Goal: Find specific page/section: Find specific page/section

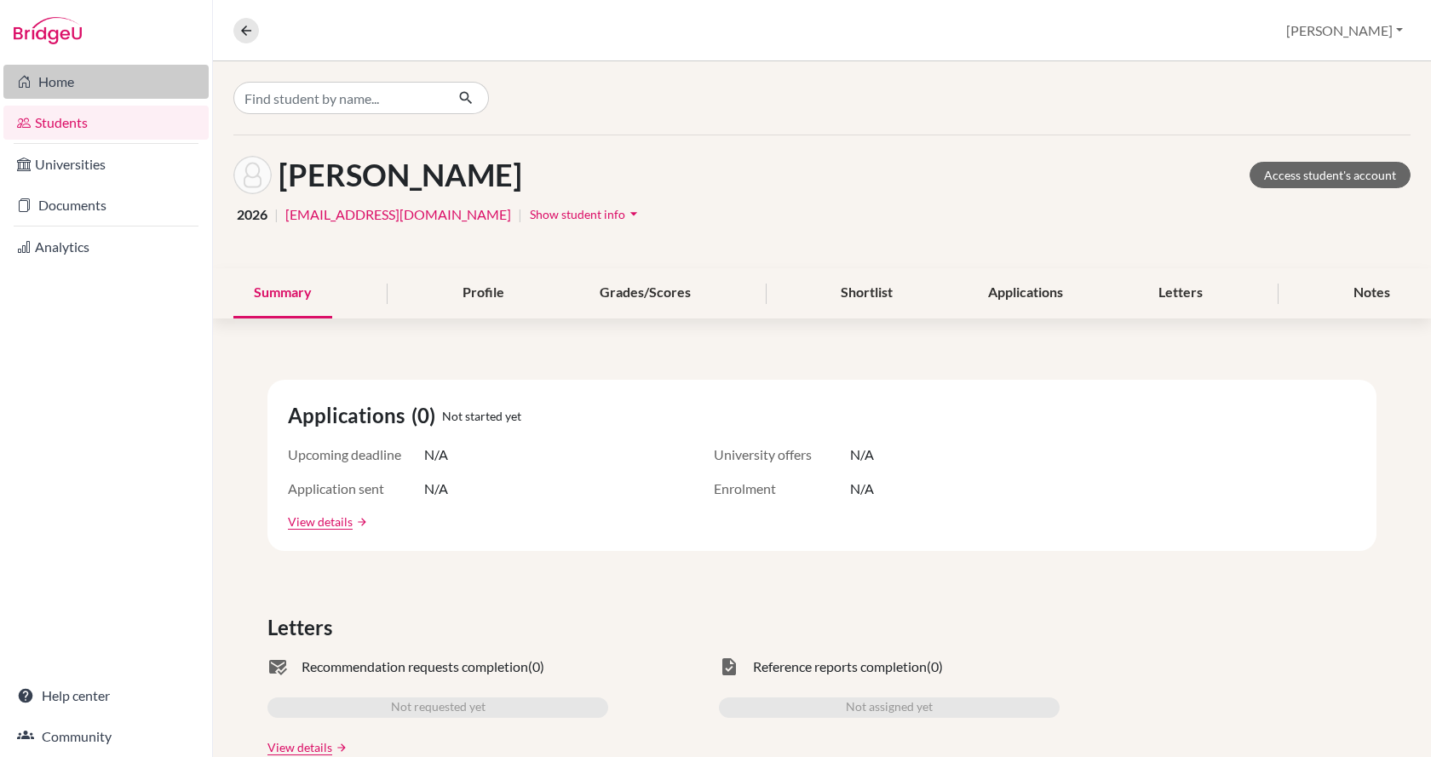
click at [119, 89] on link "Home" at bounding box center [105, 82] width 205 height 34
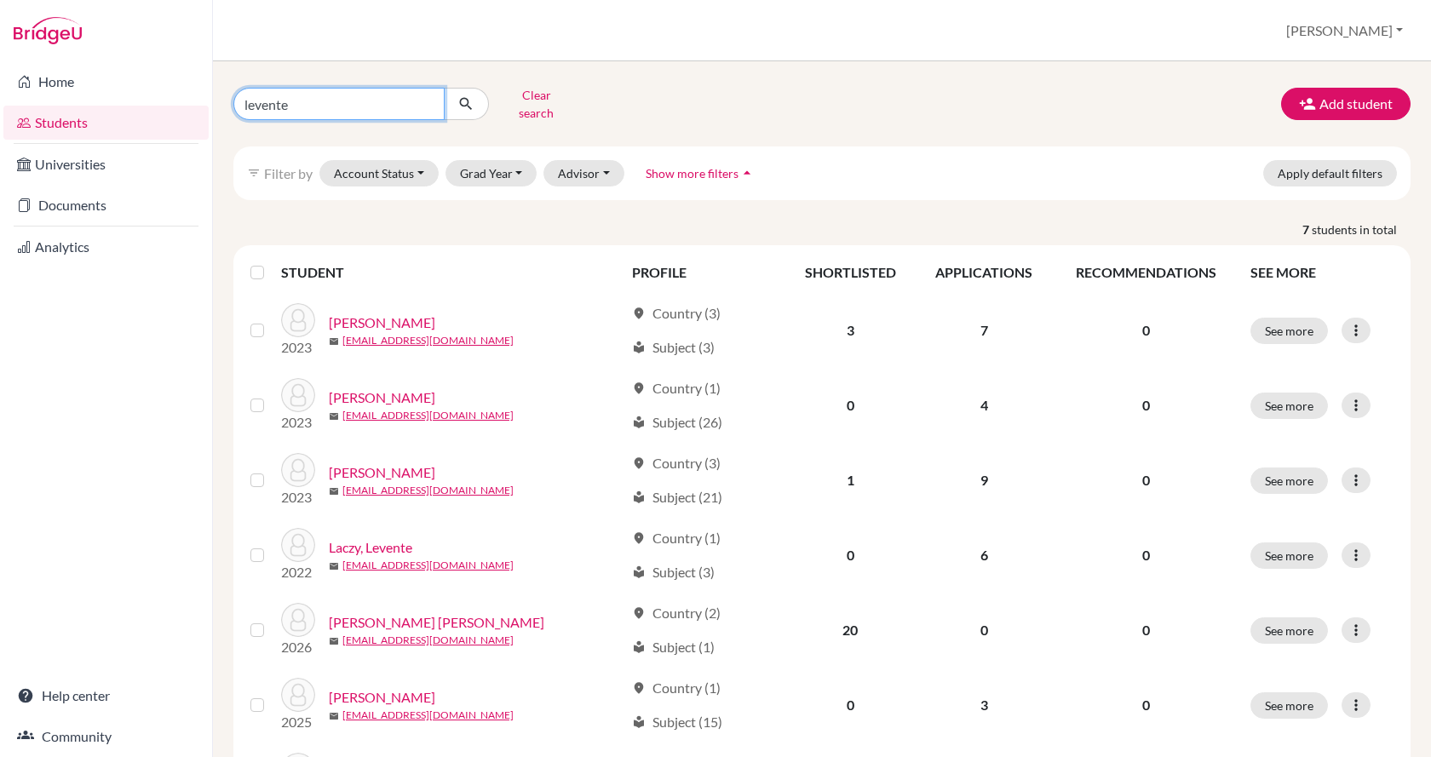
click at [367, 101] on input "levente" at bounding box center [338, 104] width 211 height 32
type input "l"
type input "szinessy"
click button "submit" at bounding box center [466, 104] width 45 height 32
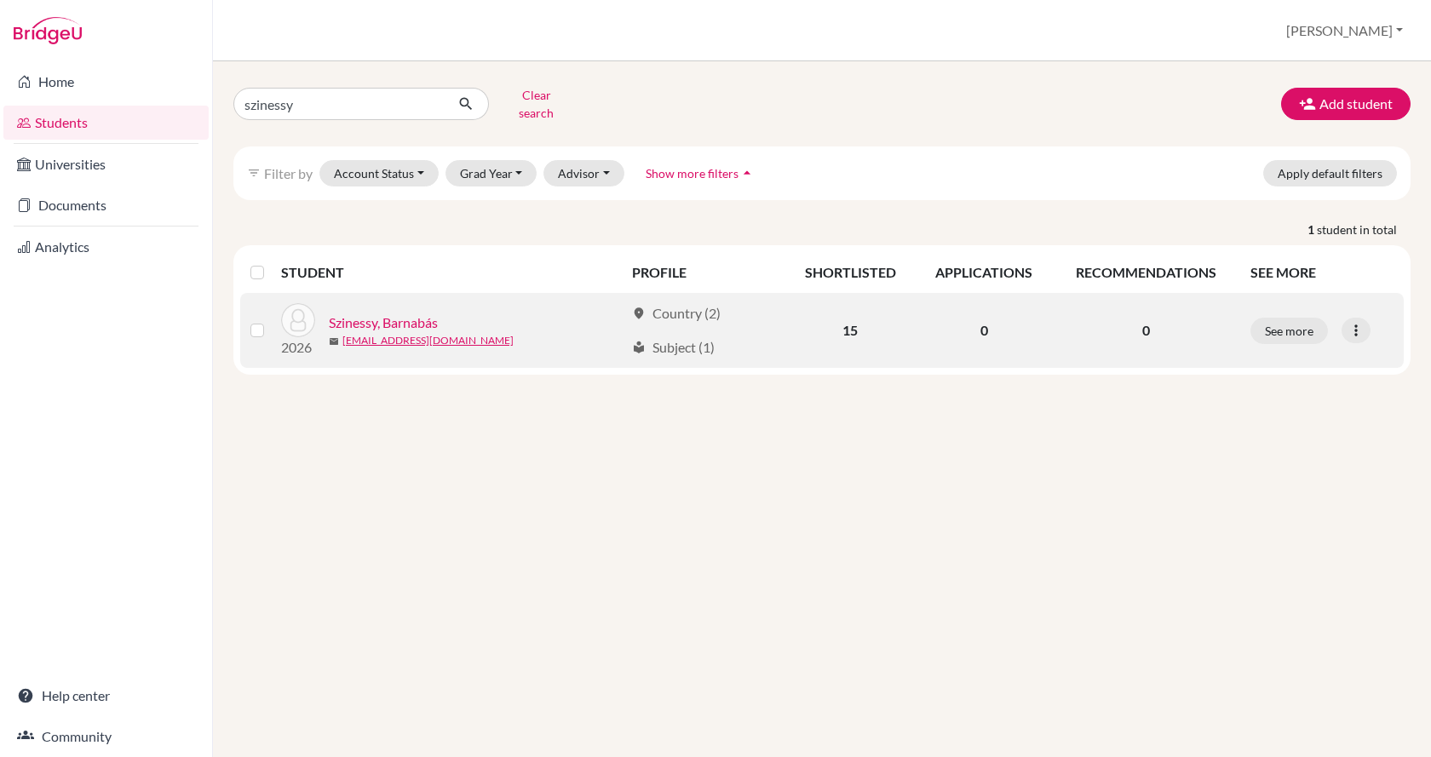
click at [384, 317] on link "Szinessy, Barnabás" at bounding box center [383, 323] width 109 height 20
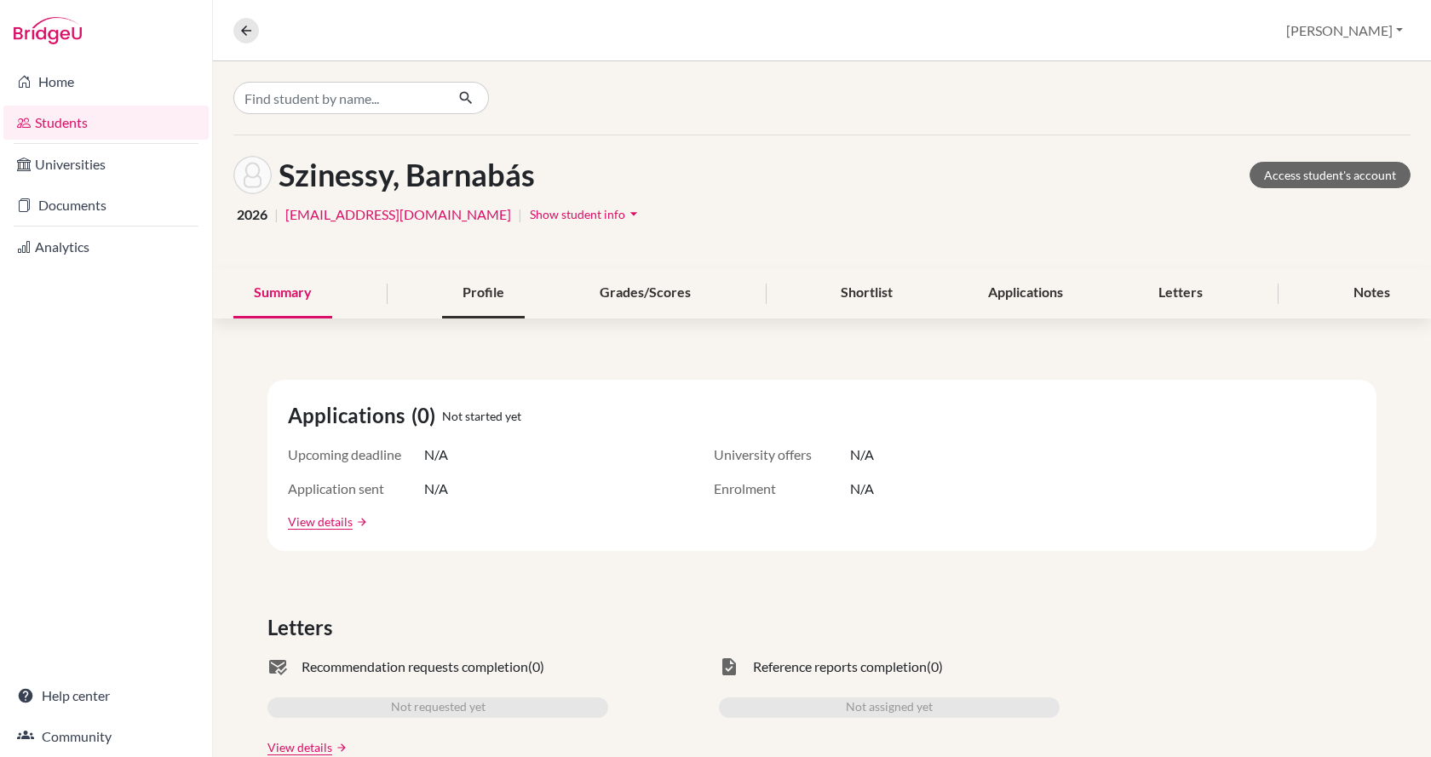
click at [479, 291] on div "Profile" at bounding box center [483, 293] width 83 height 50
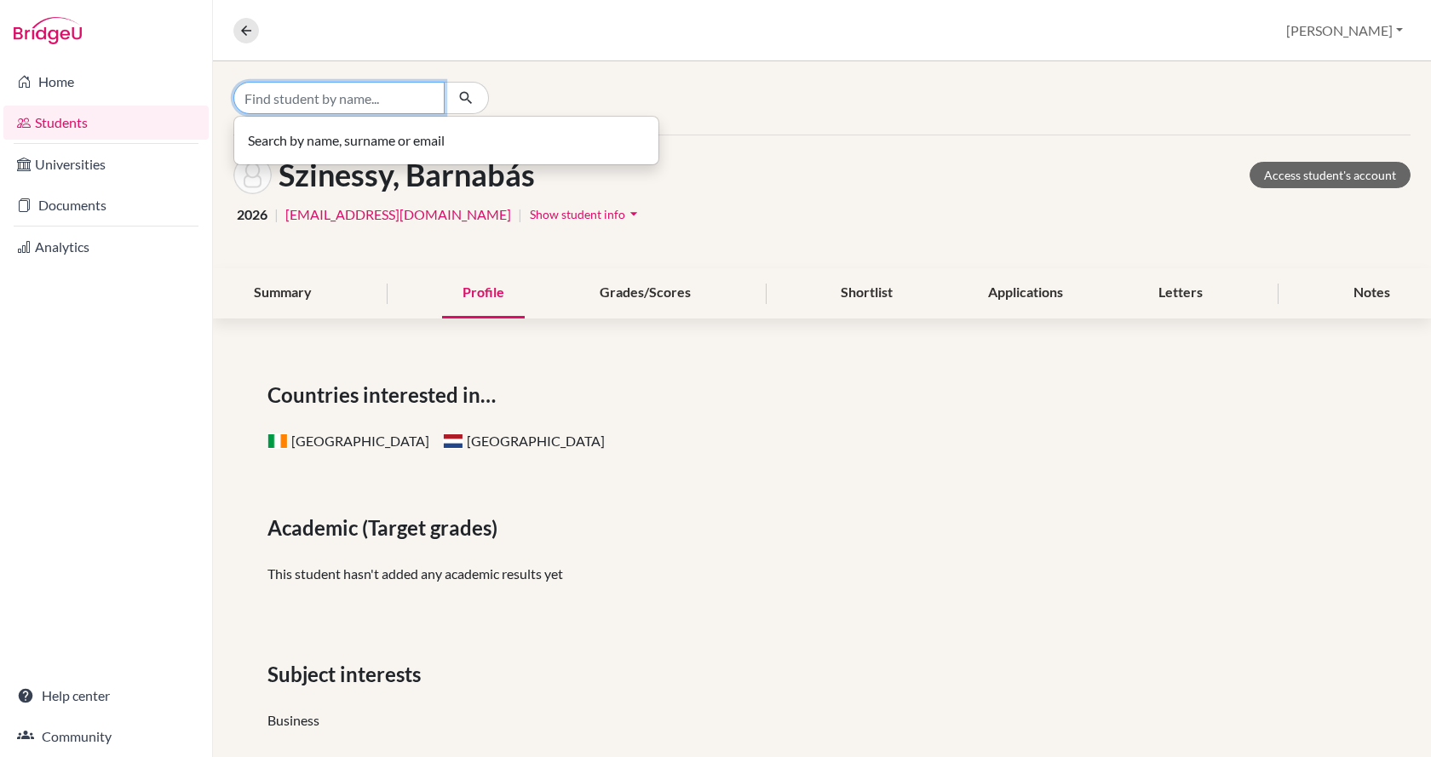
click at [263, 88] on input "Find student by name..." at bounding box center [338, 98] width 211 height 32
type input "SZINTIA"
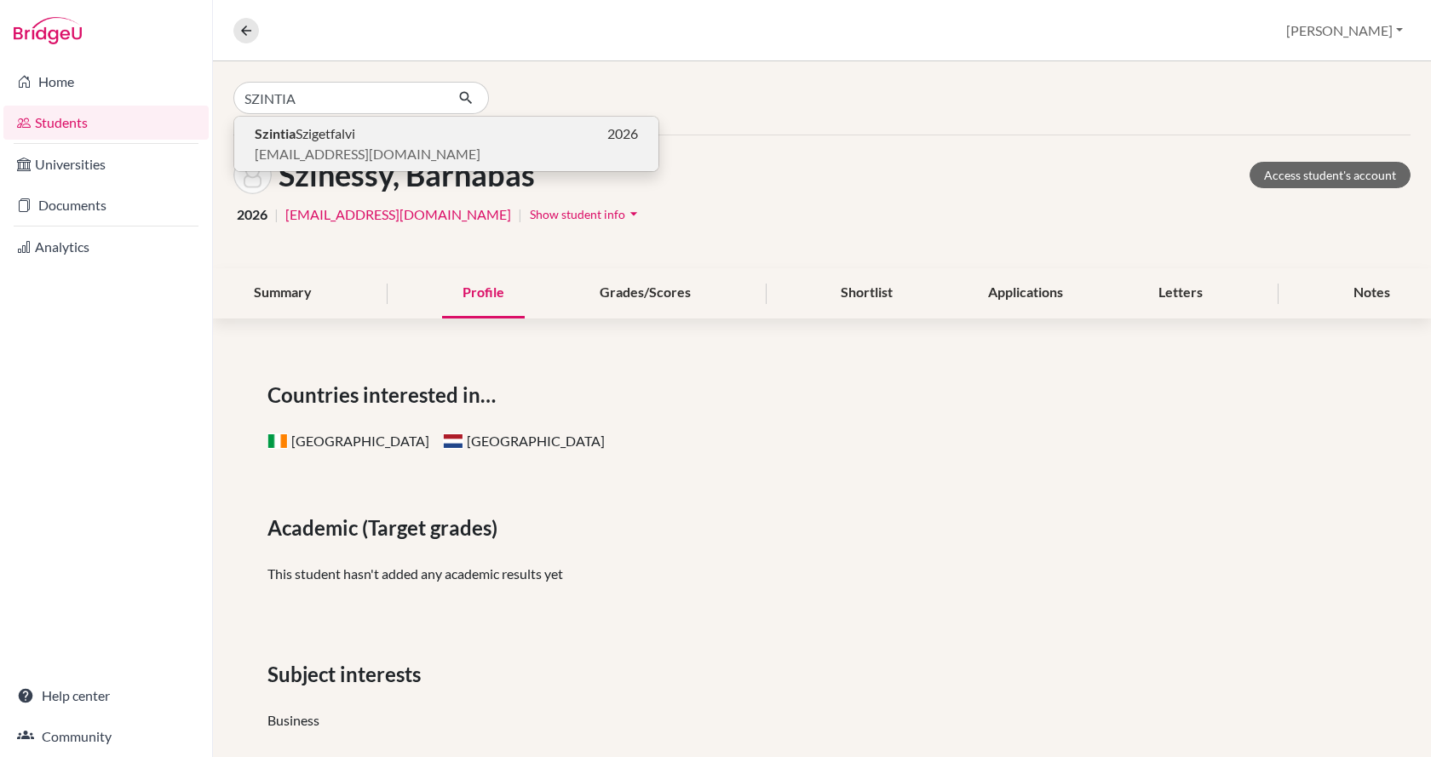
click at [285, 139] on b "Szintia" at bounding box center [275, 133] width 41 height 16
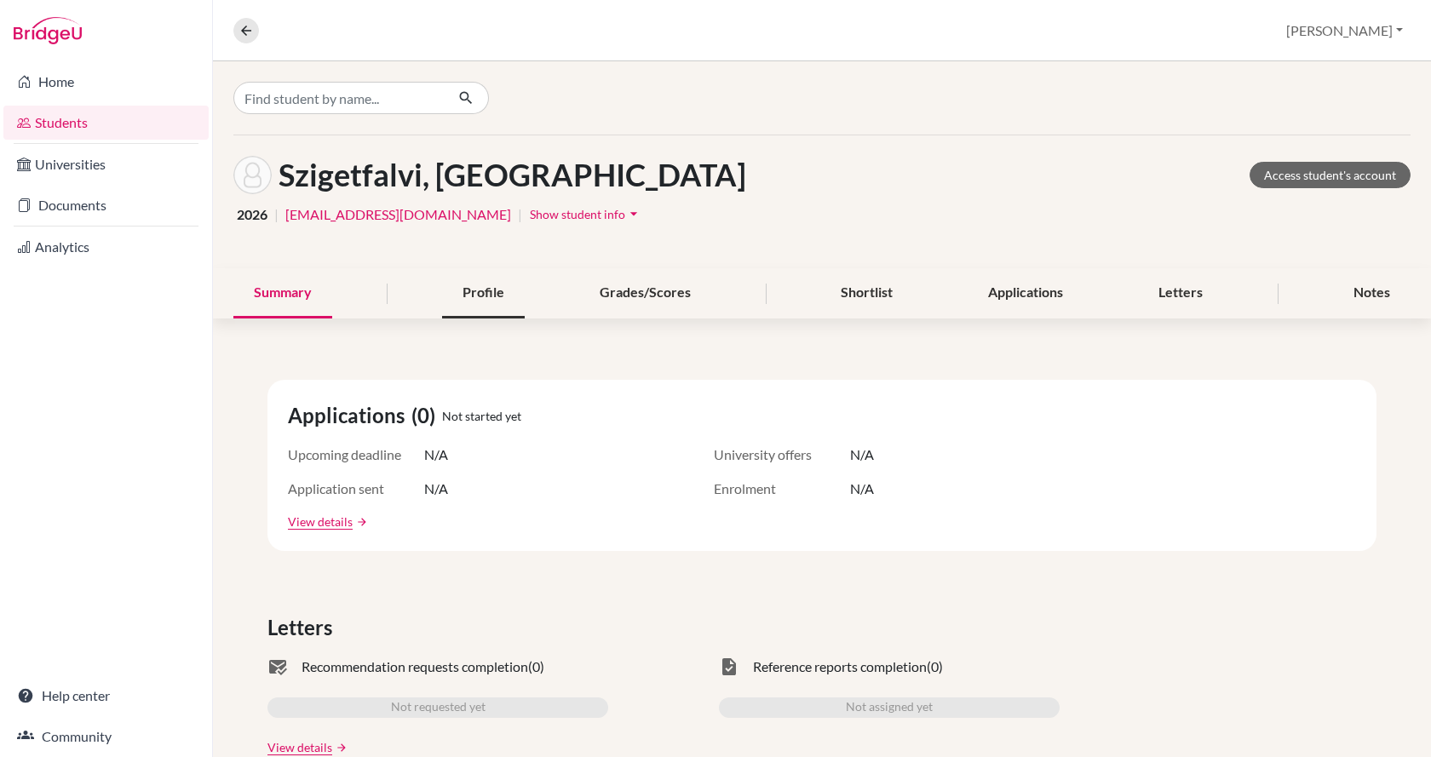
click at [481, 291] on div "Profile" at bounding box center [483, 293] width 83 height 50
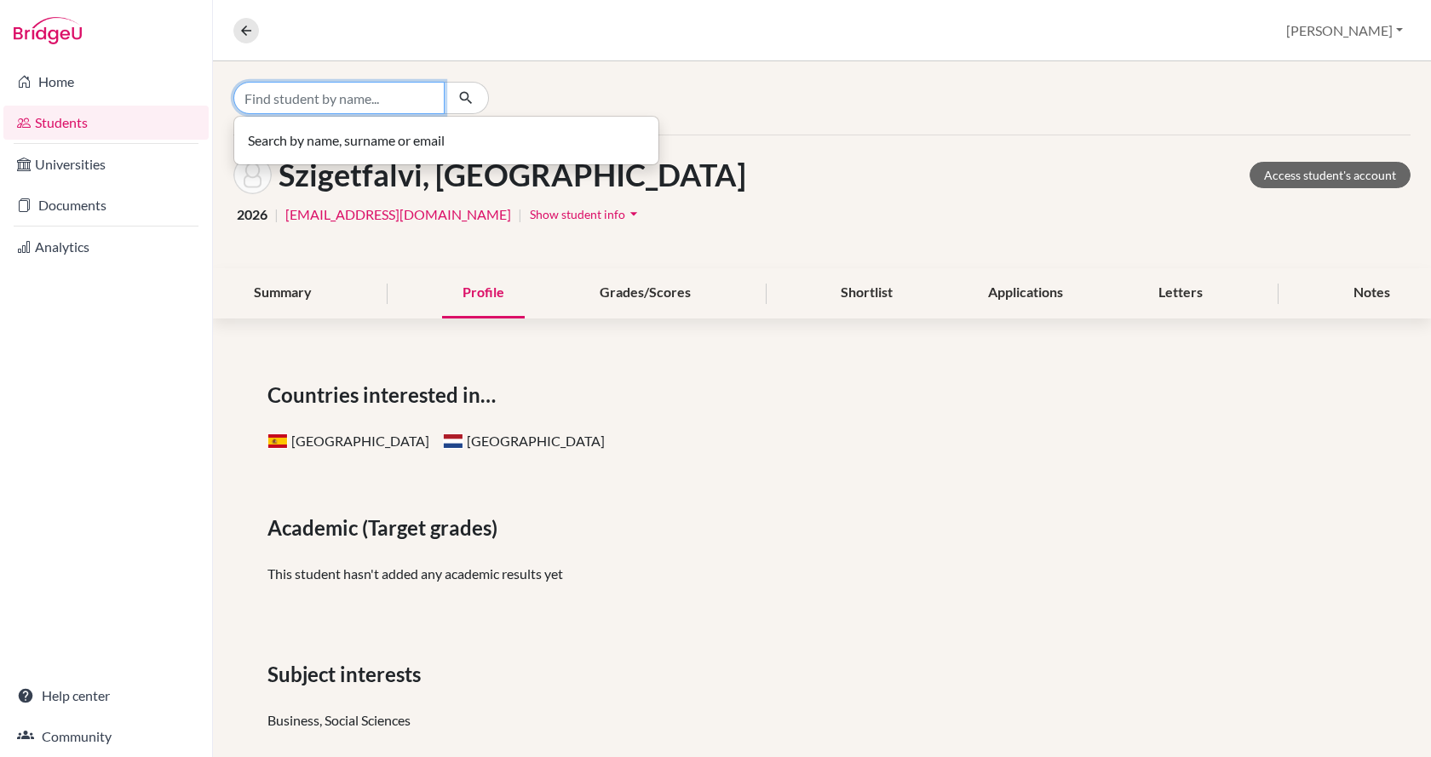
click at [285, 96] on input "Find student by name..." at bounding box center [338, 98] width 211 height 32
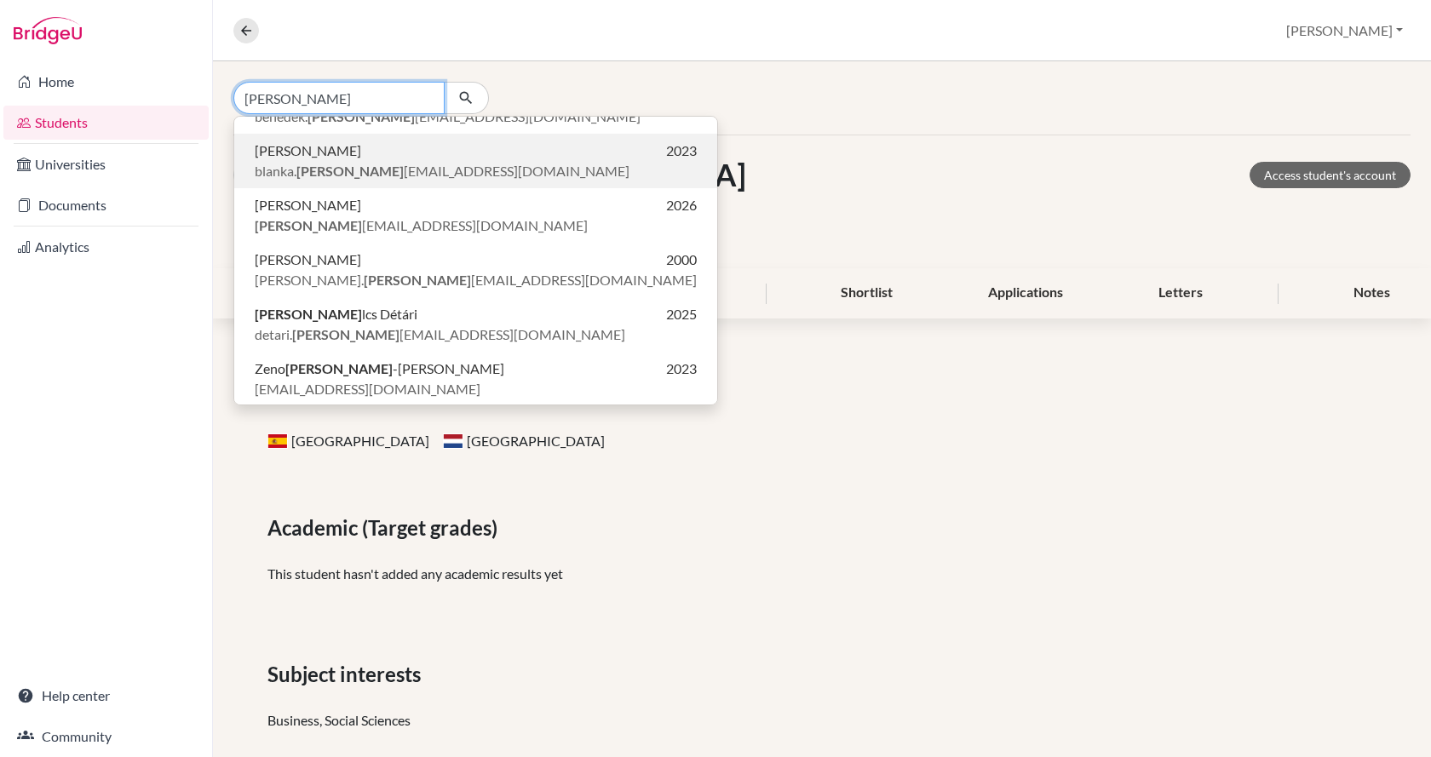
scroll to position [94, 0]
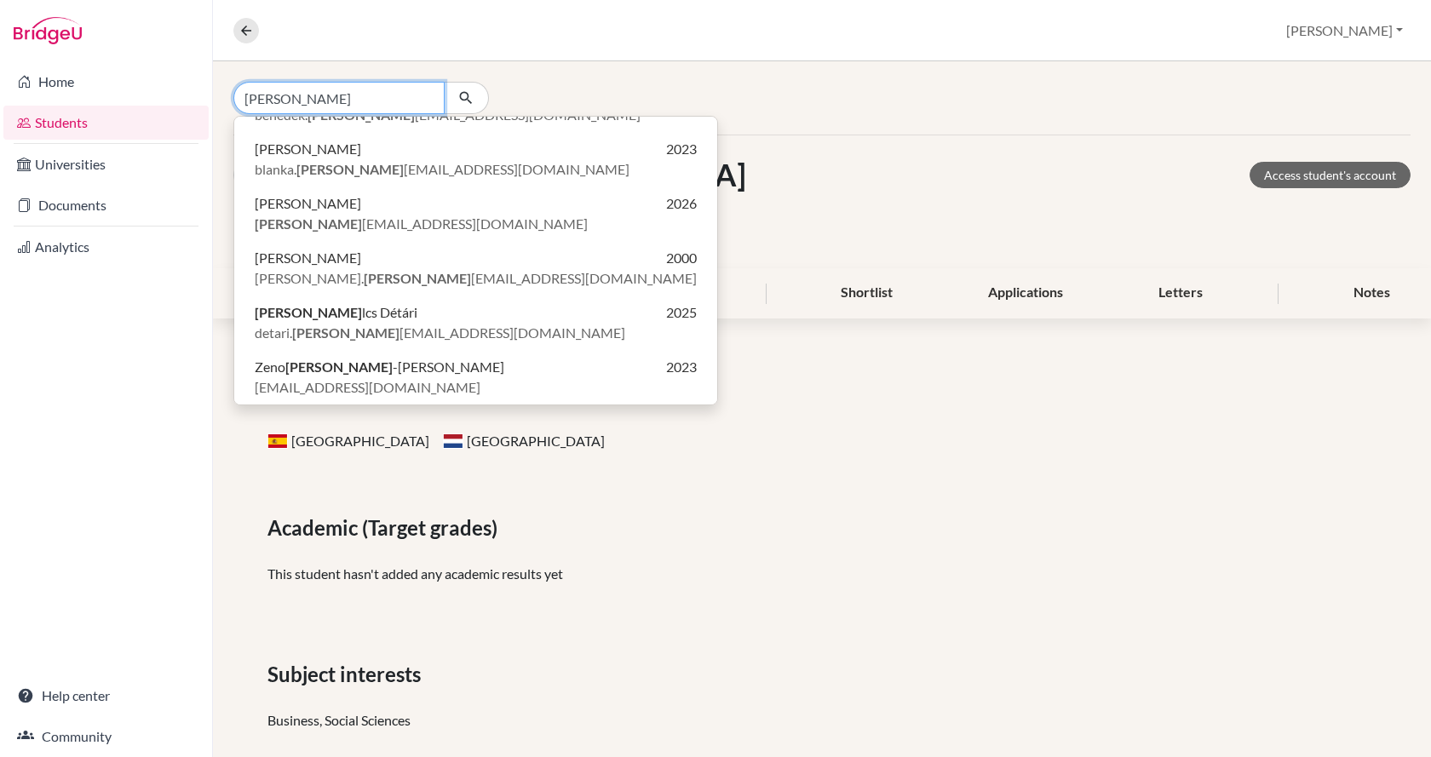
click at [307, 105] on input "SZABO" at bounding box center [338, 98] width 211 height 32
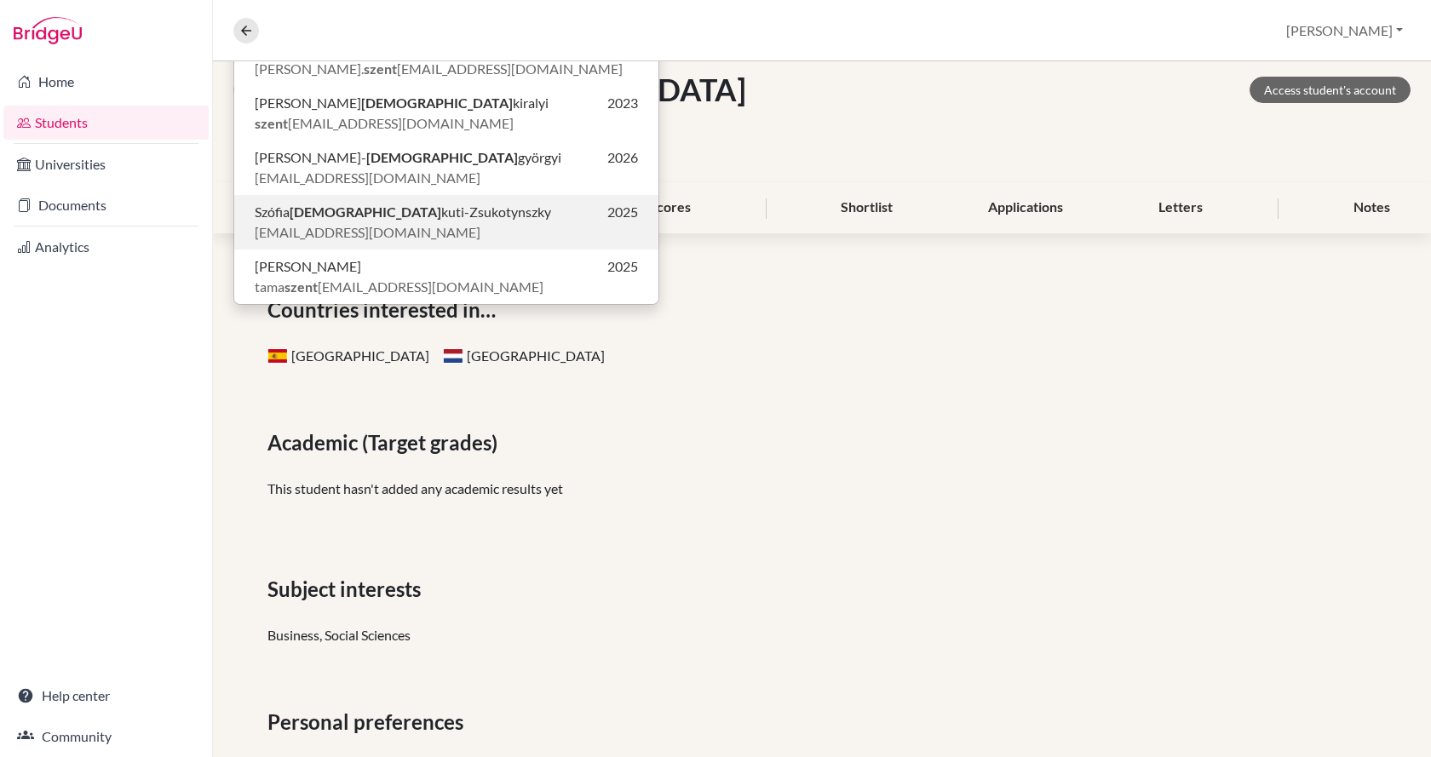
scroll to position [0, 0]
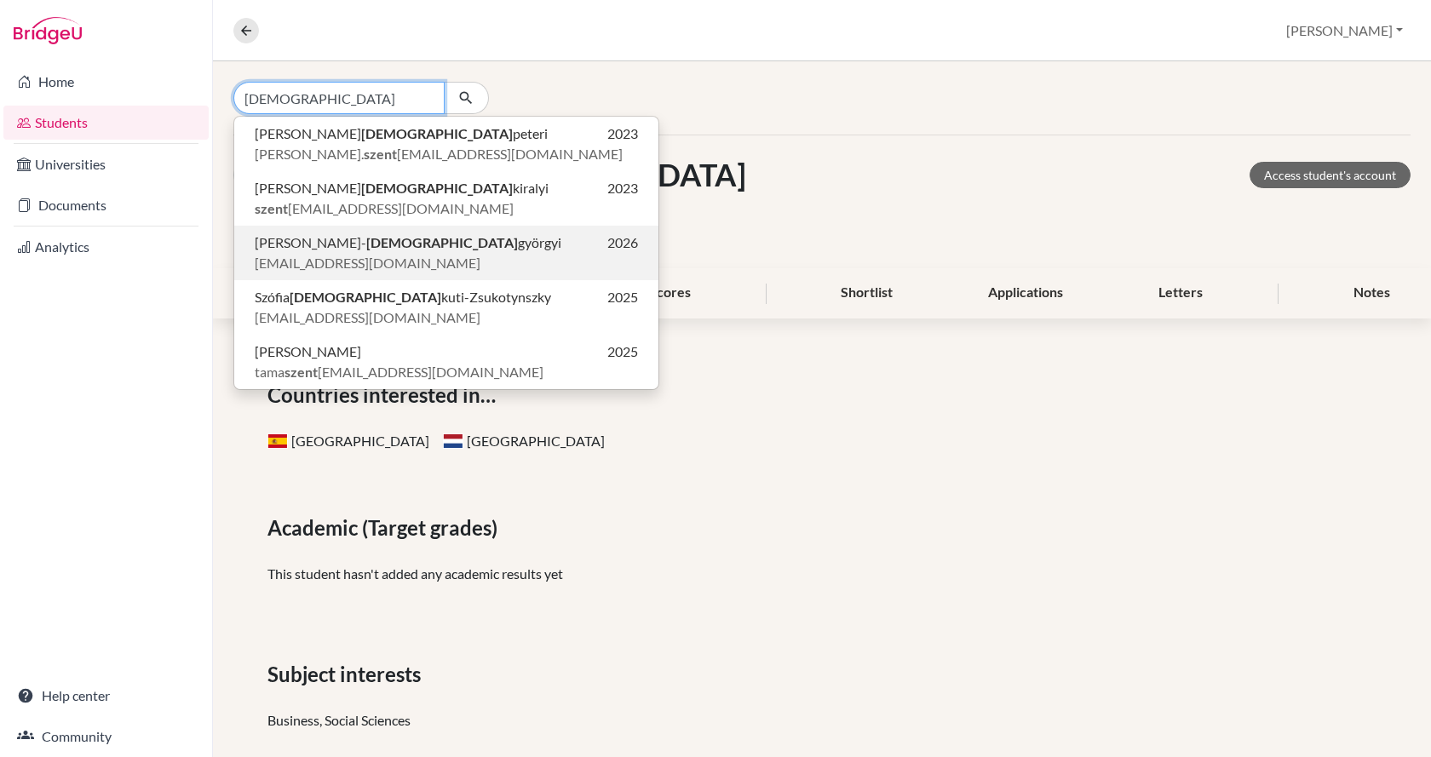
type input "SZENT"
click at [366, 241] on b "Szent" at bounding box center [442, 242] width 152 height 16
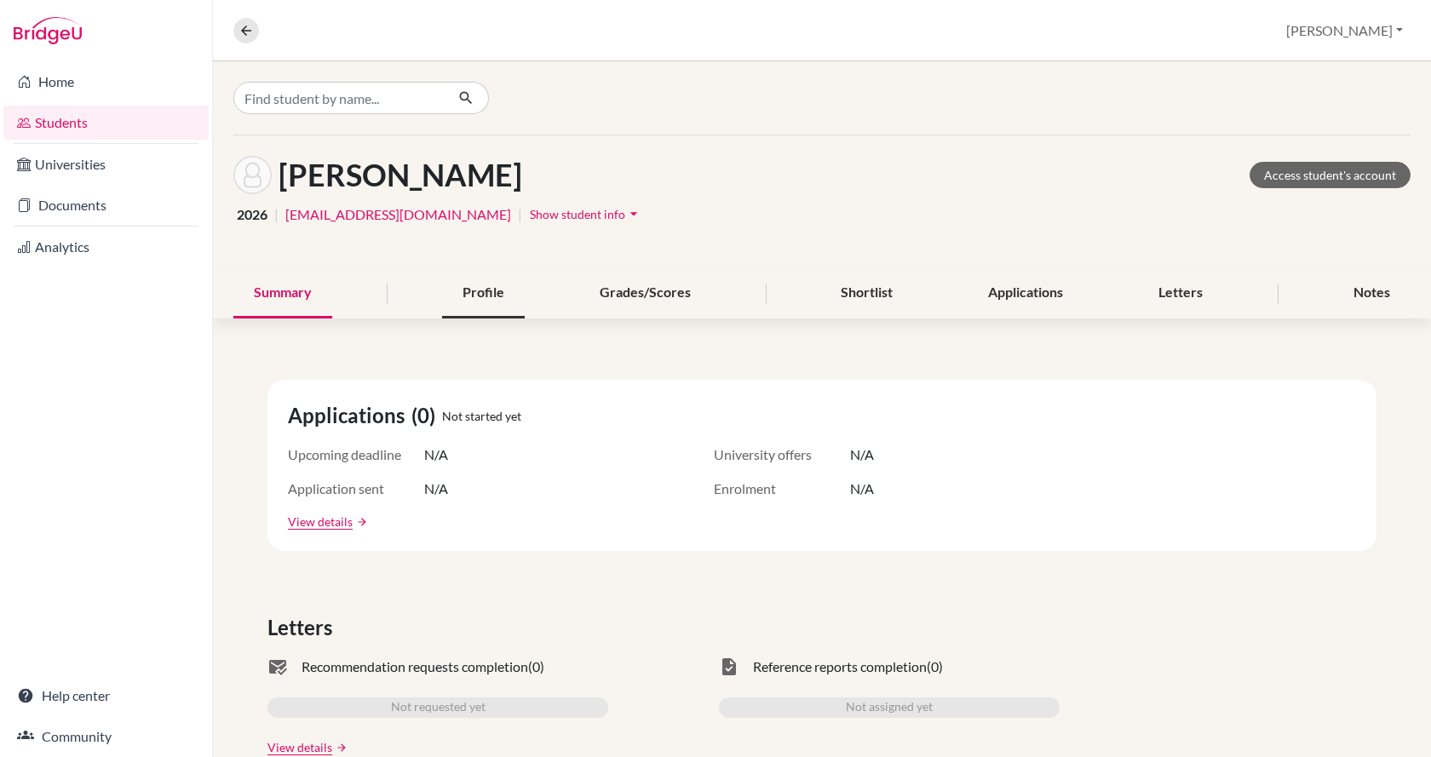
click at [495, 297] on div "Profile" at bounding box center [483, 293] width 83 height 50
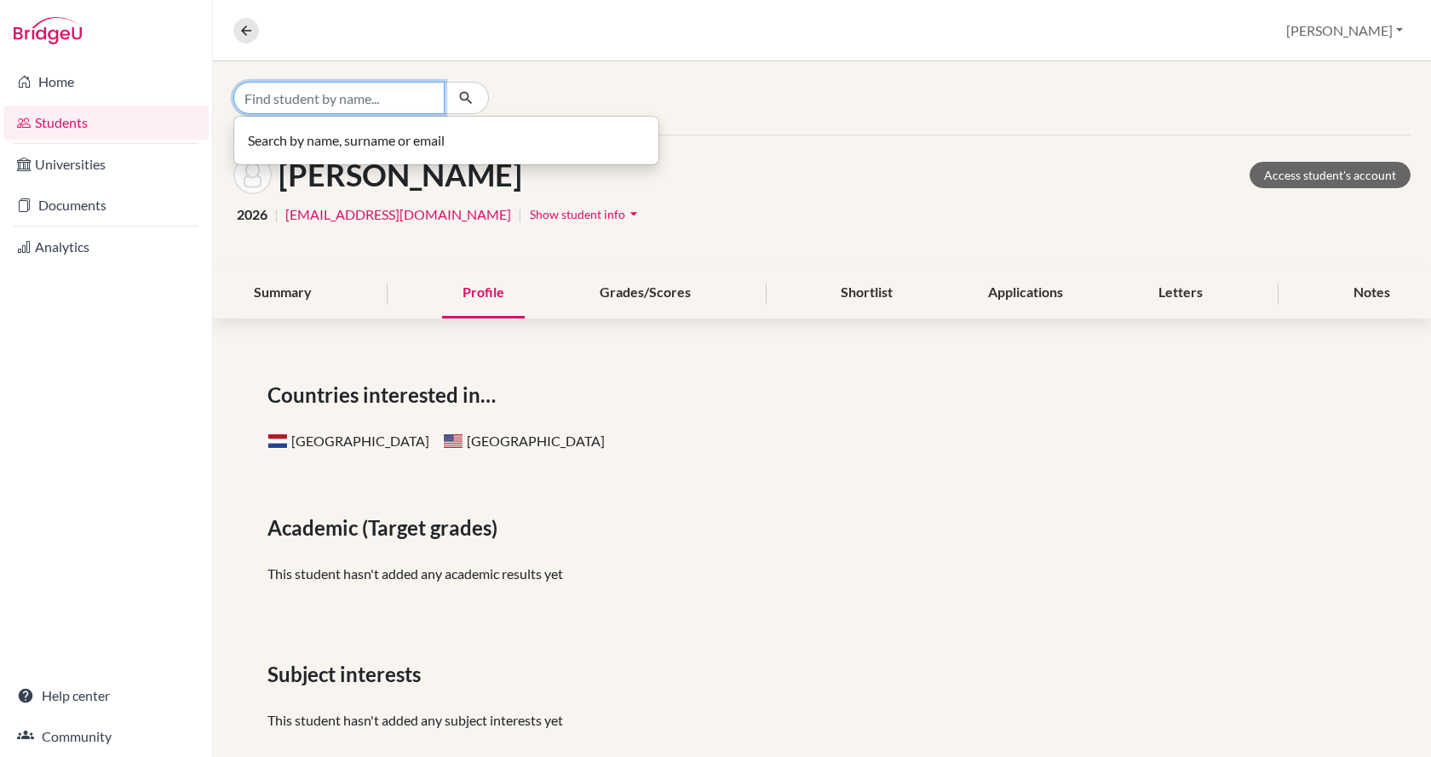
click at [270, 88] on input "Find student by name..." at bounding box center [338, 98] width 211 height 32
type input "VANDA"
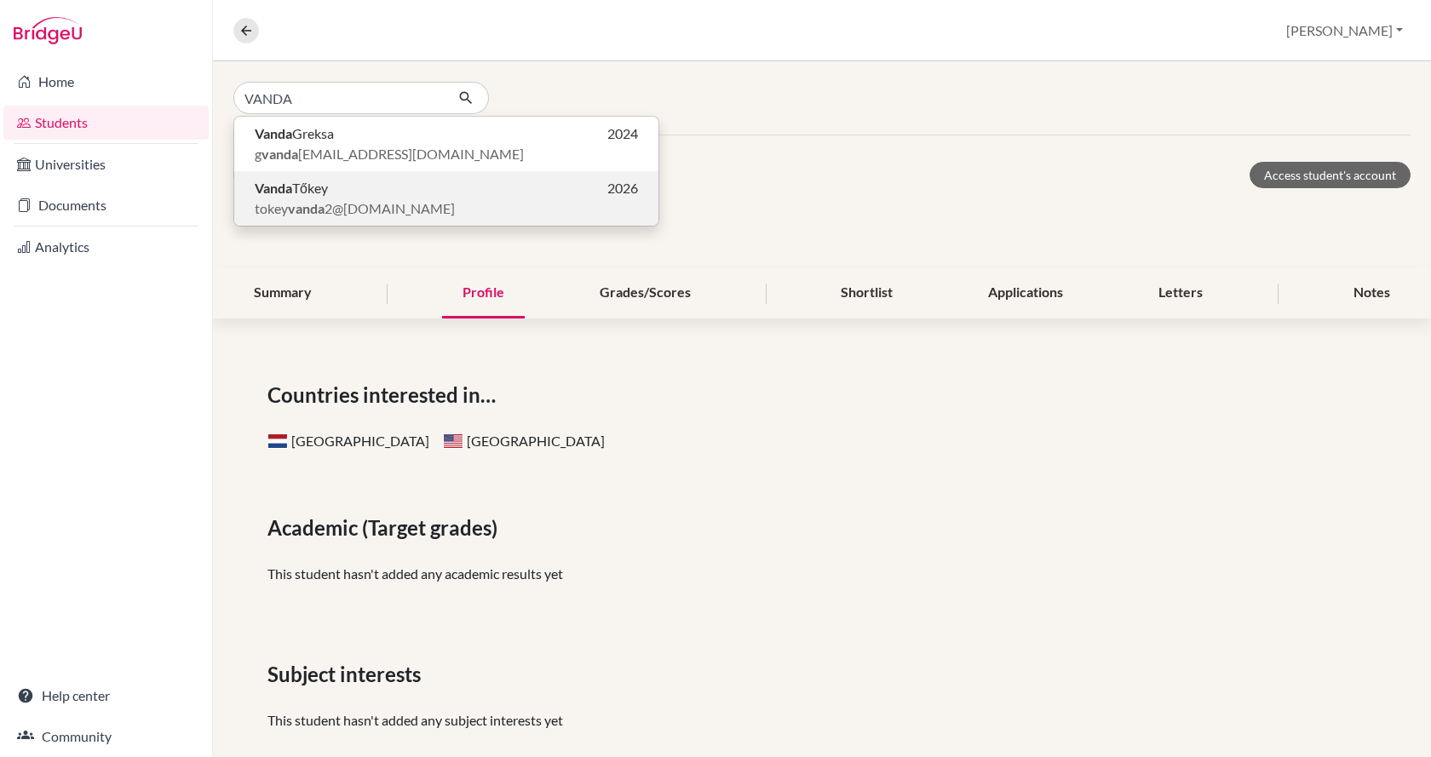
click at [315, 193] on span "Vanda Tőkey" at bounding box center [291, 188] width 73 height 20
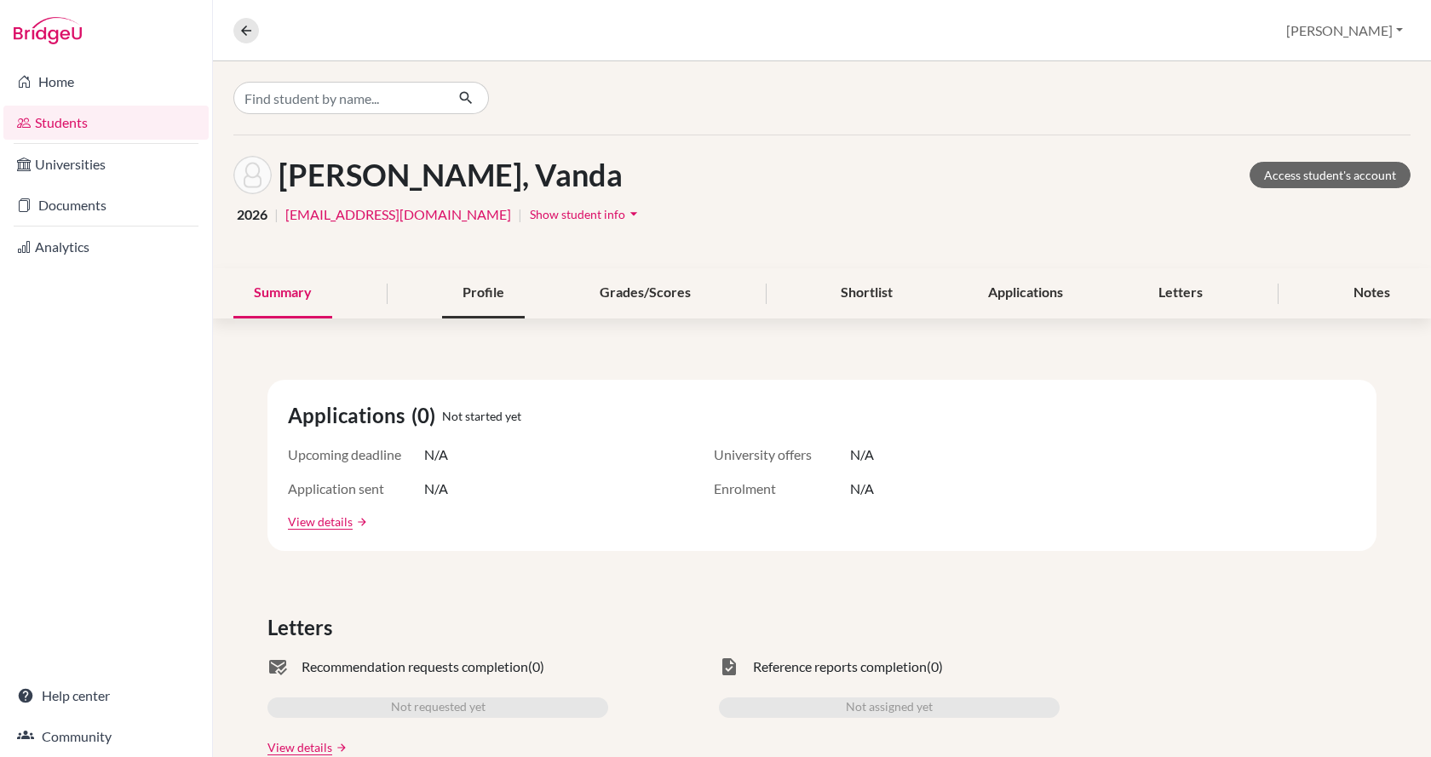
click at [472, 295] on div "Profile" at bounding box center [483, 293] width 83 height 50
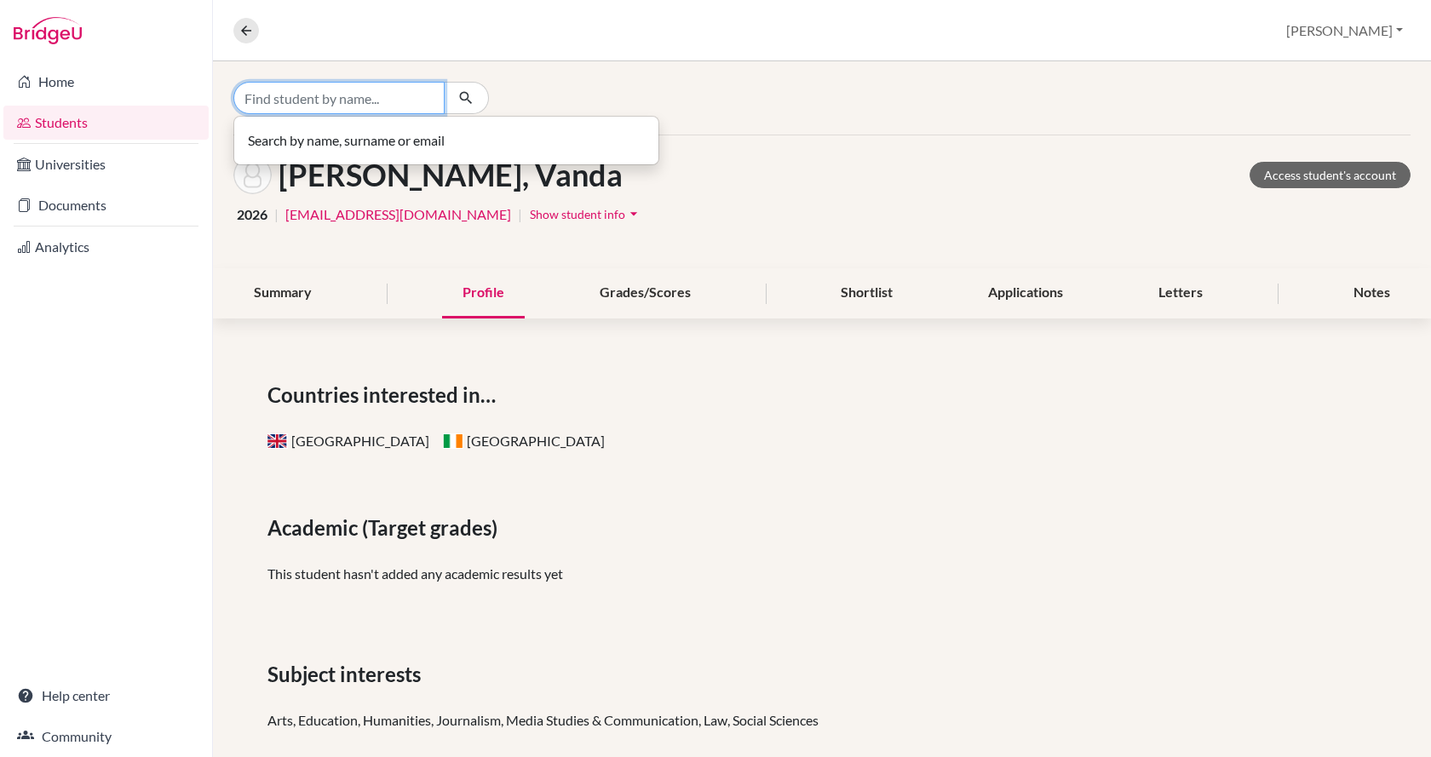
click at [262, 101] on input "Find student by name..." at bounding box center [338, 98] width 211 height 32
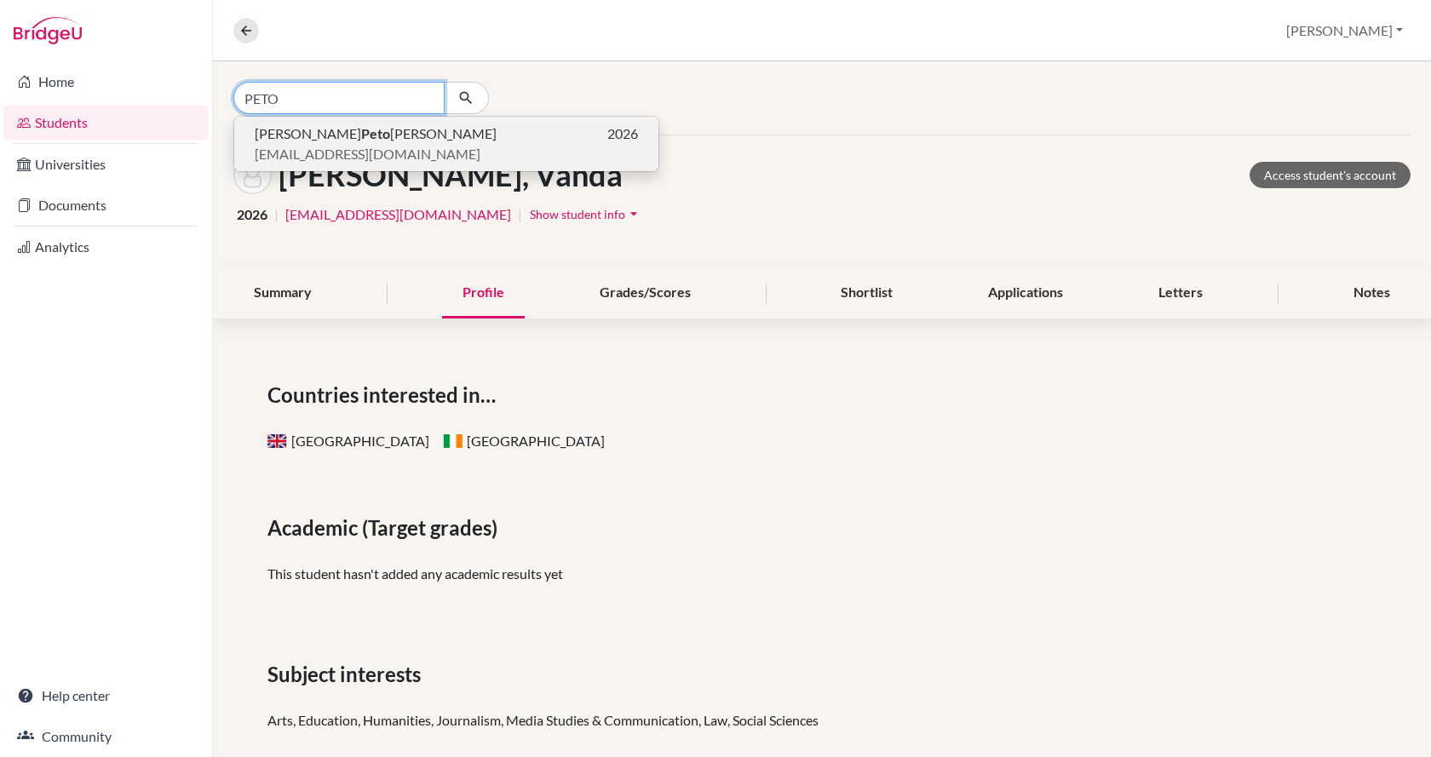
type input "PETO"
click at [277, 139] on span "Benjamin Peto Vince" at bounding box center [376, 134] width 242 height 20
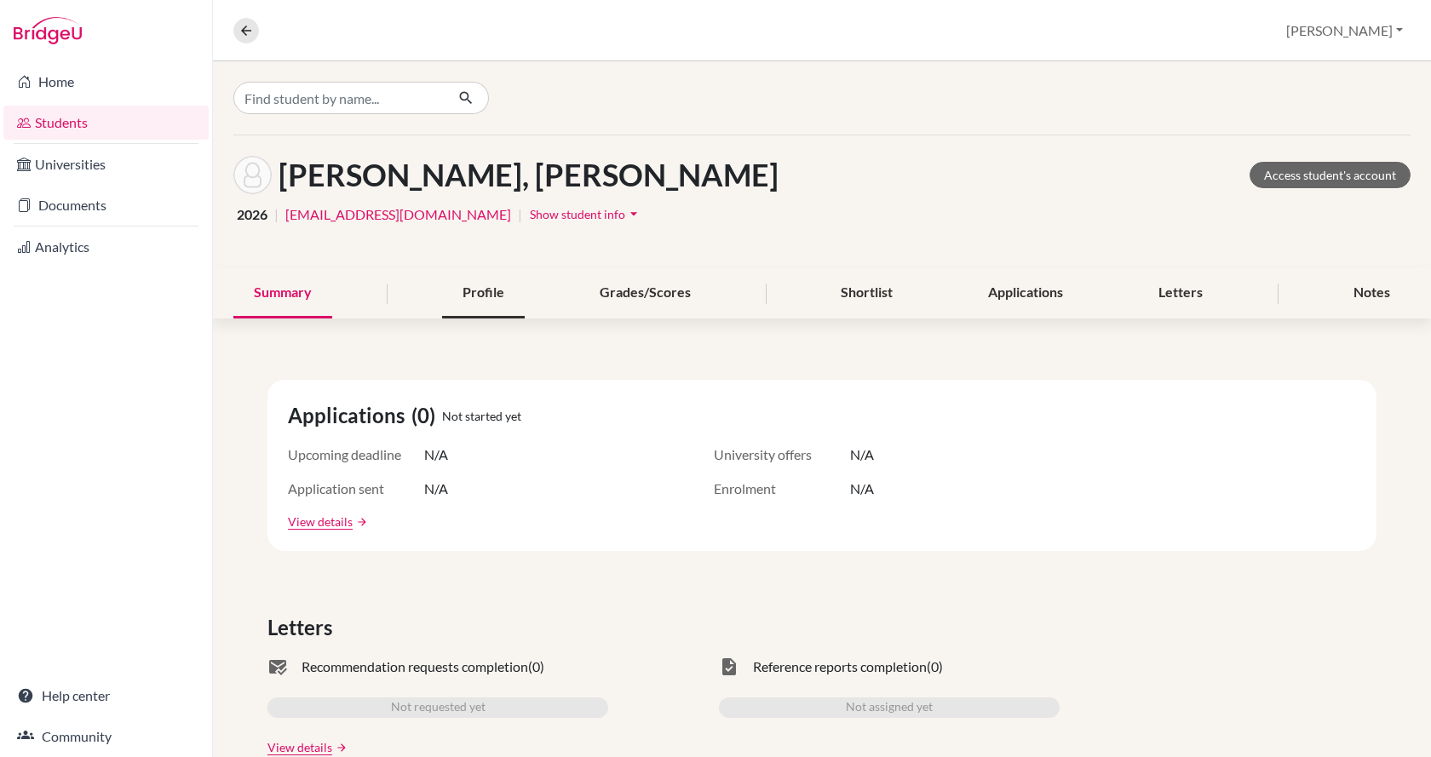
click at [497, 292] on div "Profile" at bounding box center [483, 293] width 83 height 50
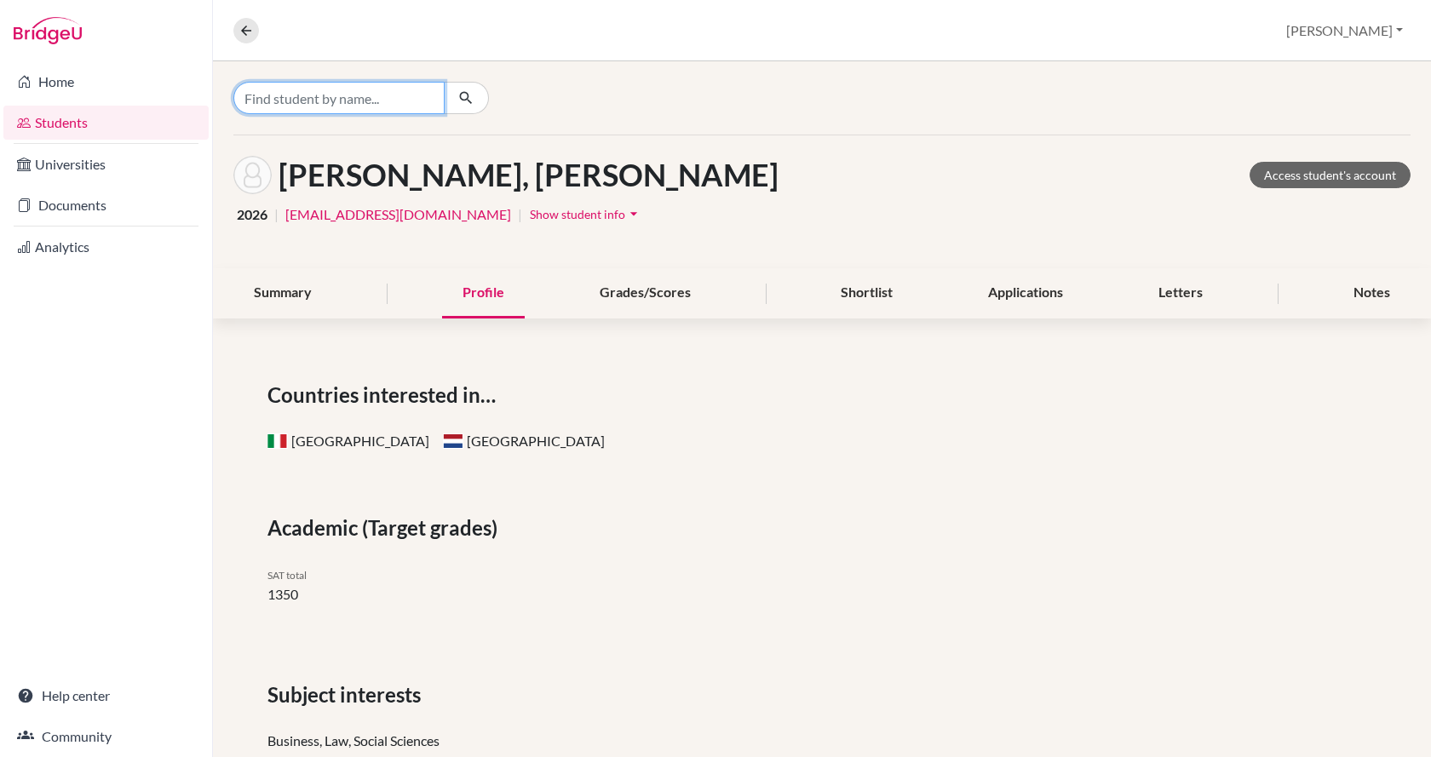
click at [262, 98] on input "Find student by name..." at bounding box center [338, 98] width 211 height 32
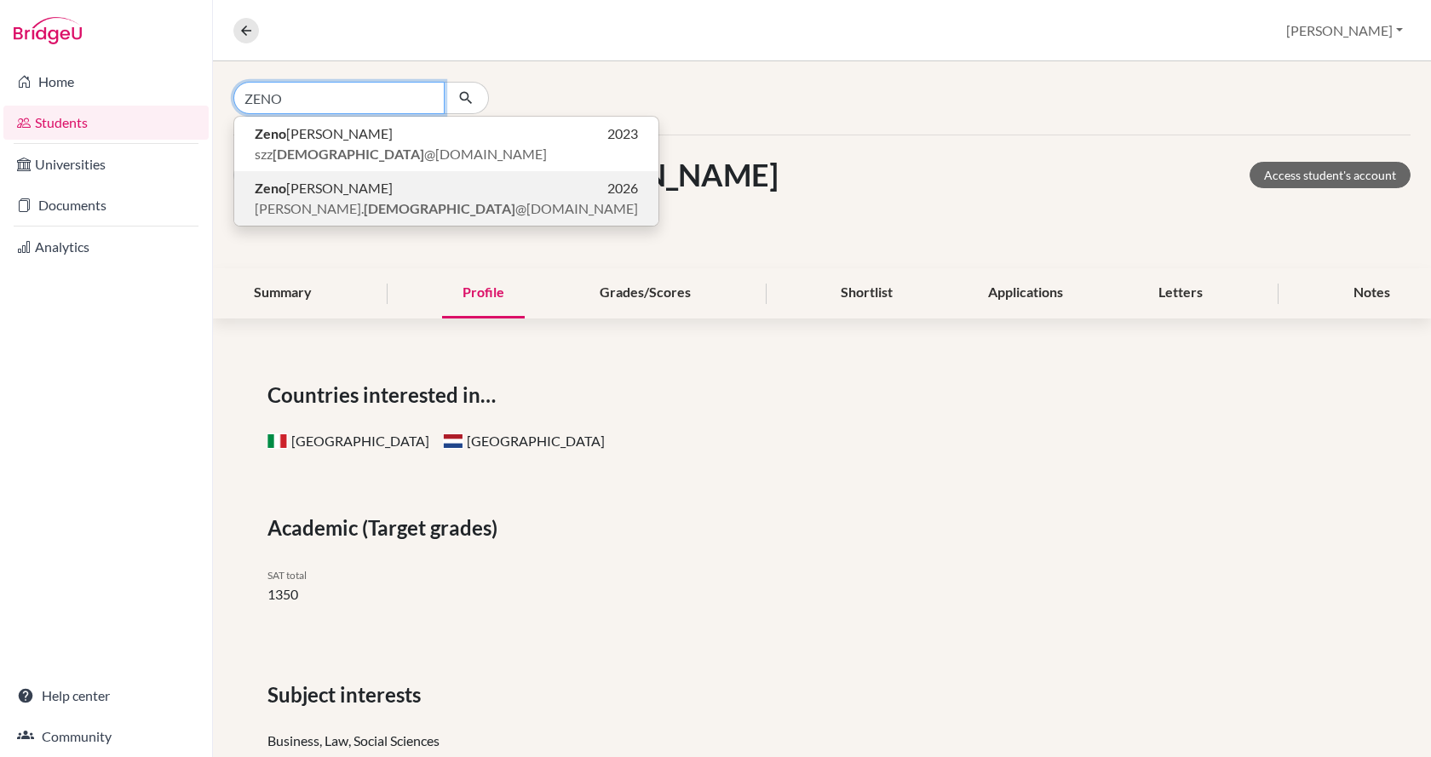
type input "ZENO"
click at [293, 193] on span "Zeno Varga" at bounding box center [324, 188] width 138 height 20
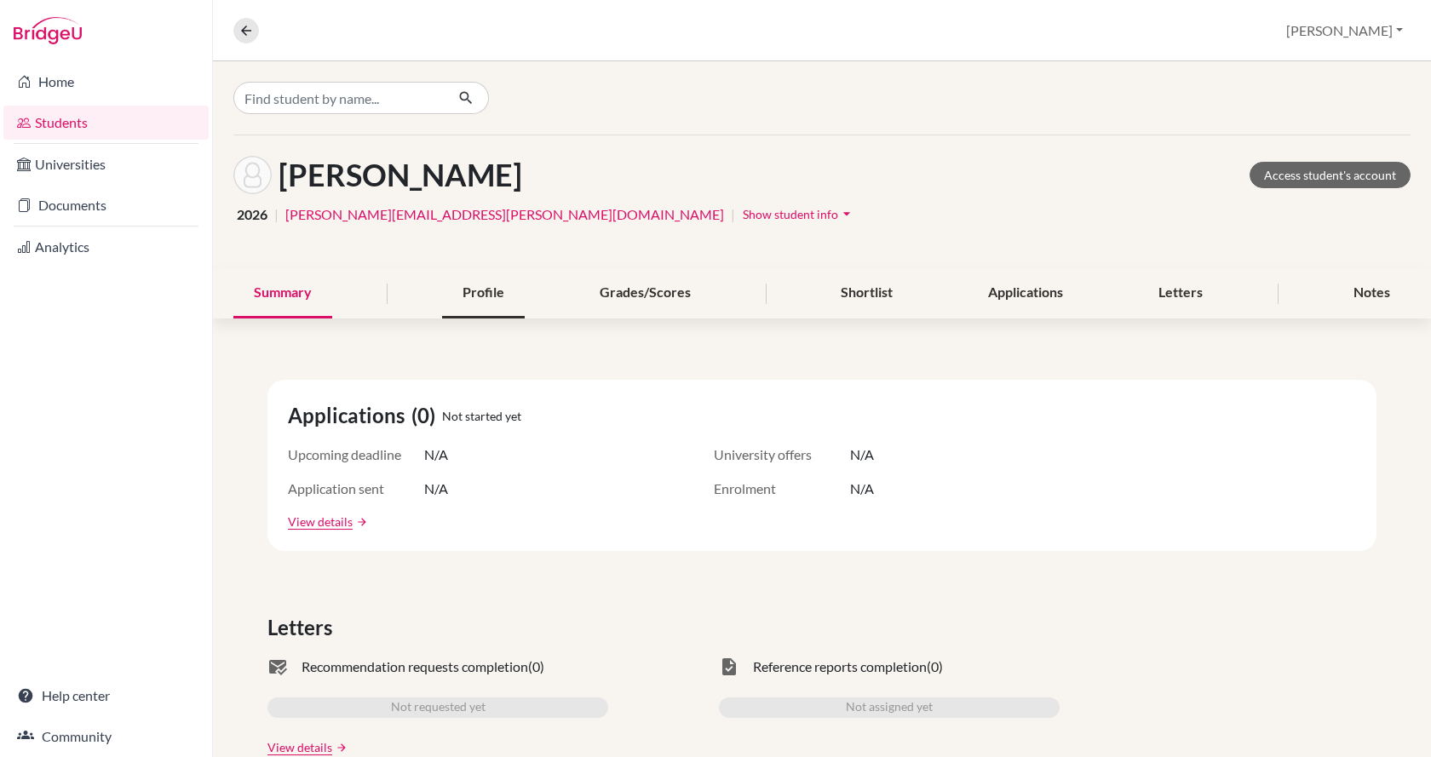
click at [474, 297] on div "Profile" at bounding box center [483, 293] width 83 height 50
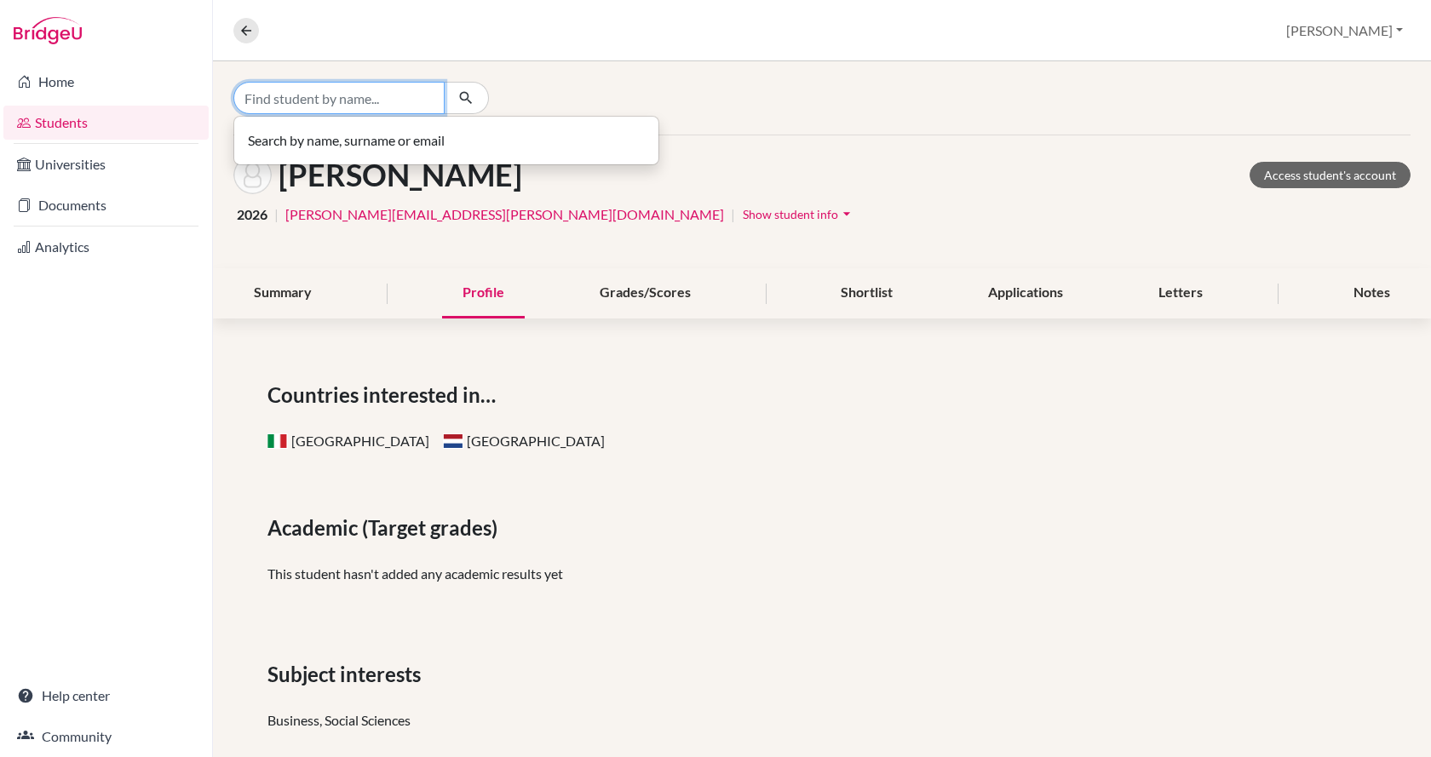
click at [287, 101] on input "Find student by name..." at bounding box center [338, 98] width 211 height 32
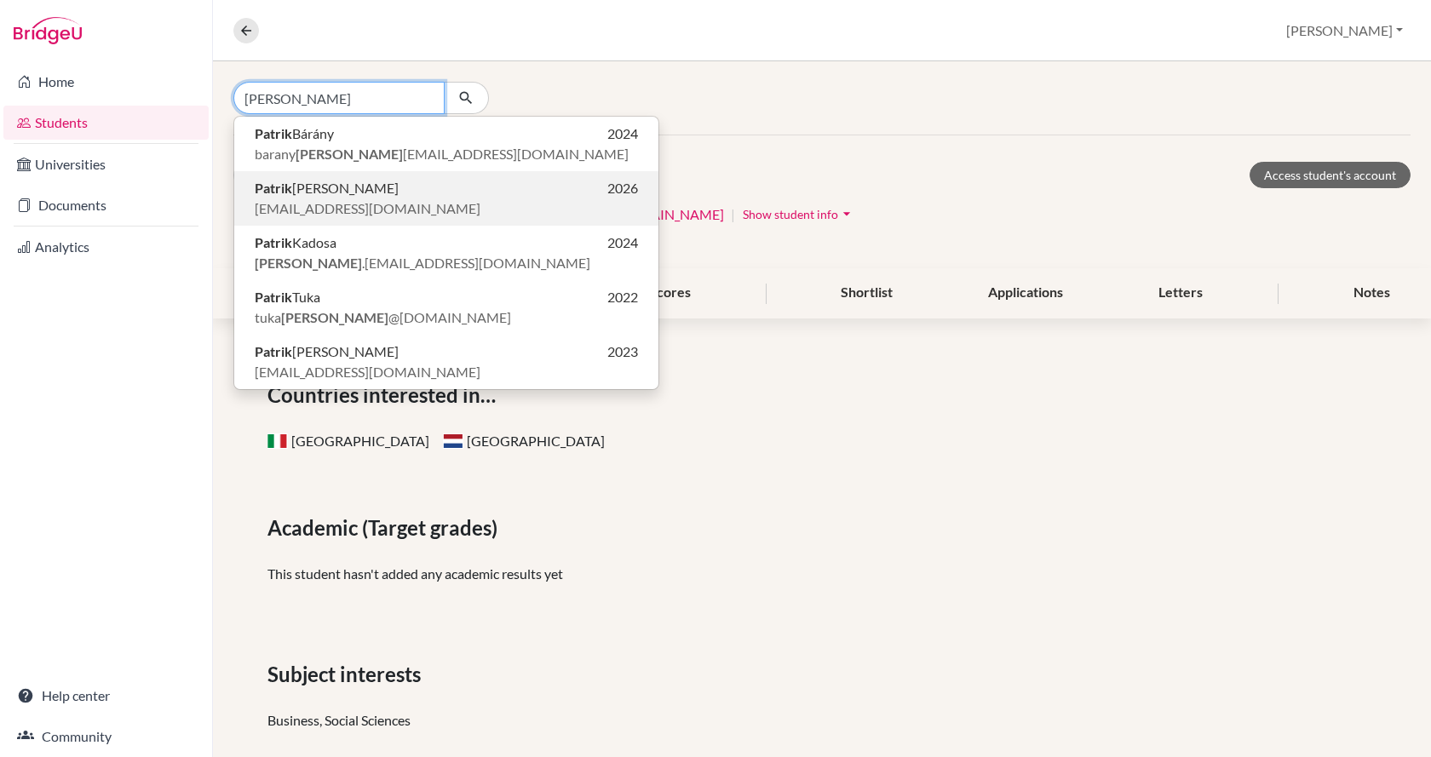
type input "PATRIK"
click at [309, 201] on span "helfrichpk@gmail.com" at bounding box center [368, 208] width 226 height 20
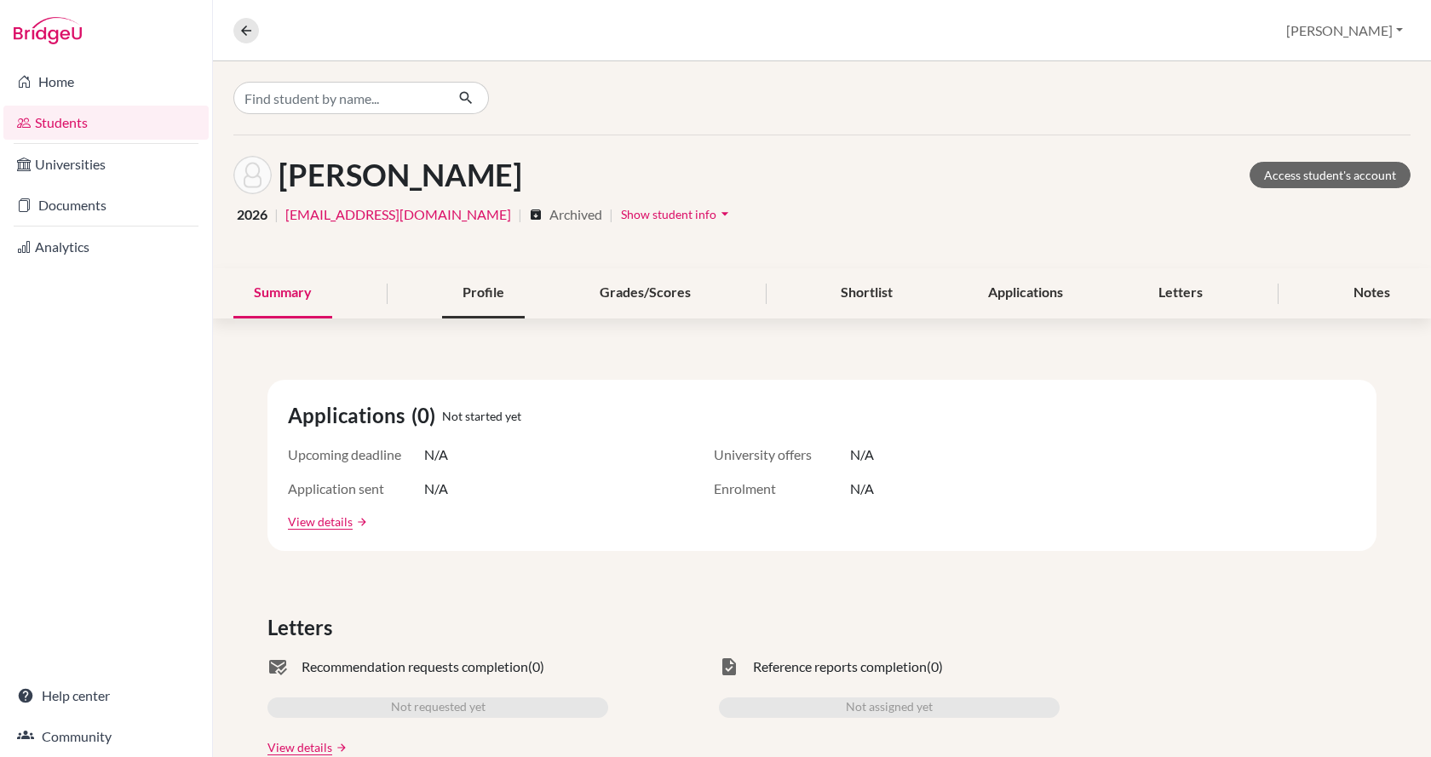
click at [493, 295] on div "Profile" at bounding box center [483, 293] width 83 height 50
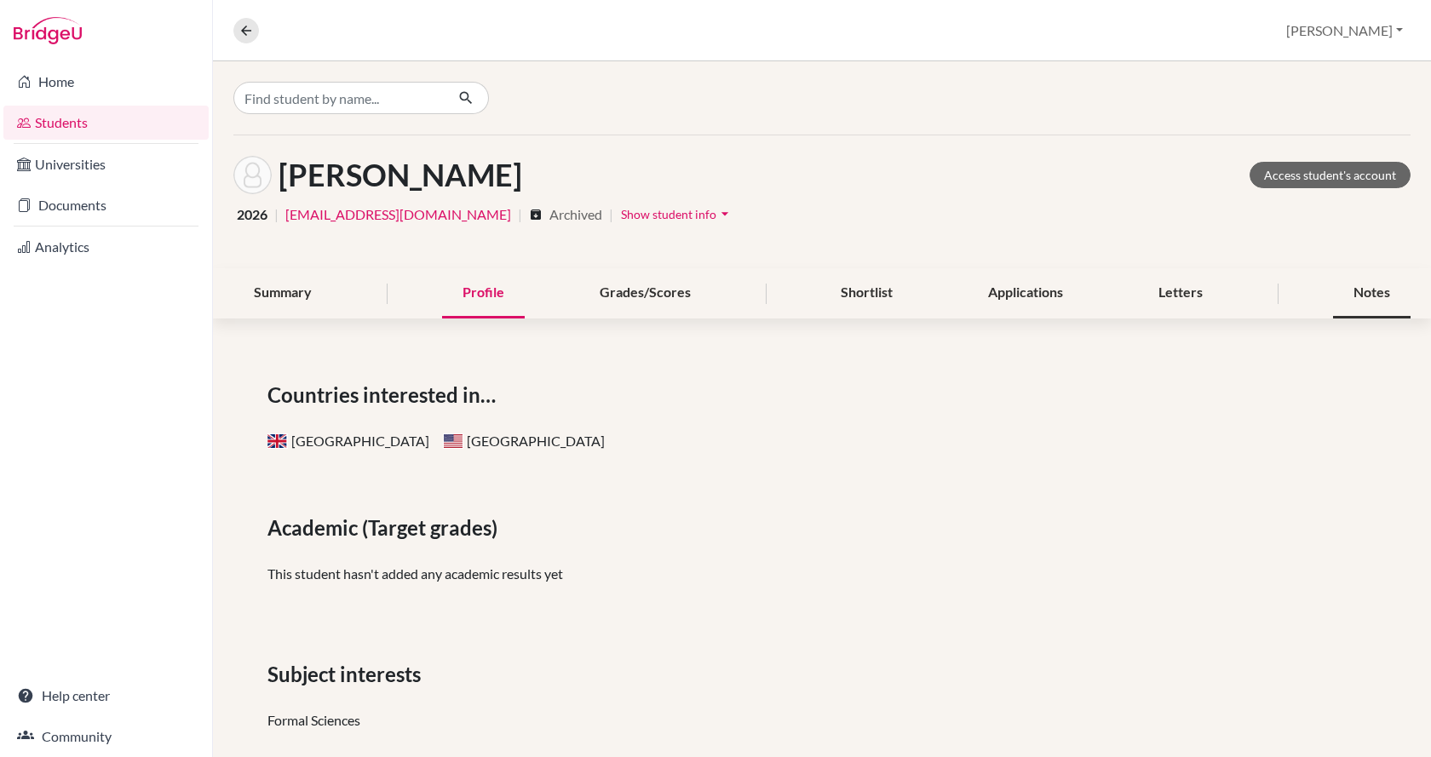
click at [1343, 288] on div "Notes" at bounding box center [1372, 293] width 78 height 50
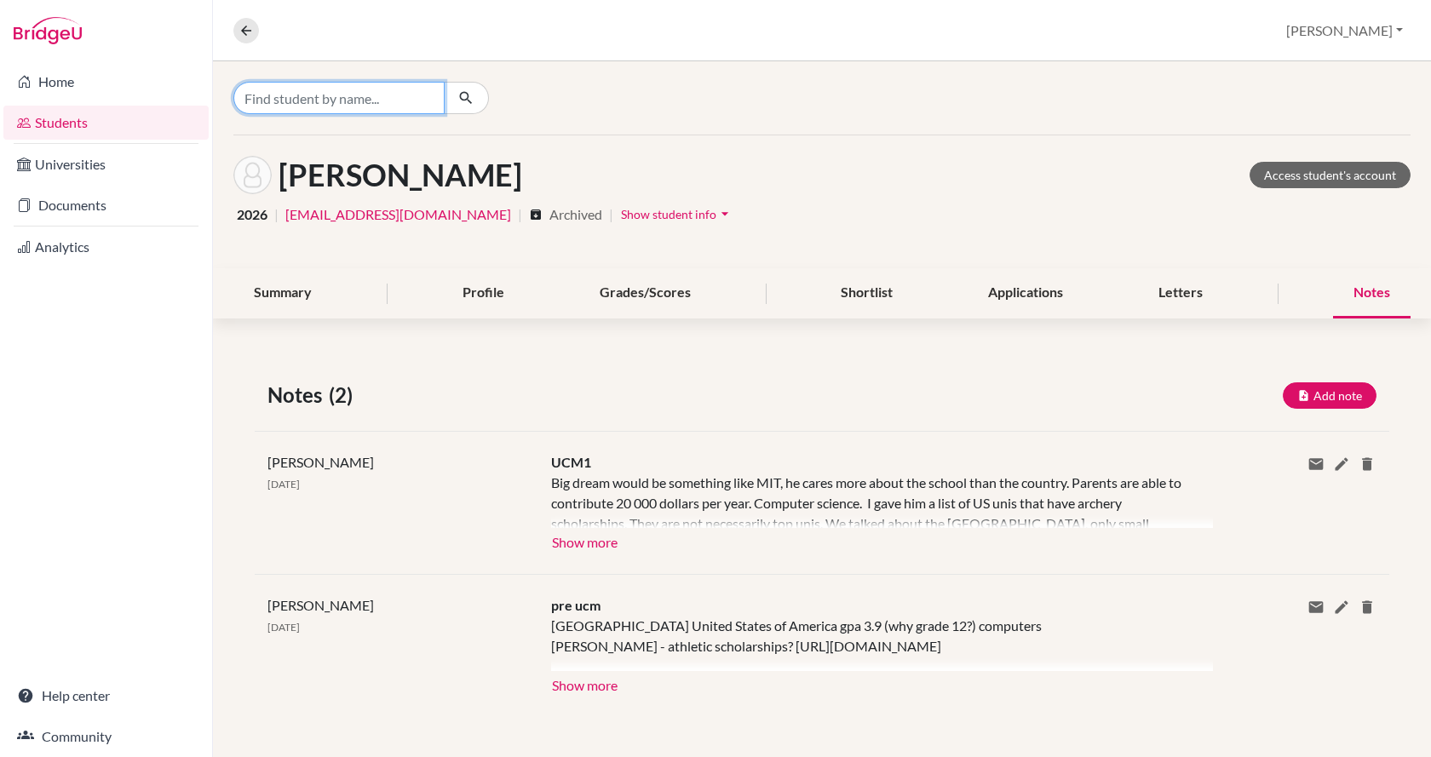
click at [286, 96] on input "Find student by name..." at bounding box center [338, 98] width 211 height 32
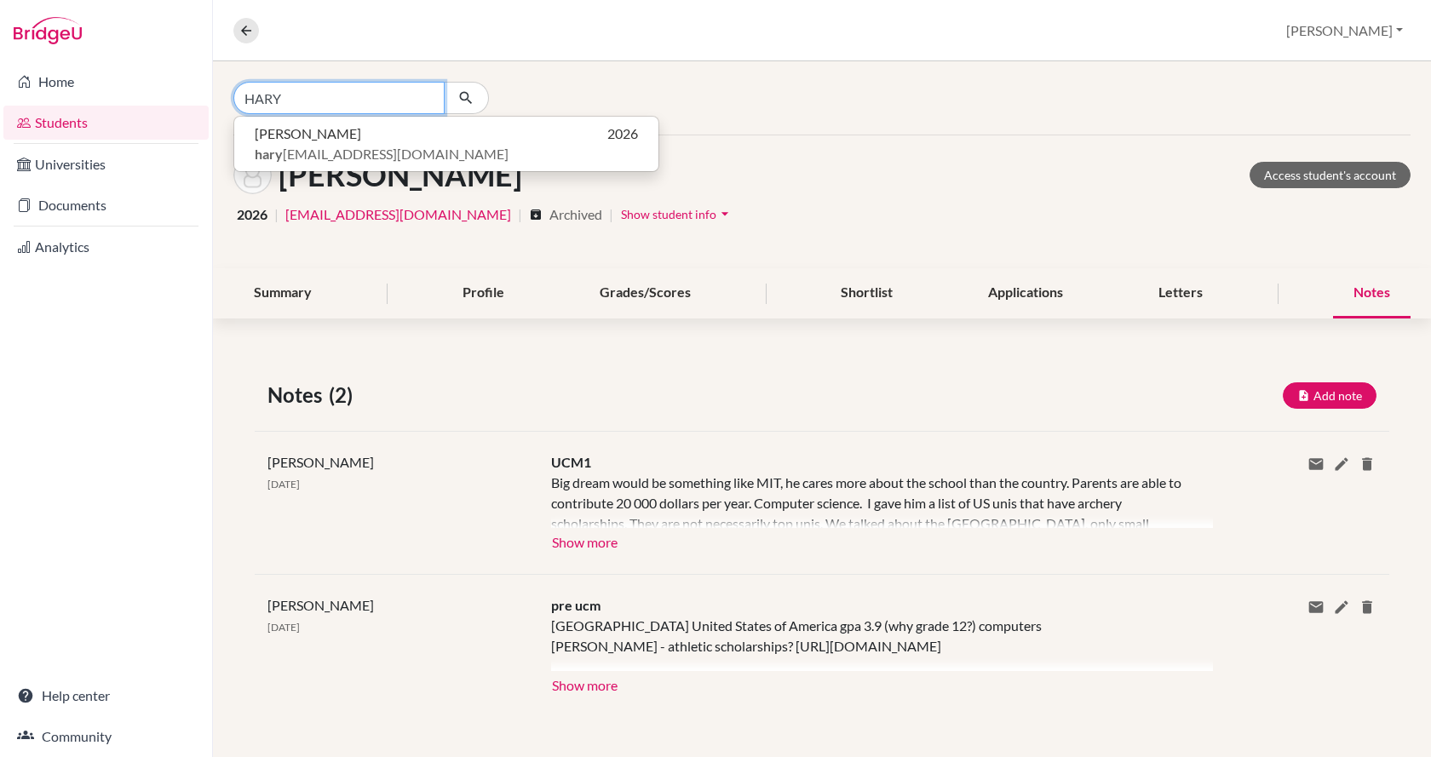
type input "HARY"
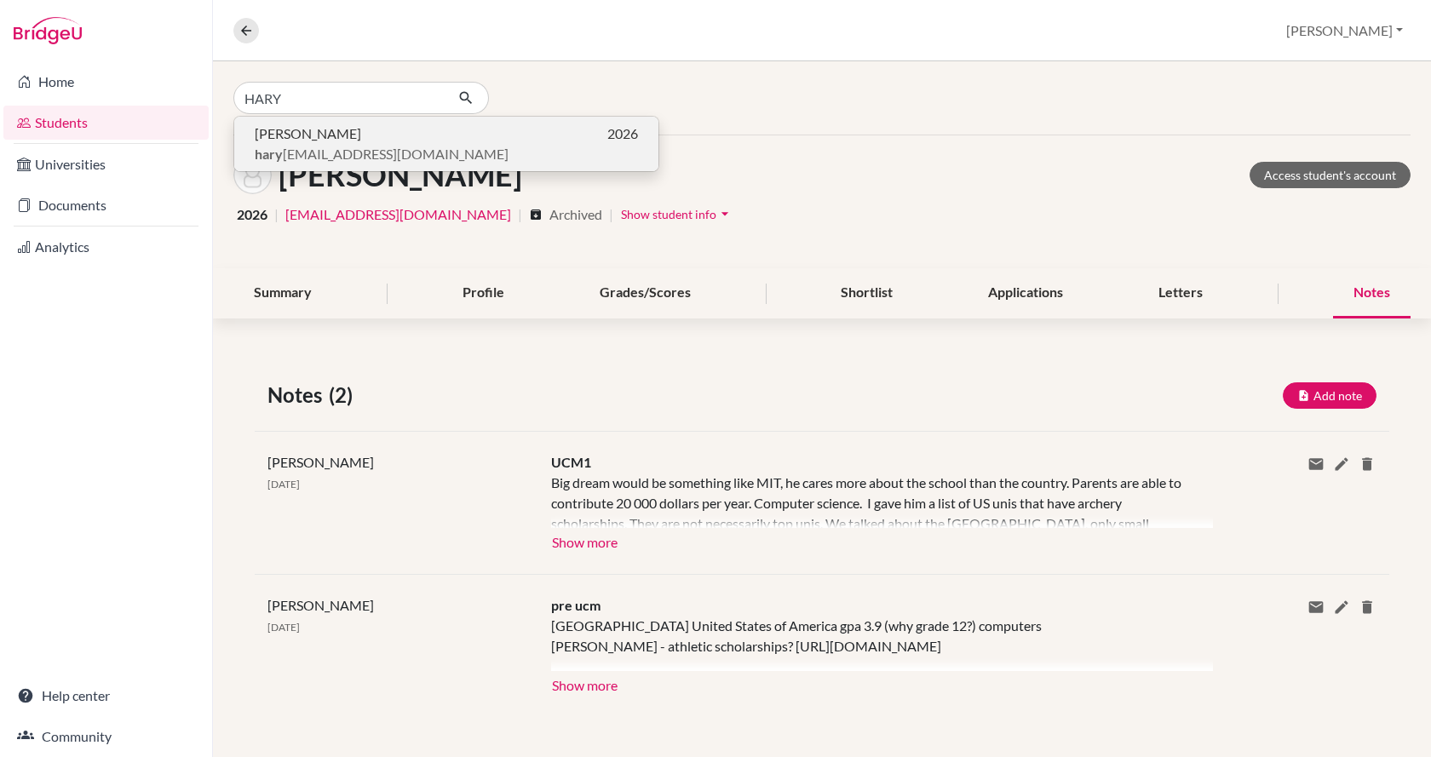
click at [296, 135] on span "Laura Háry" at bounding box center [308, 134] width 106 height 20
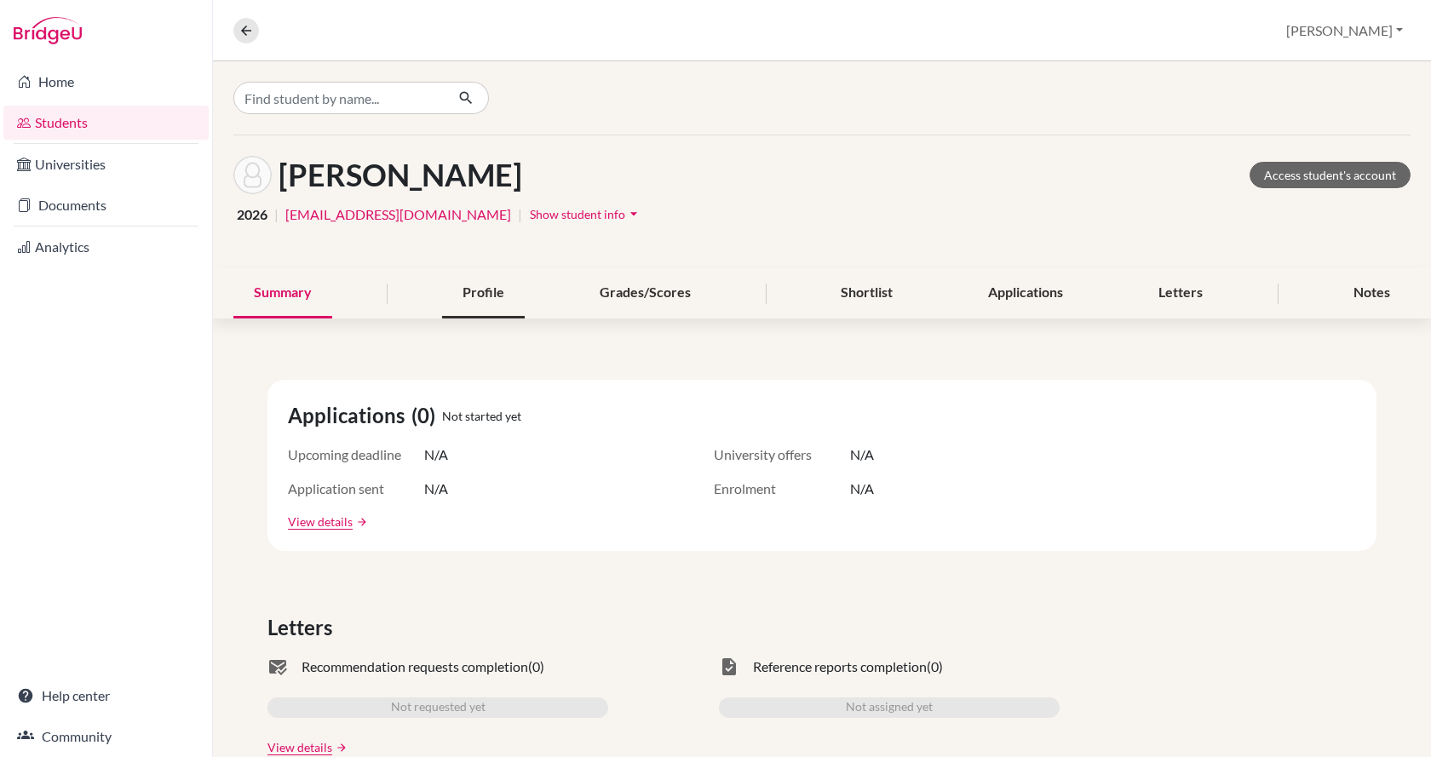
click at [477, 298] on div "Profile" at bounding box center [483, 293] width 83 height 50
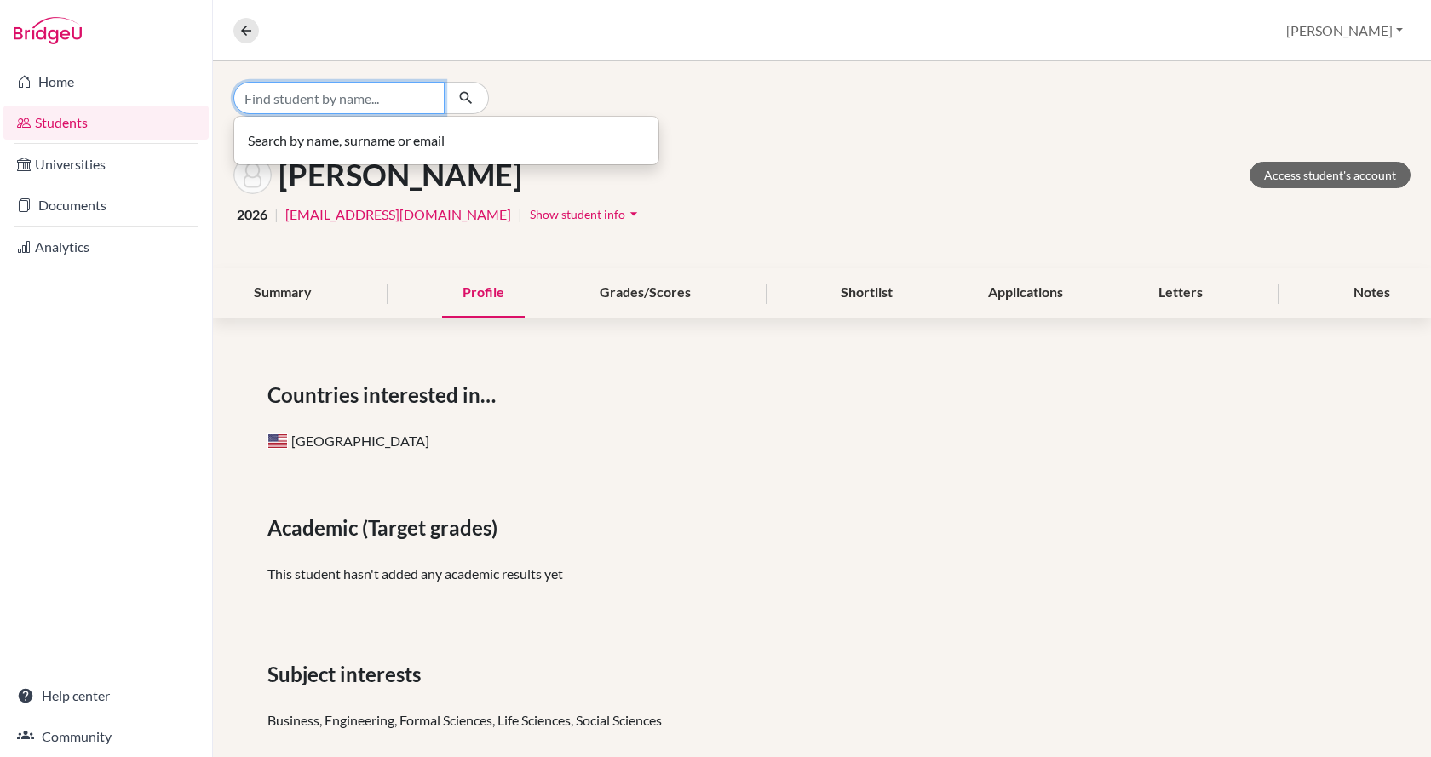
click at [276, 100] on input "Find student by name..." at bounding box center [338, 98] width 211 height 32
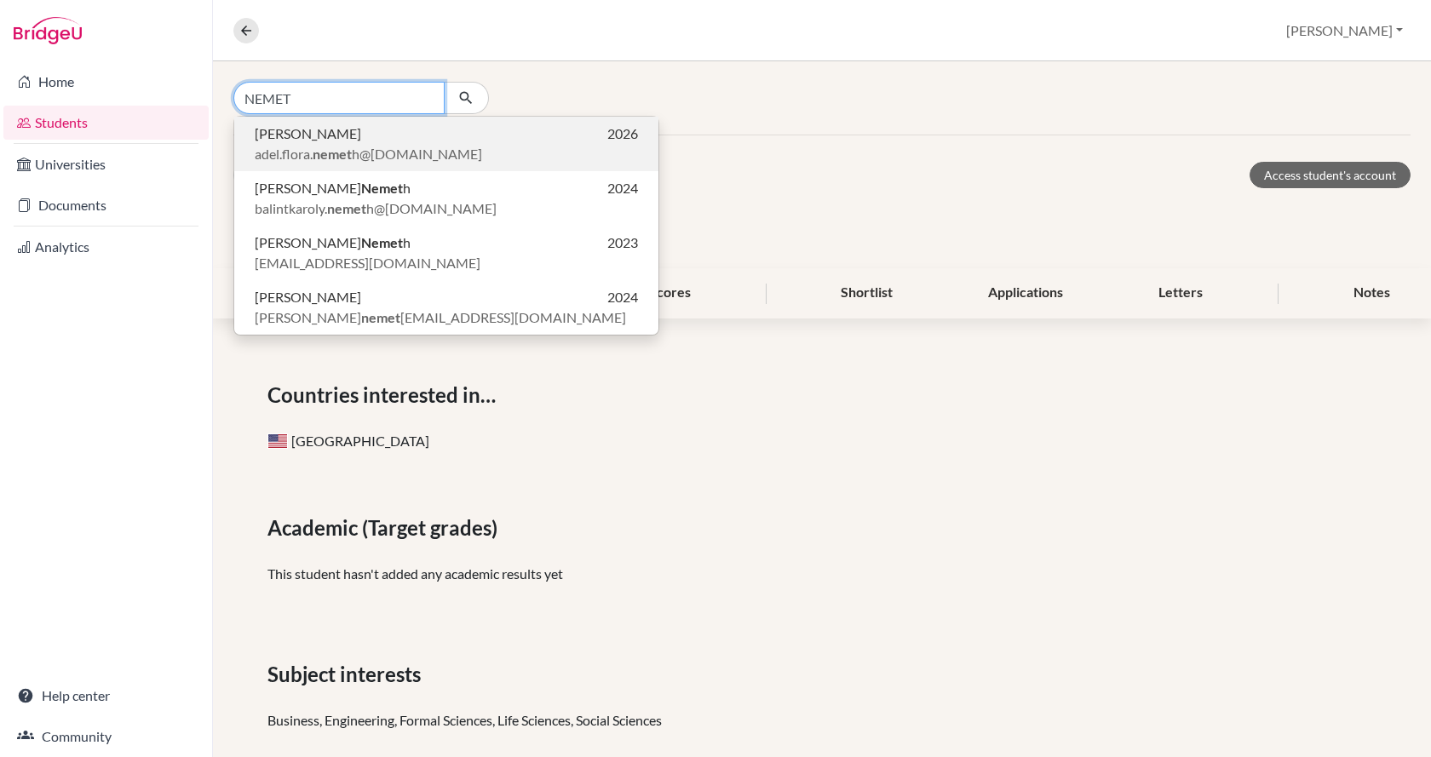
type input "NEMET"
click at [293, 142] on span "Adél Németh" at bounding box center [308, 134] width 106 height 20
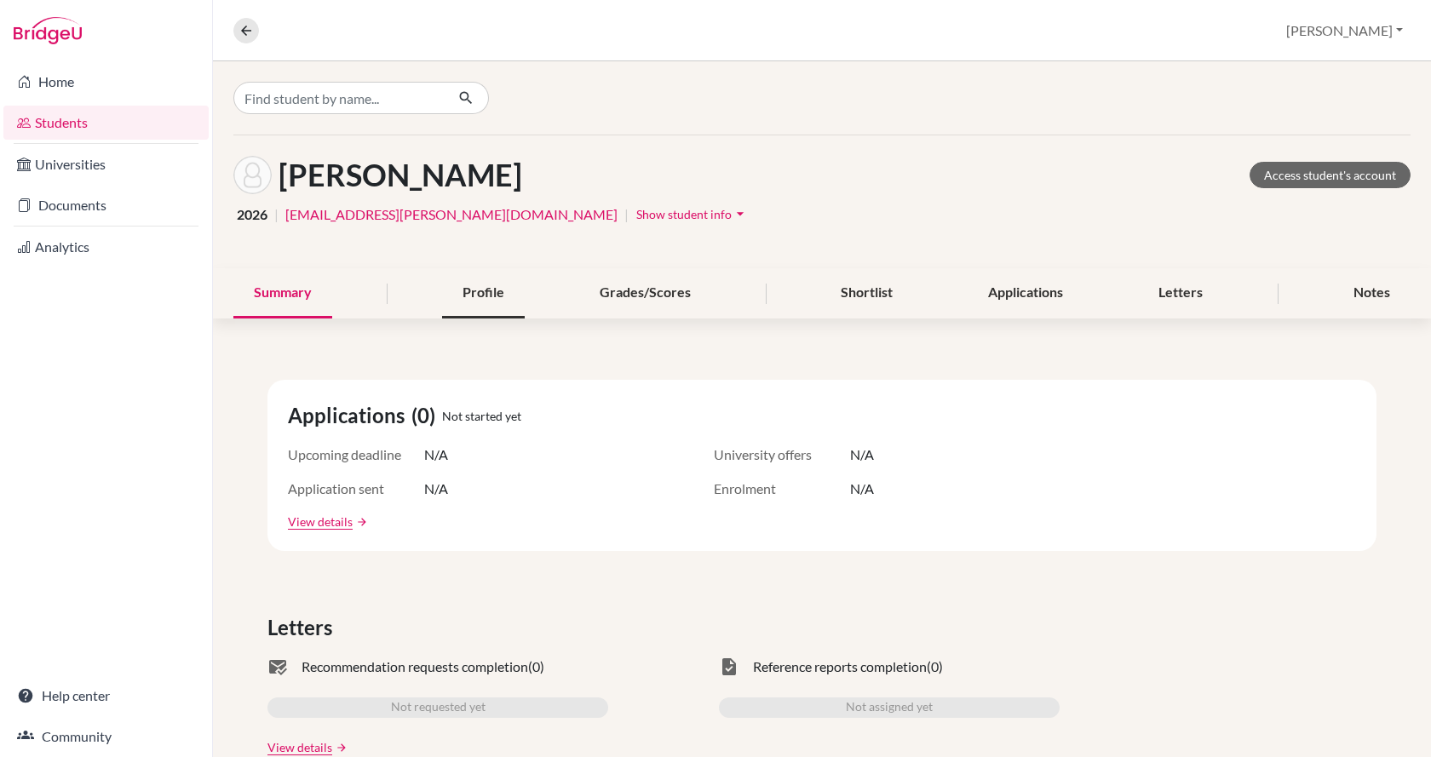
click at [474, 304] on div "Profile" at bounding box center [483, 293] width 83 height 50
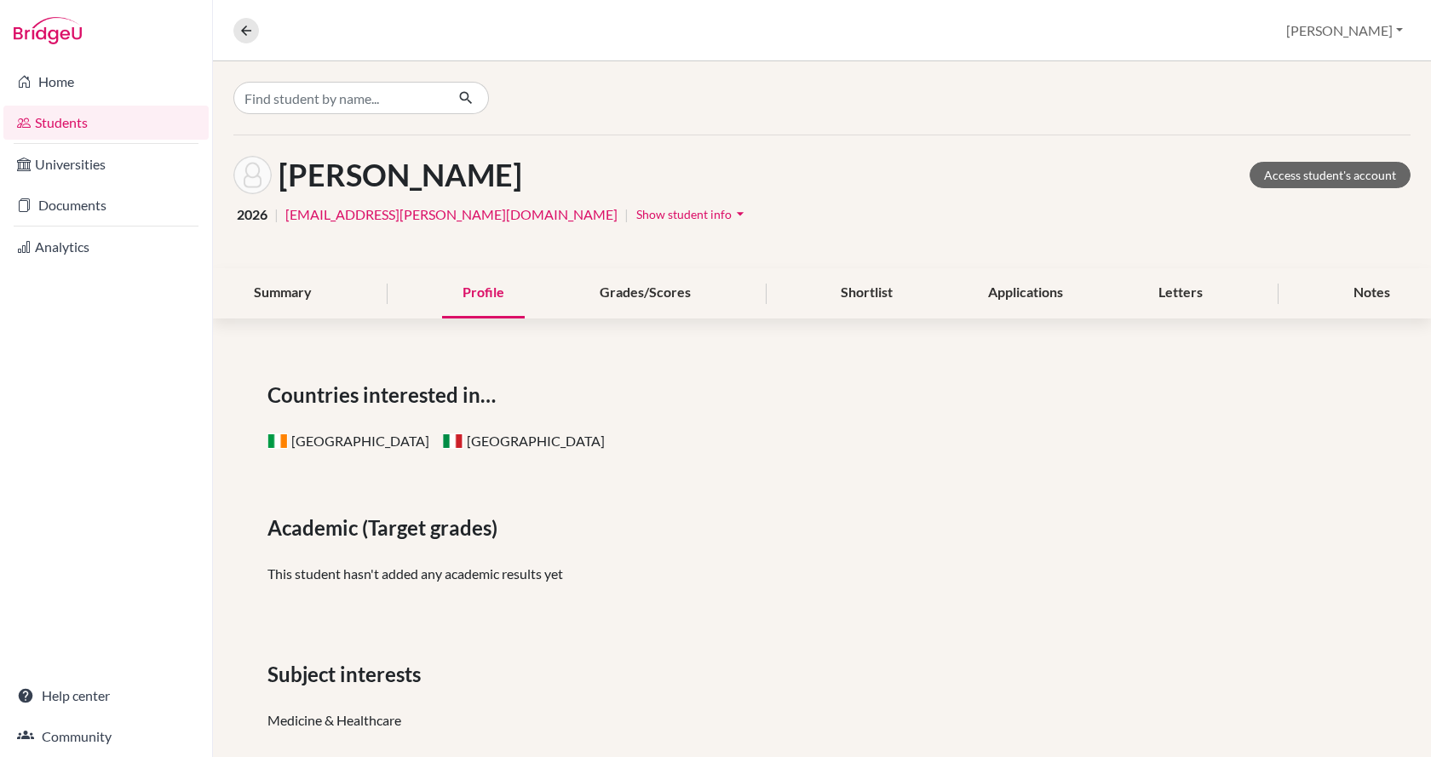
scroll to position [85, 0]
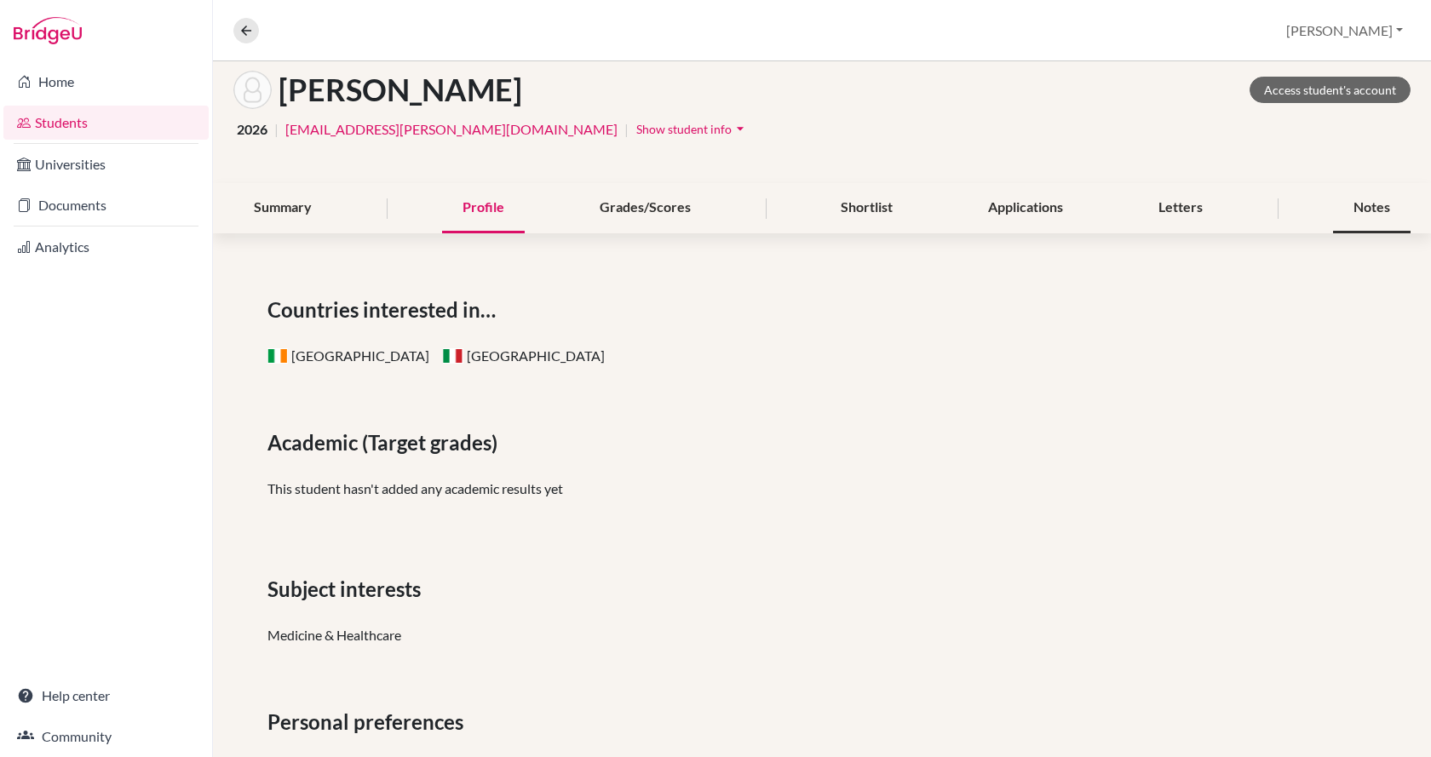
click at [1338, 209] on div "Notes" at bounding box center [1372, 208] width 78 height 50
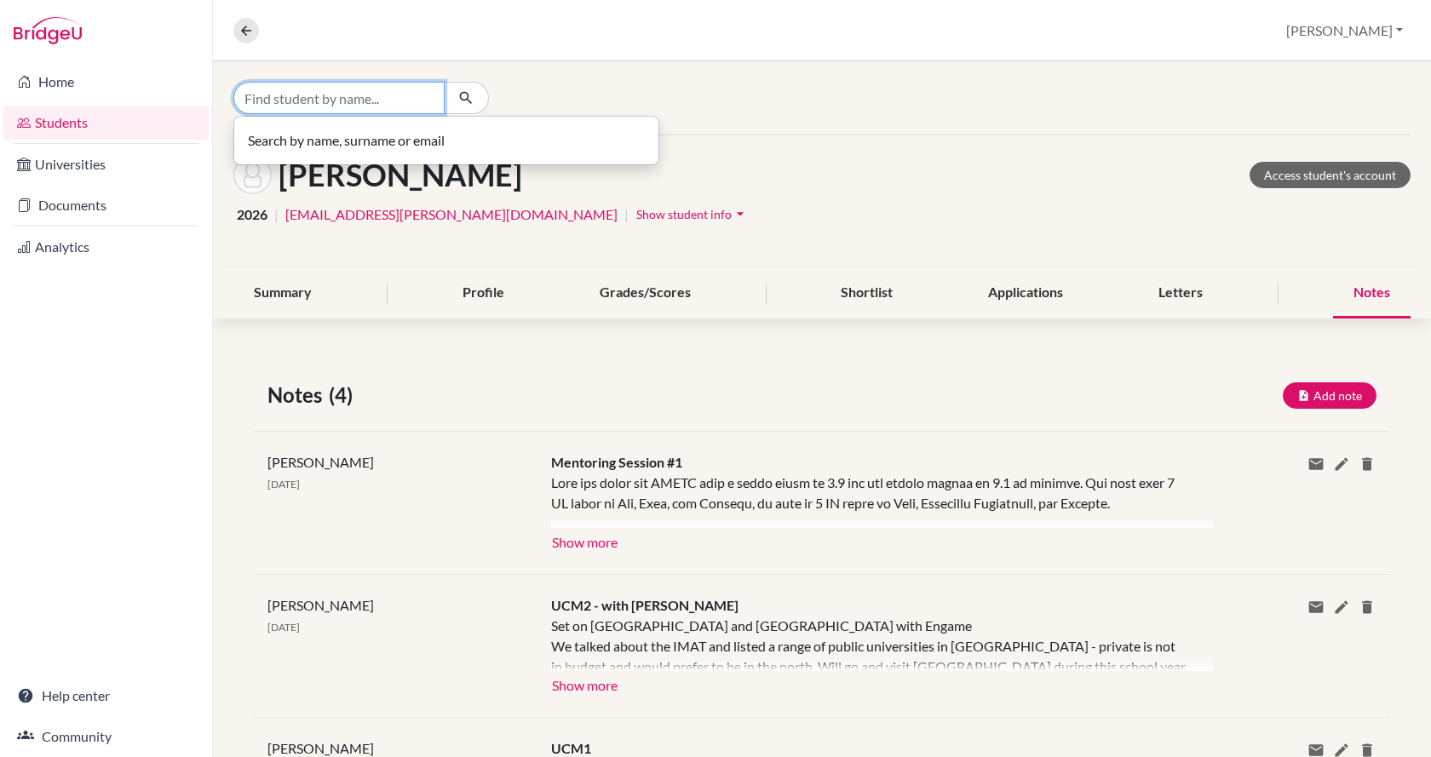
click at [269, 100] on input "Find student by name..." at bounding box center [338, 98] width 211 height 32
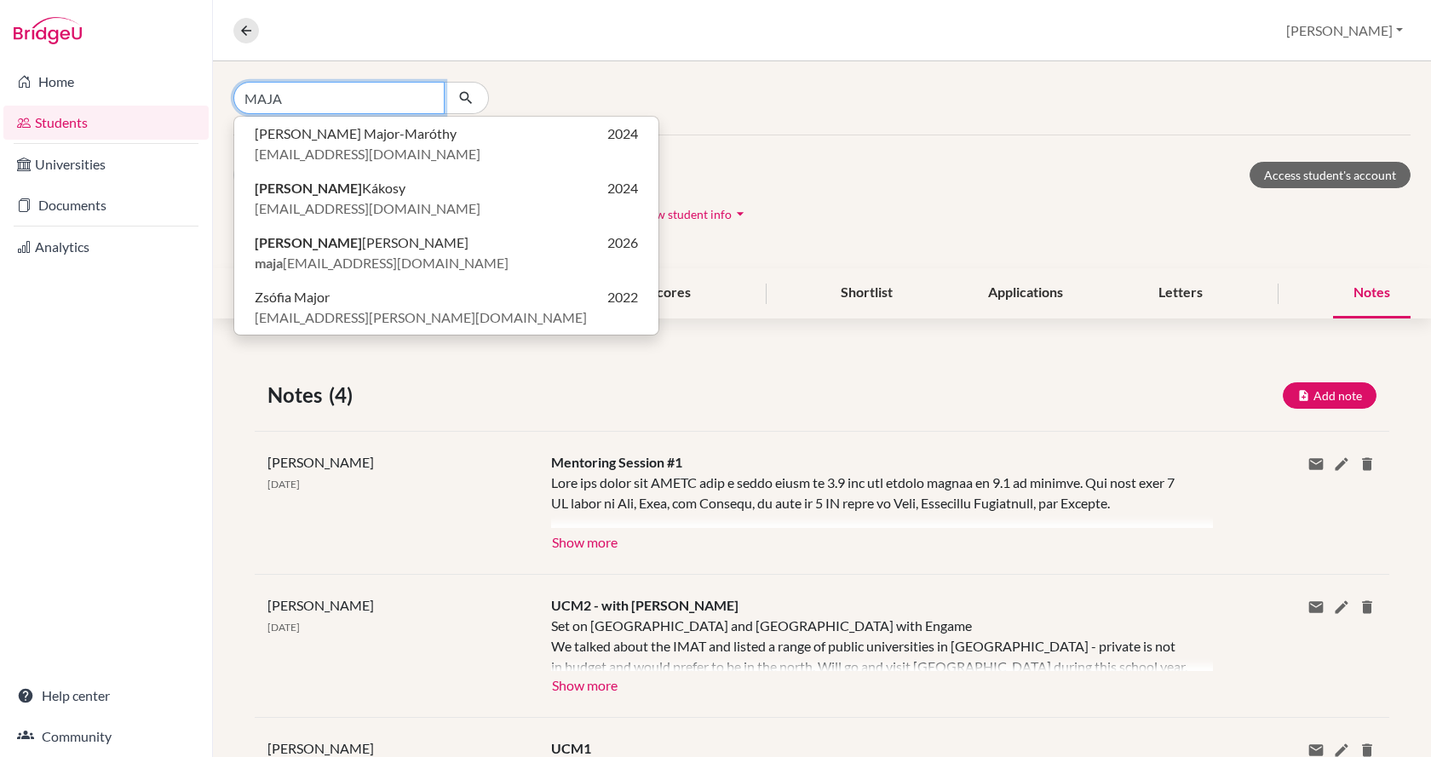
type input "MAJA"
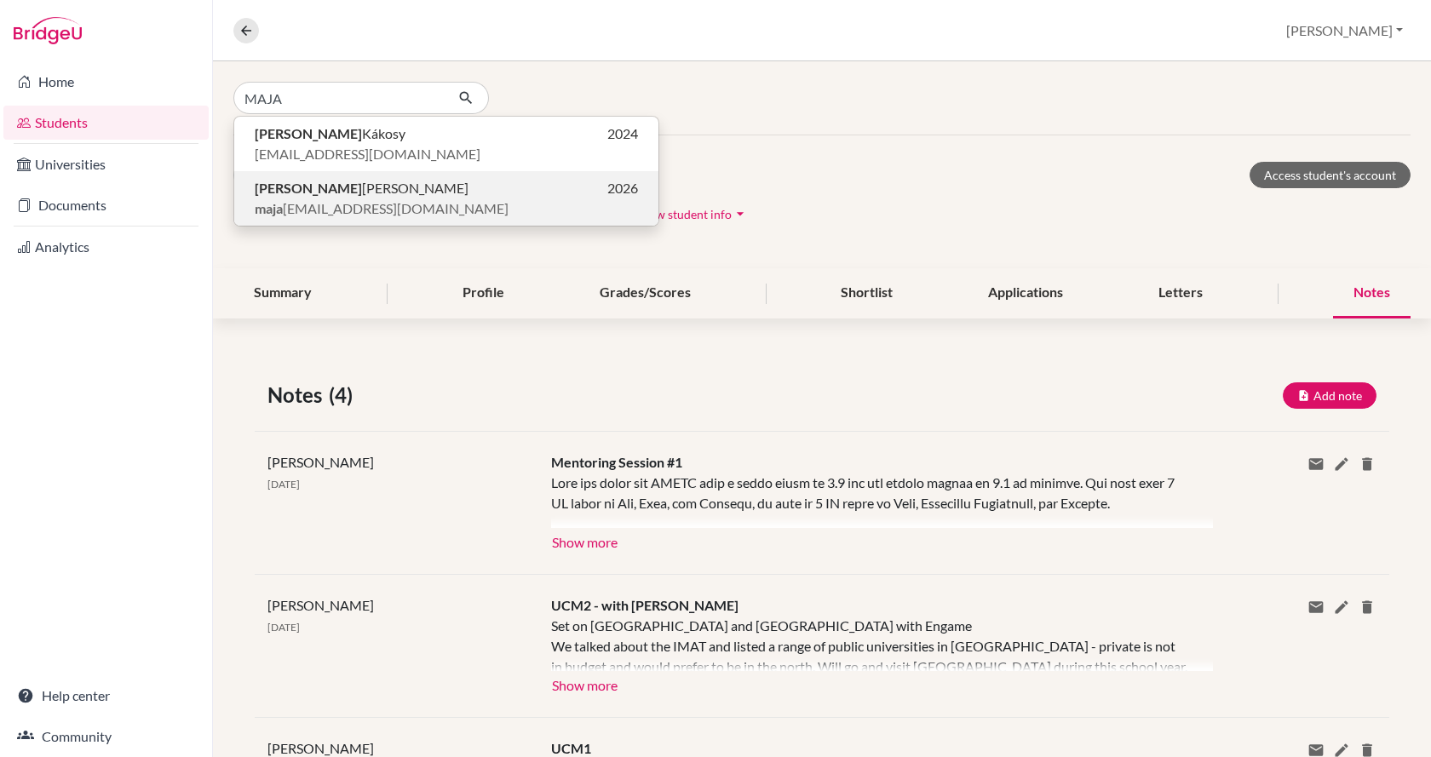
click at [298, 192] on span "Maja Menyhárt" at bounding box center [362, 188] width 214 height 20
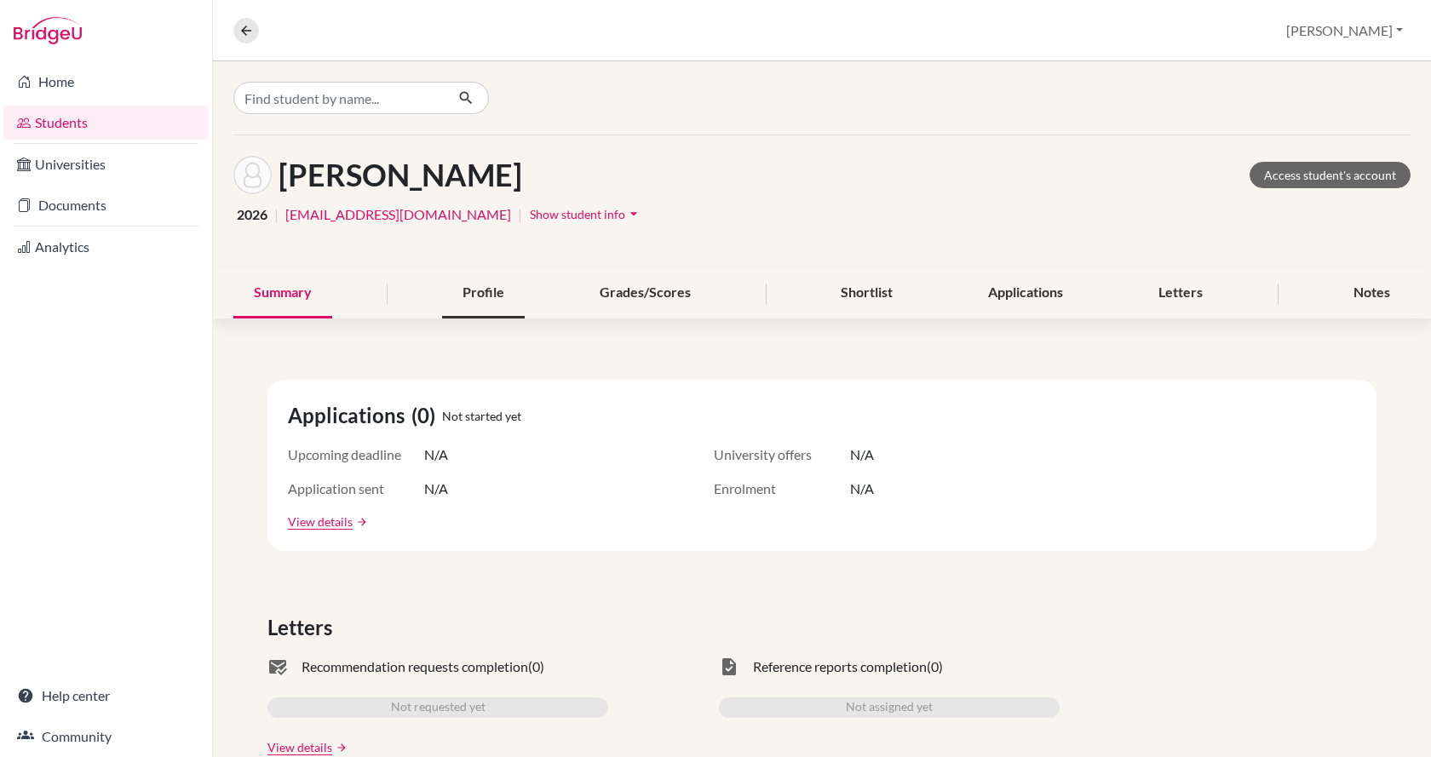
click at [459, 290] on div "Profile" at bounding box center [483, 293] width 83 height 50
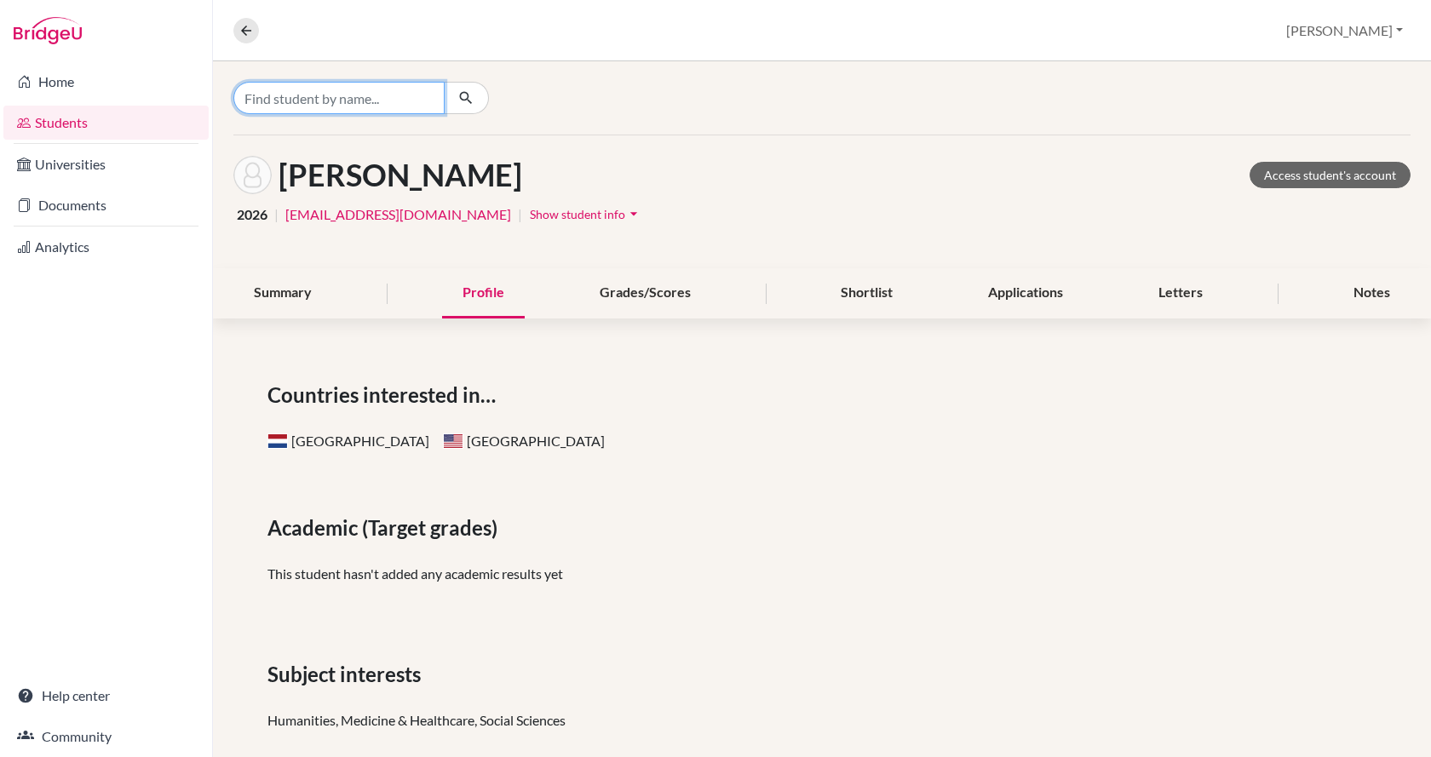
click at [309, 98] on input "Find student by name..." at bounding box center [338, 98] width 211 height 32
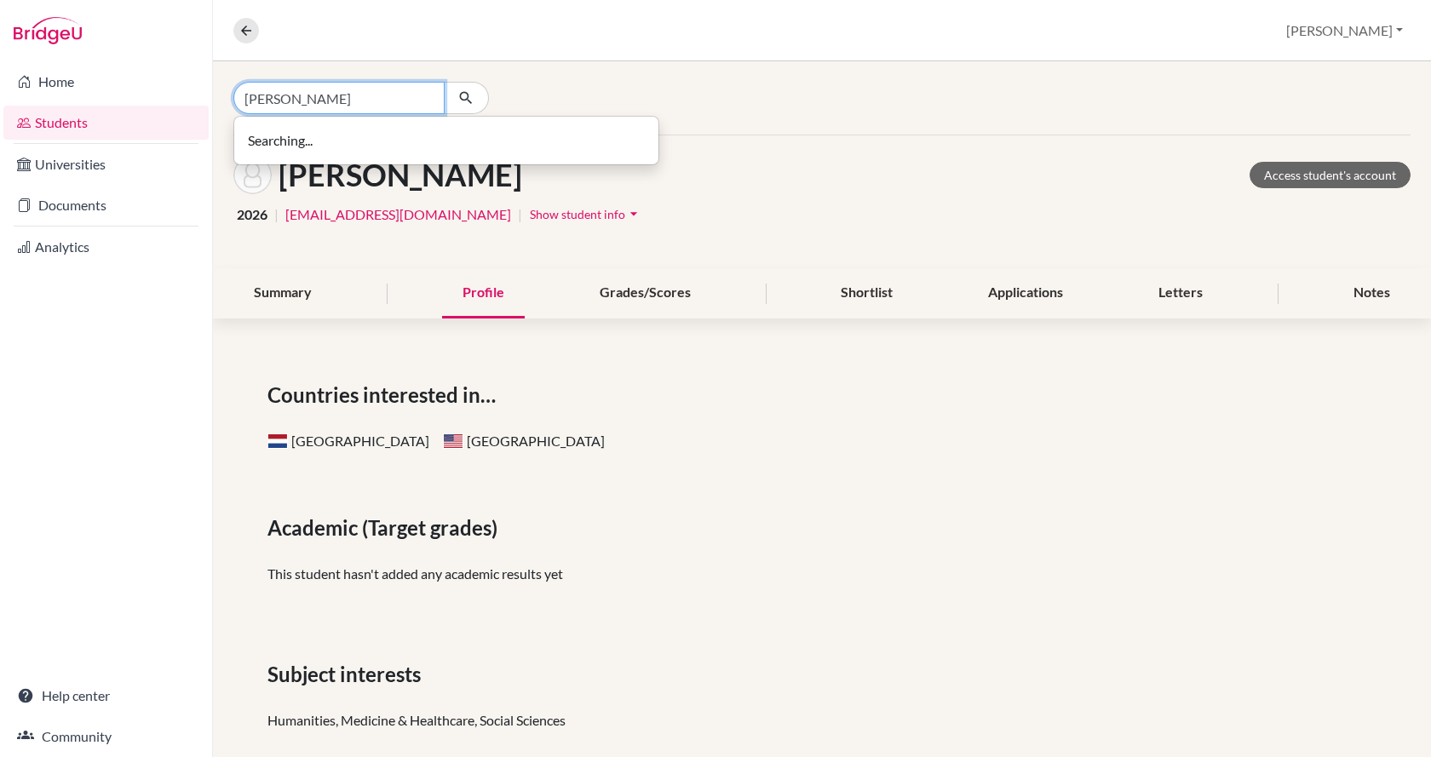
type input "MOLNAR"
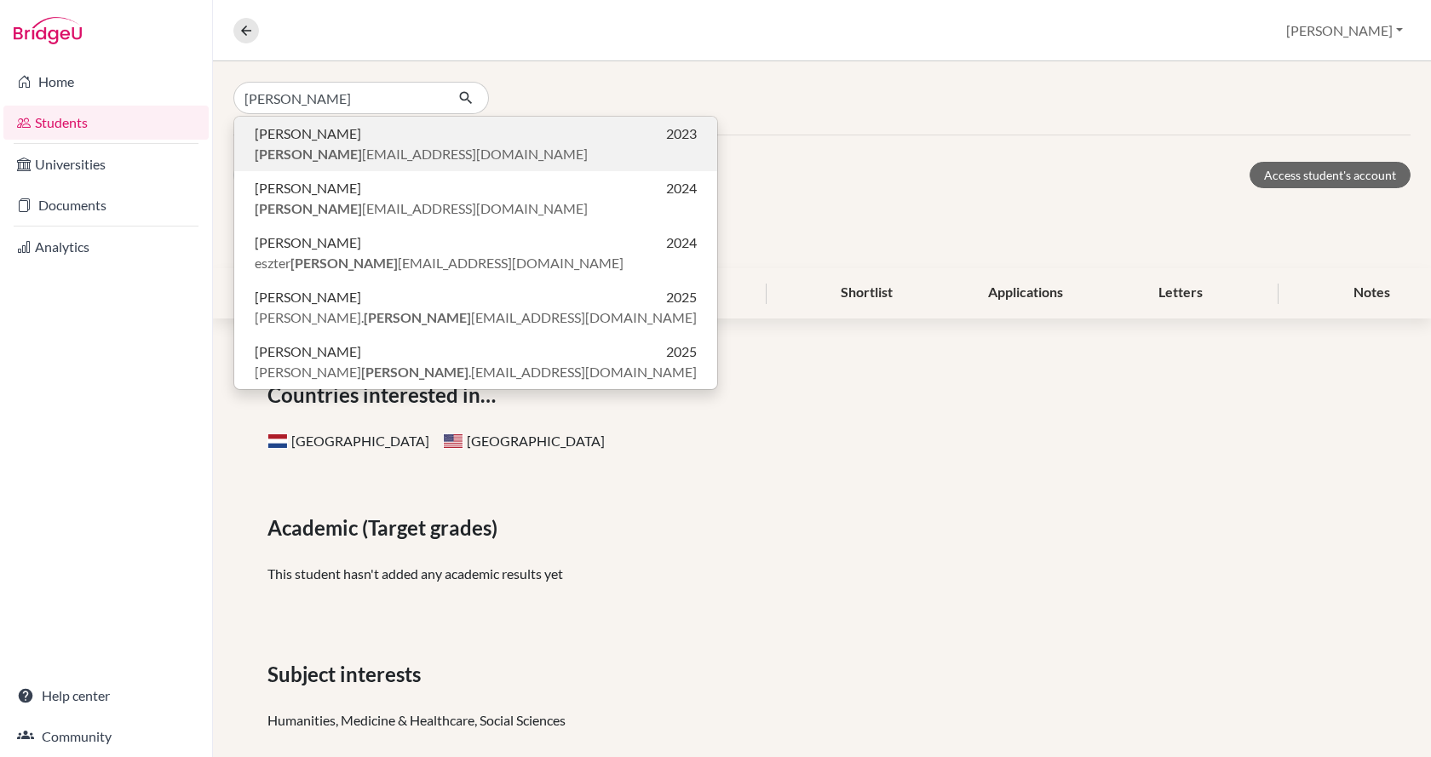
click at [330, 147] on span "molnar annafranciska@gmail.com" at bounding box center [421, 154] width 333 height 20
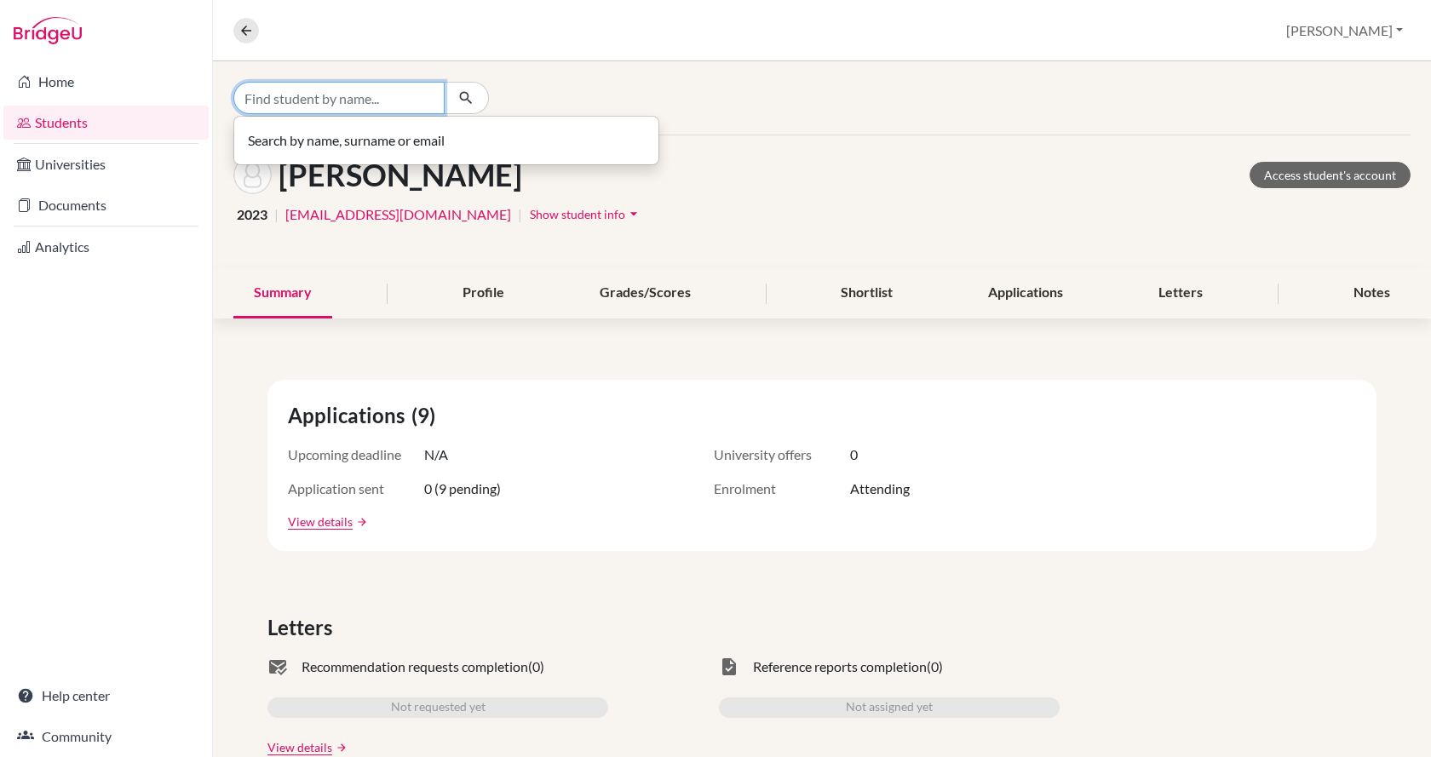
click at [353, 104] on input "Find student by name..." at bounding box center [338, 98] width 211 height 32
type input "M"
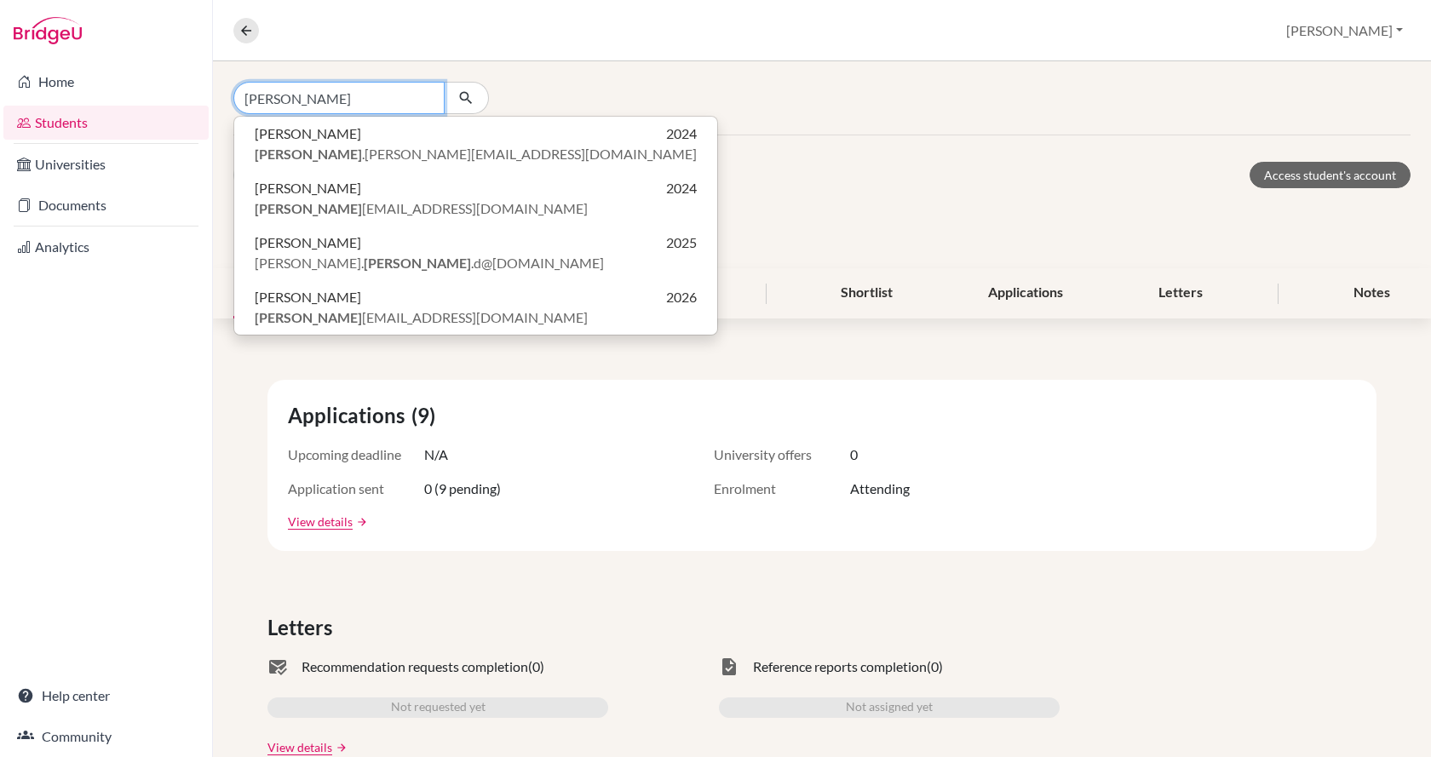
click at [348, 103] on input "ADAM" at bounding box center [338, 98] width 211 height 32
type input "ADAM"
click at [148, 122] on link "Students" at bounding box center [105, 123] width 205 height 34
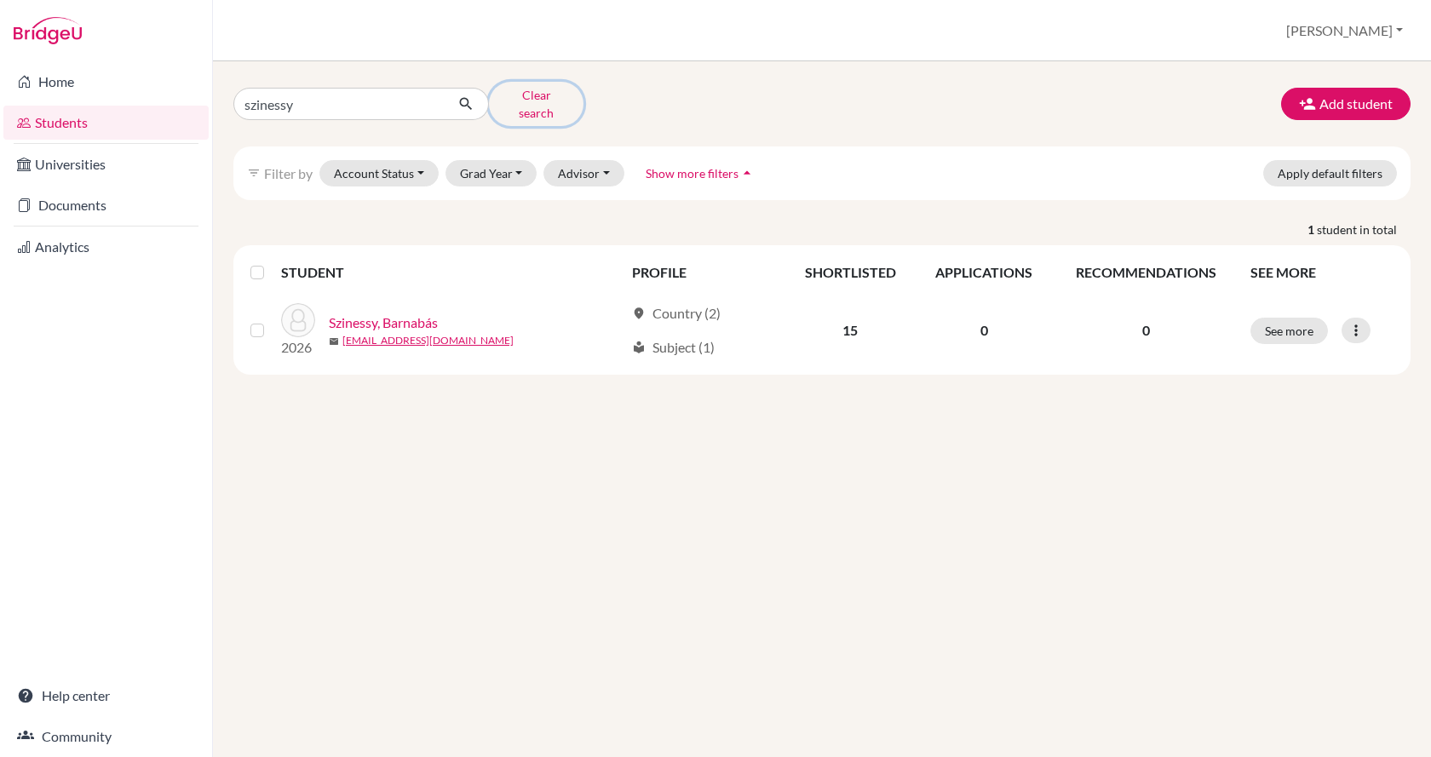
click at [543, 101] on button "Clear search" at bounding box center [536, 104] width 95 height 44
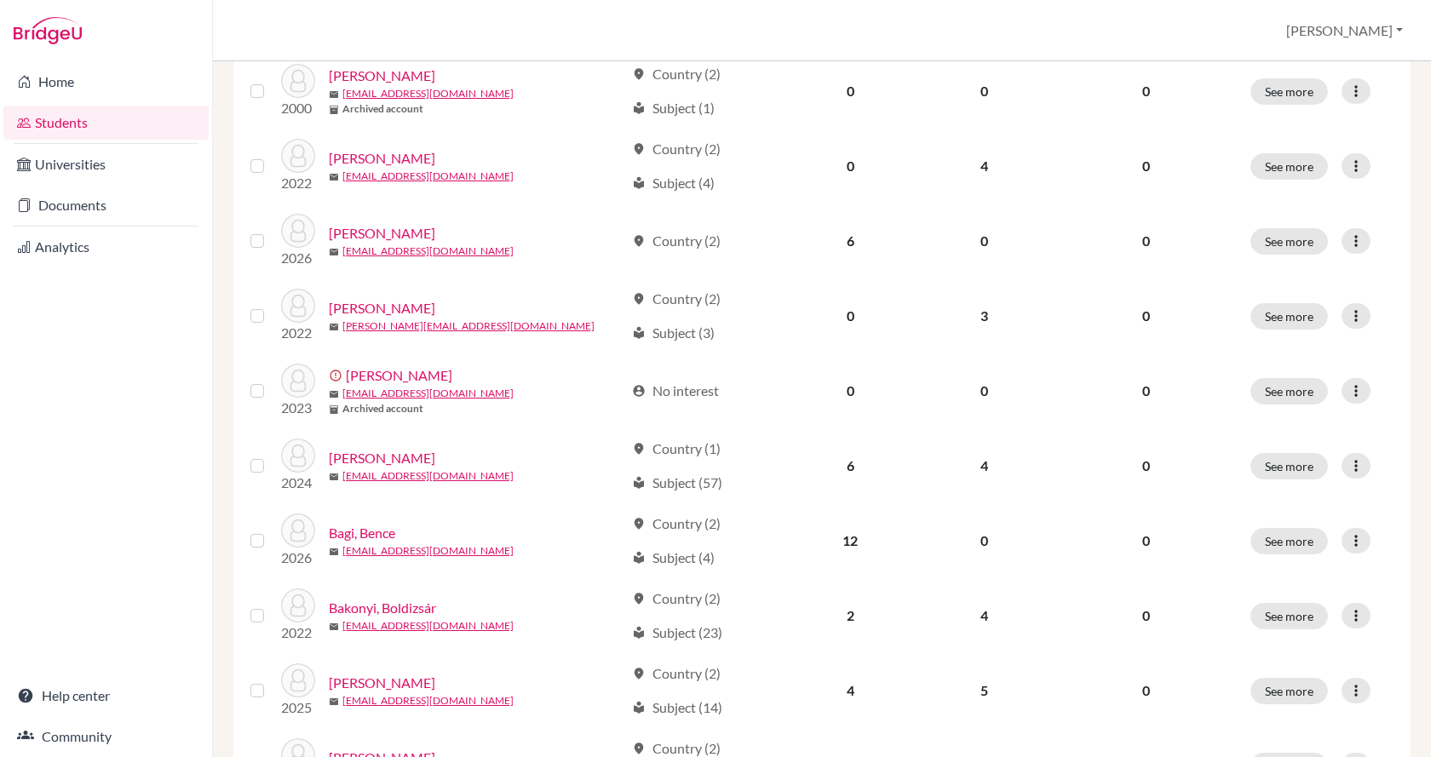
scroll to position [1137, 0]
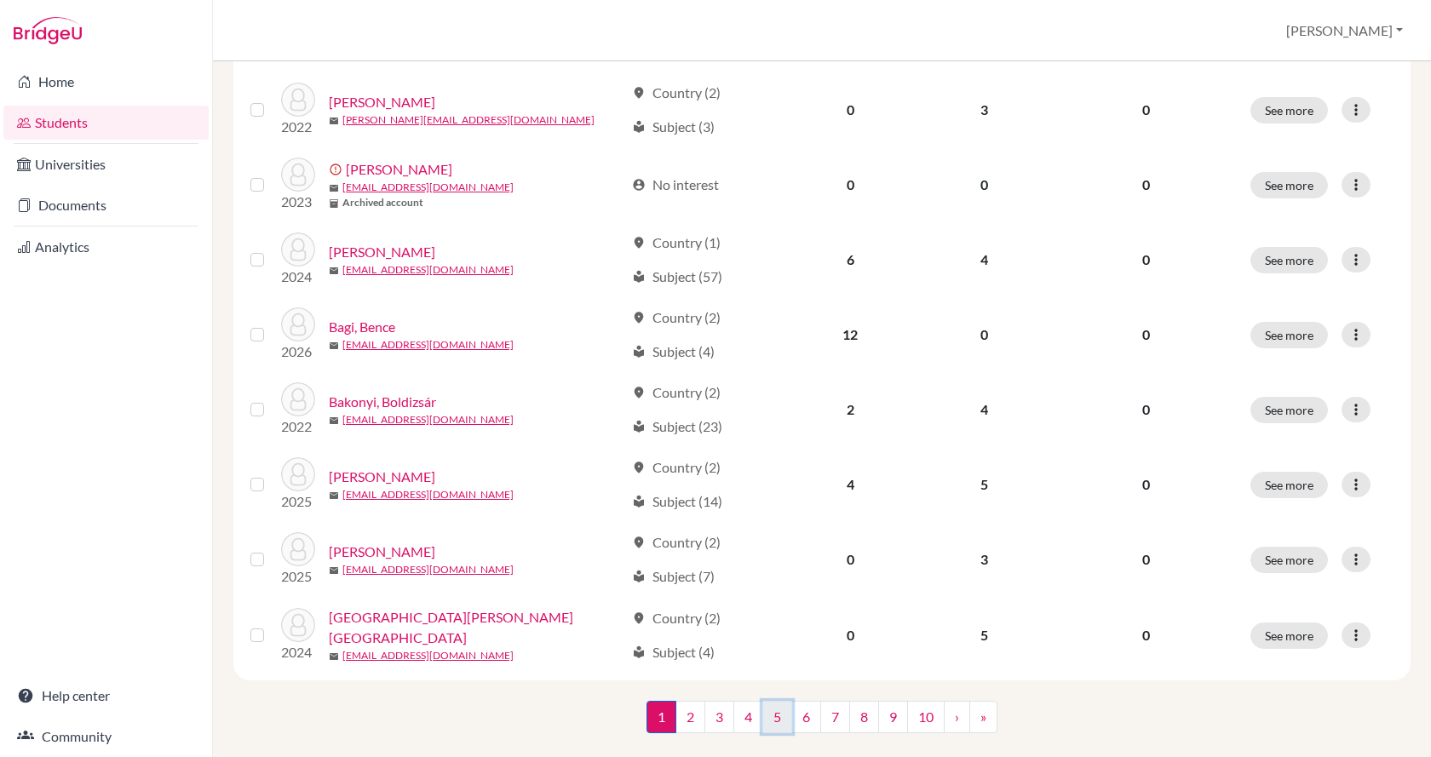
click at [764, 701] on link "5" at bounding box center [777, 717] width 30 height 32
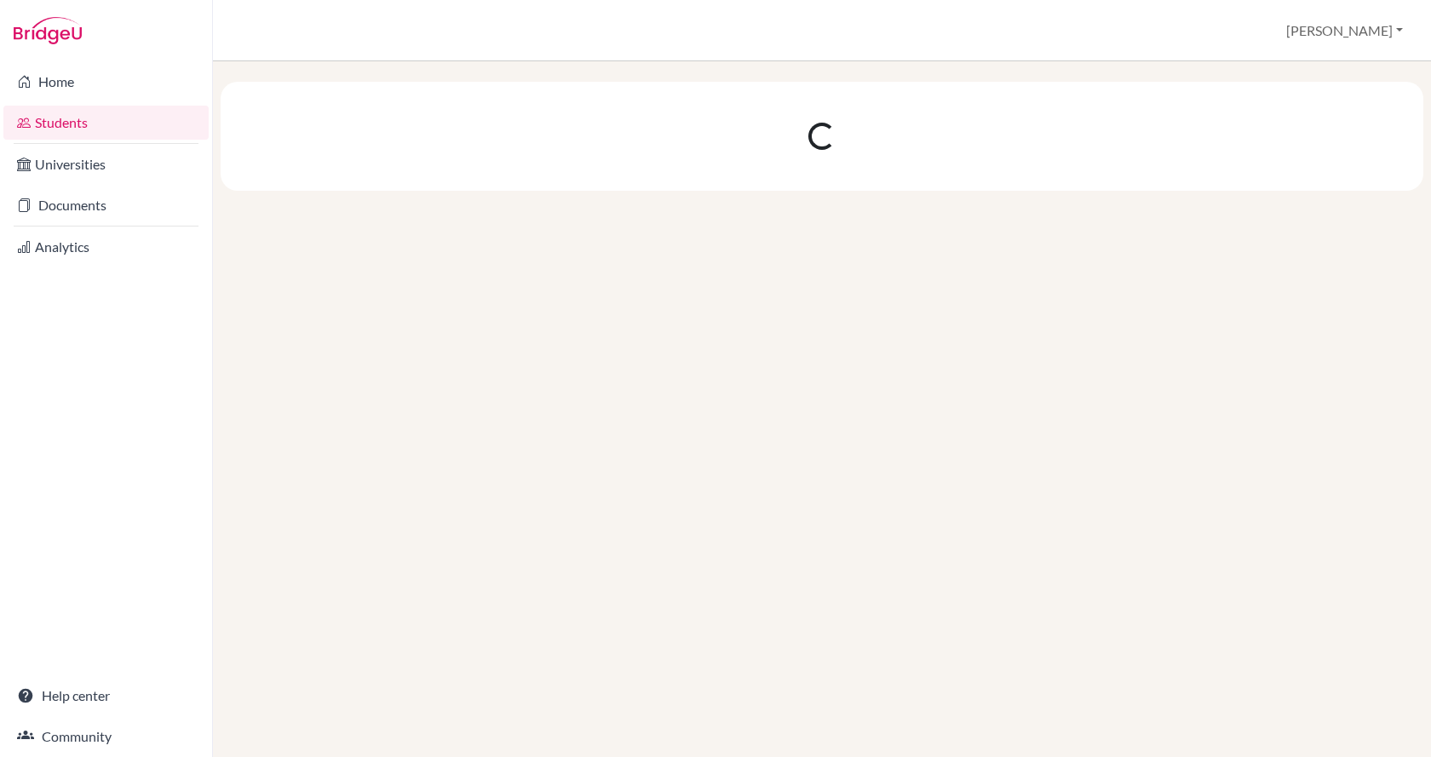
scroll to position [0, 0]
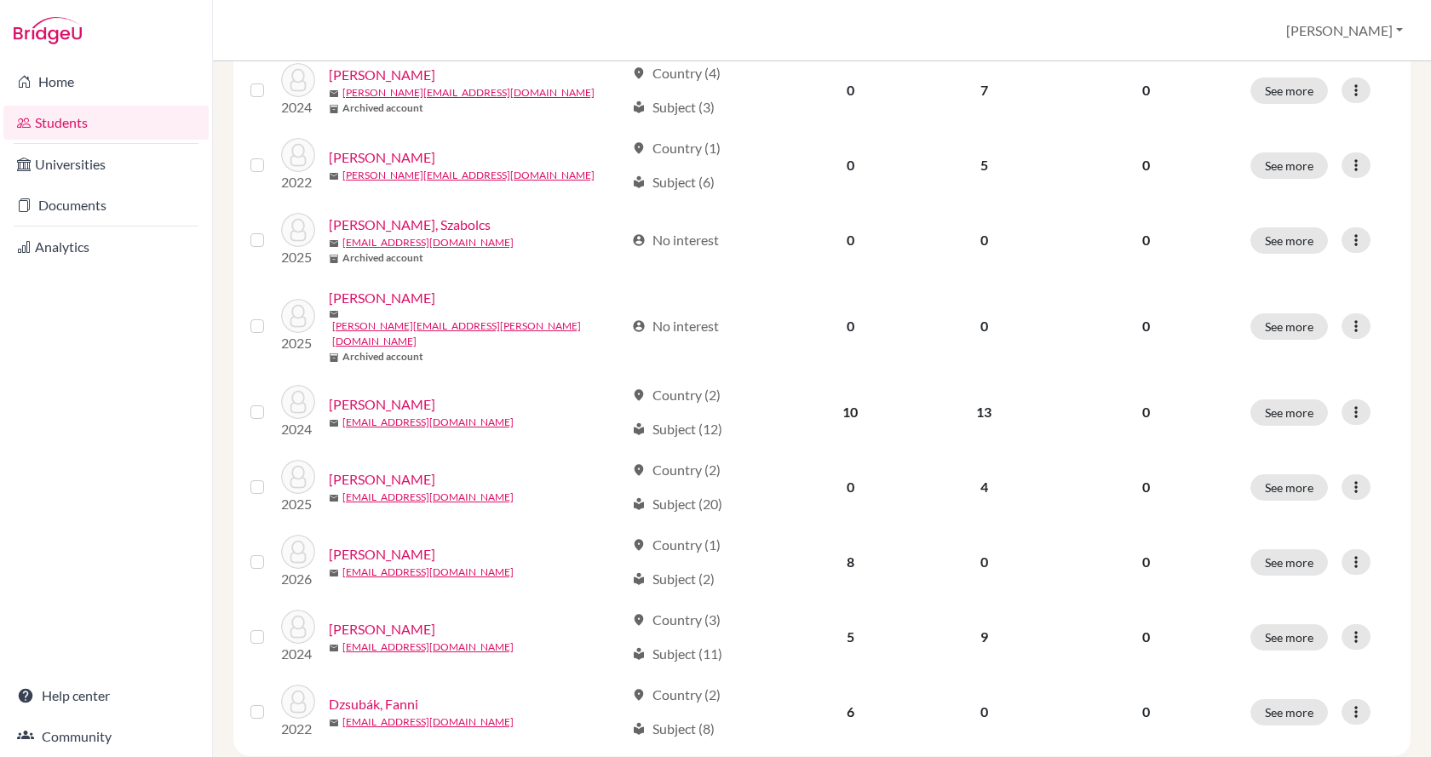
scroll to position [1137, 0]
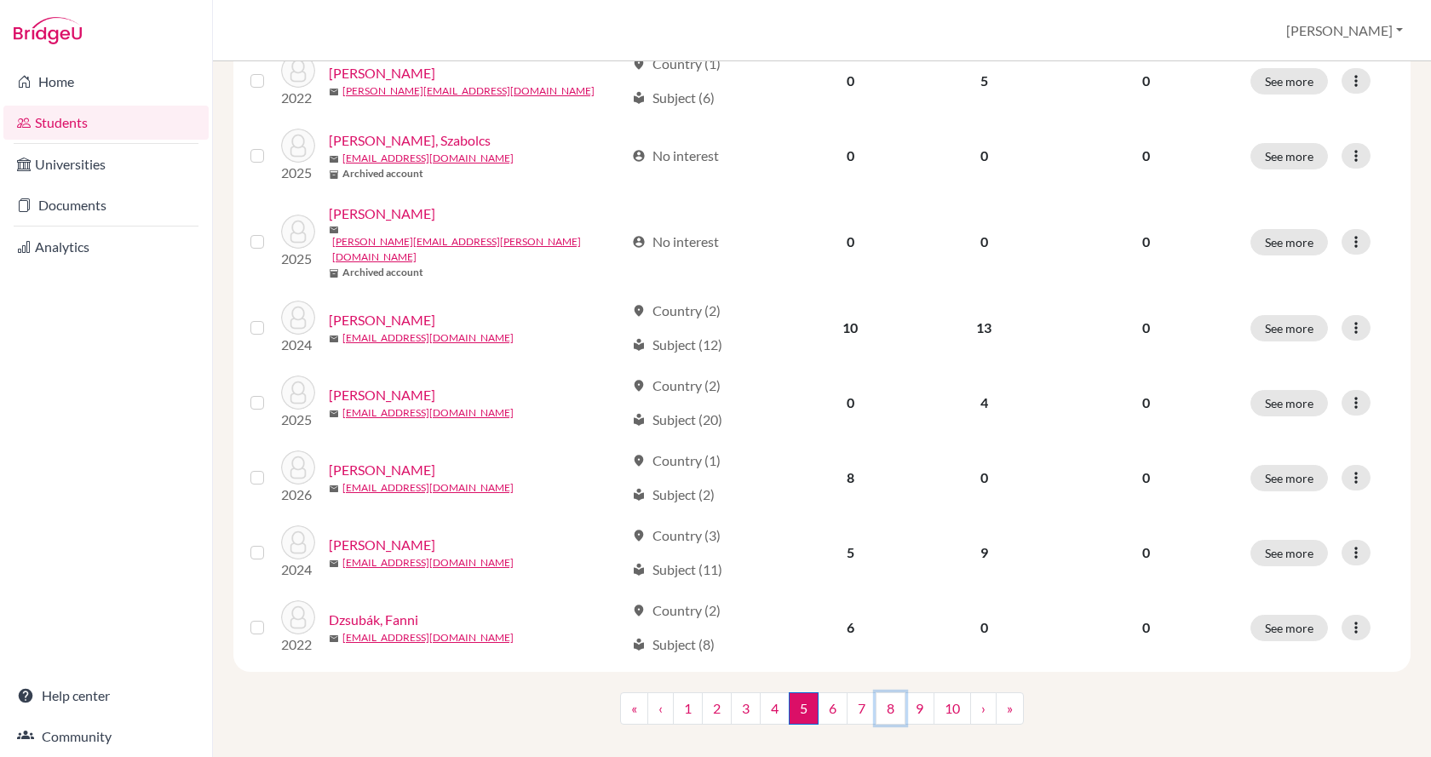
click at [882, 693] on link "8" at bounding box center [891, 709] width 30 height 32
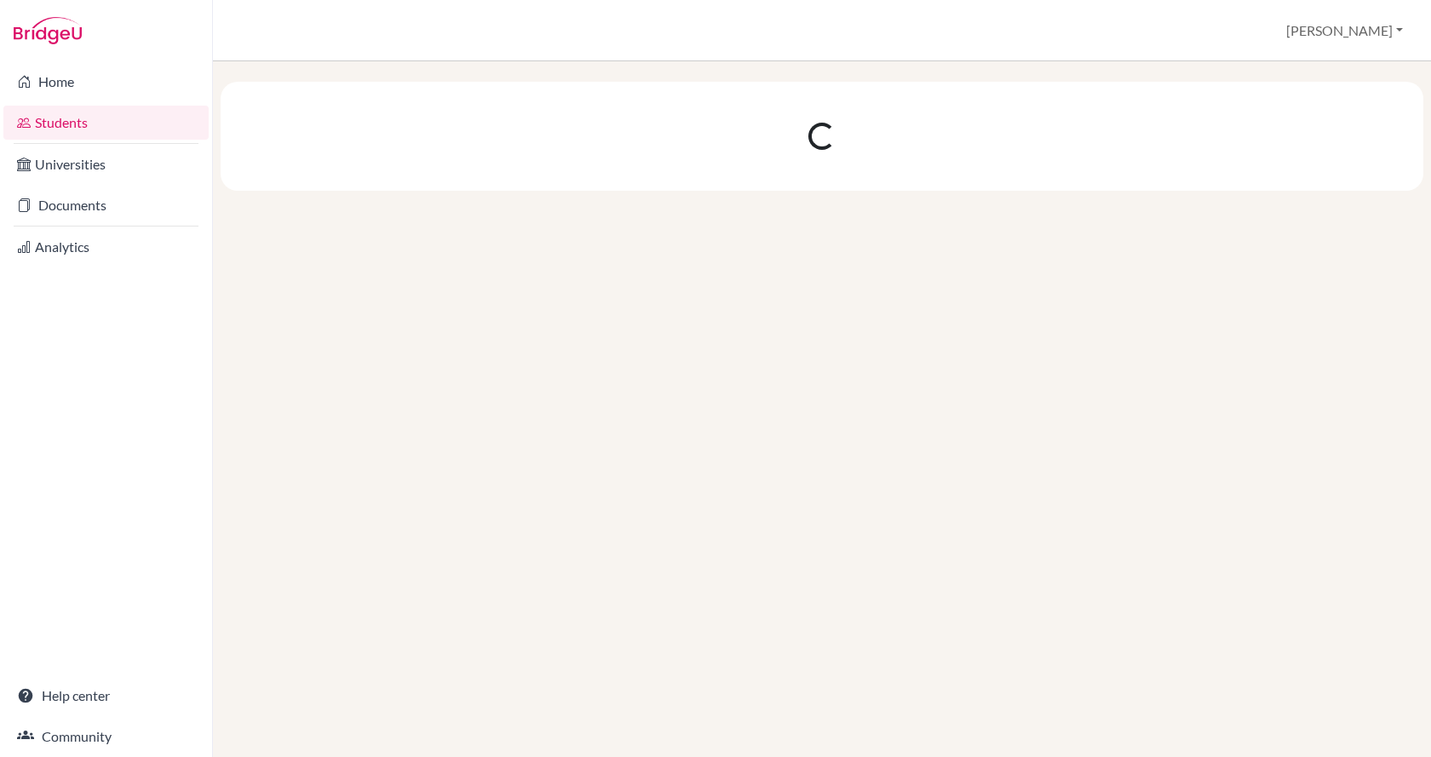
scroll to position [0, 0]
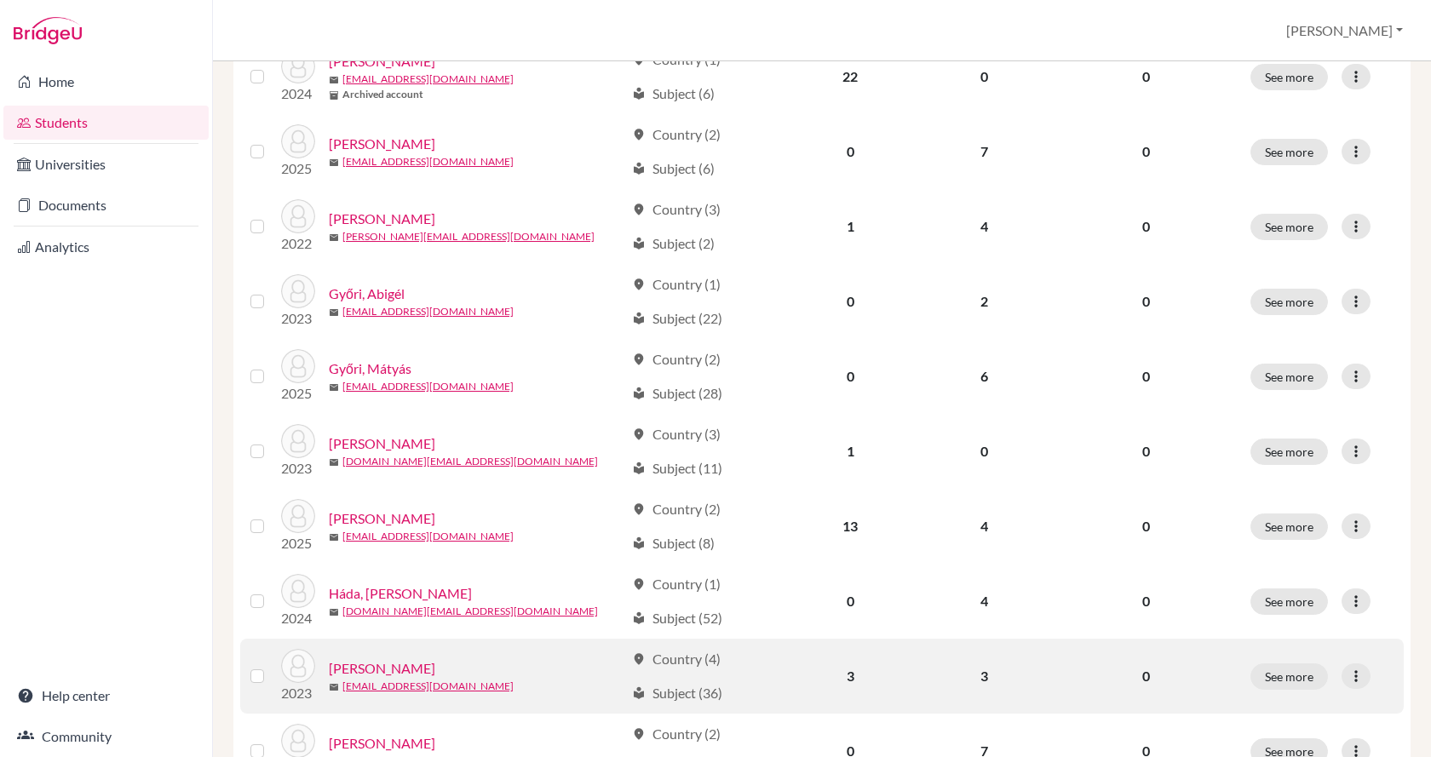
scroll to position [1137, 0]
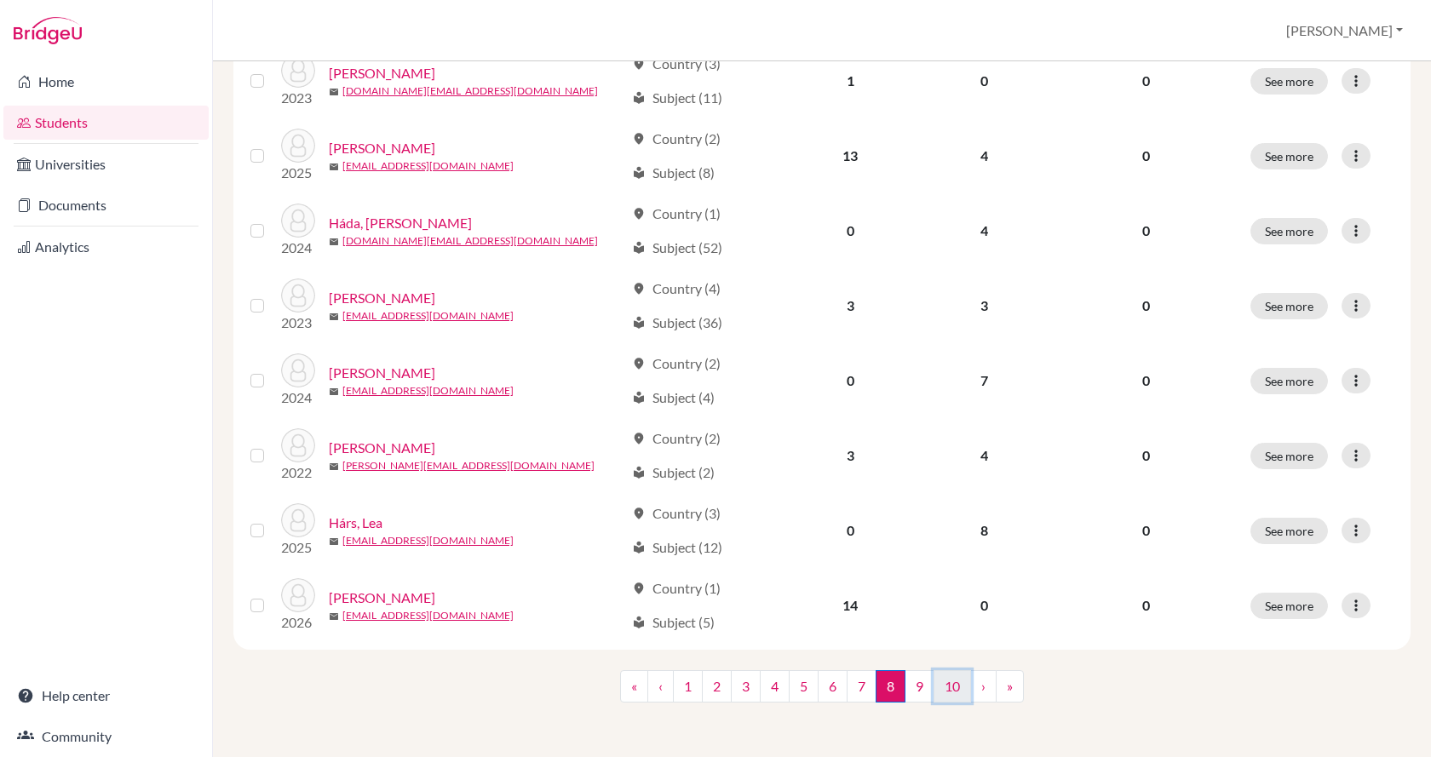
click at [951, 683] on link "10" at bounding box center [952, 686] width 37 height 32
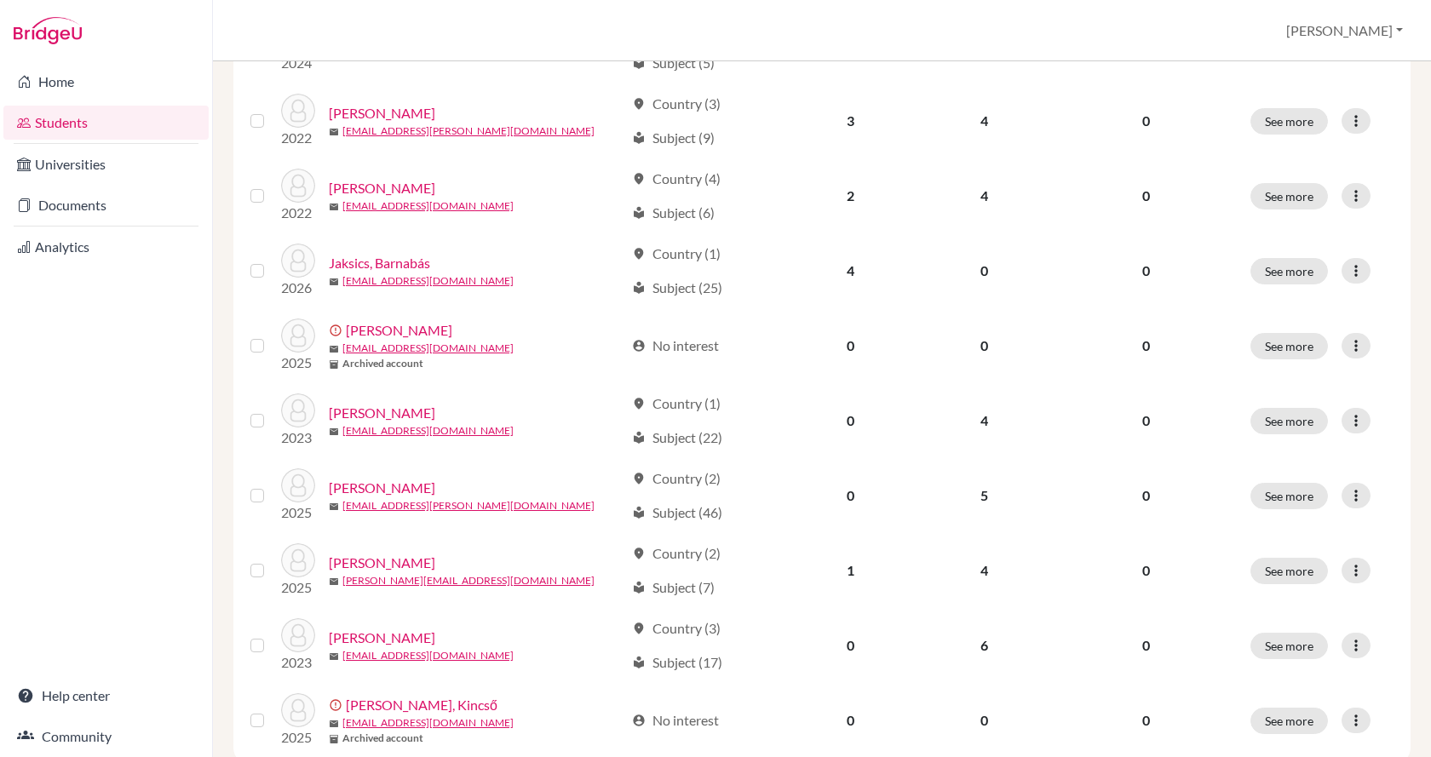
scroll to position [1137, 0]
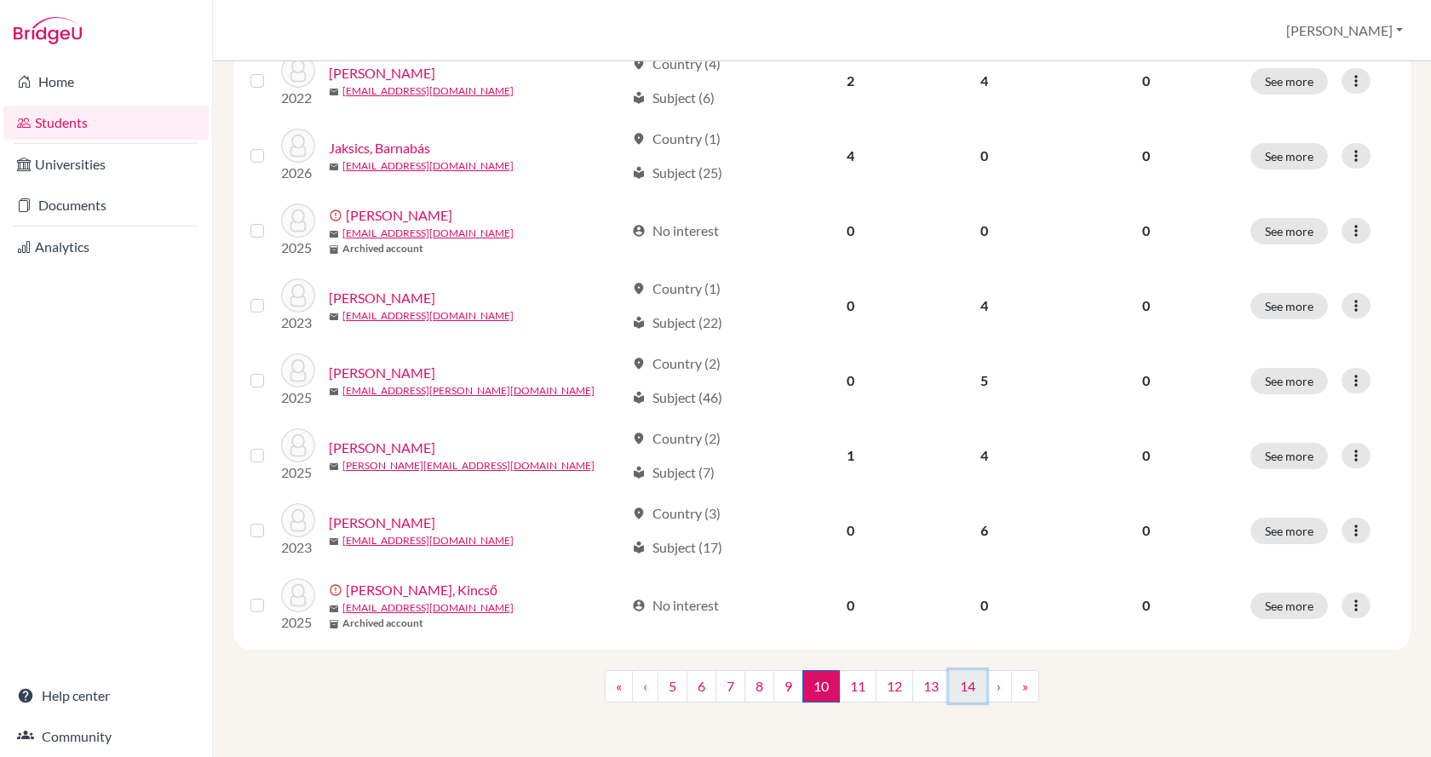
click at [954, 682] on link "14" at bounding box center [967, 686] width 37 height 32
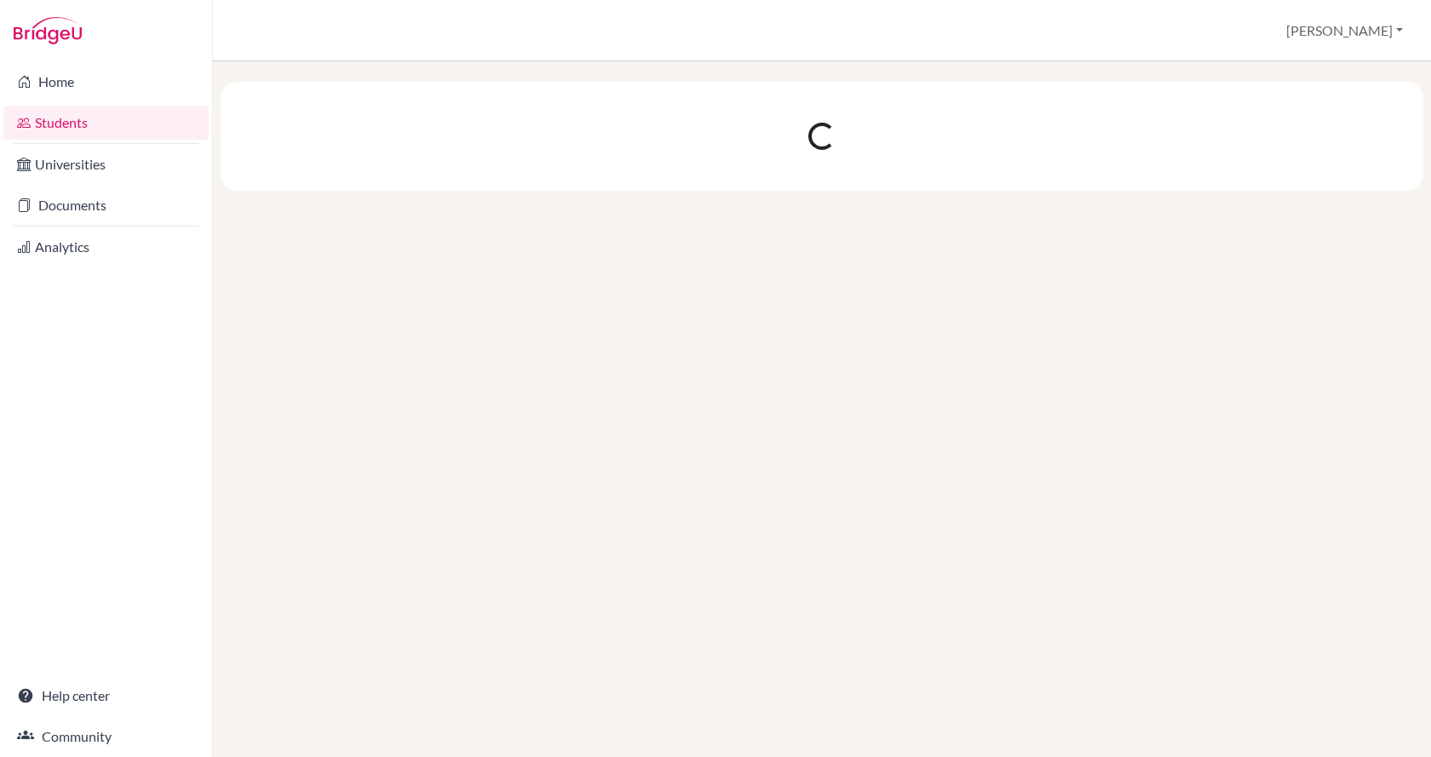
scroll to position [0, 0]
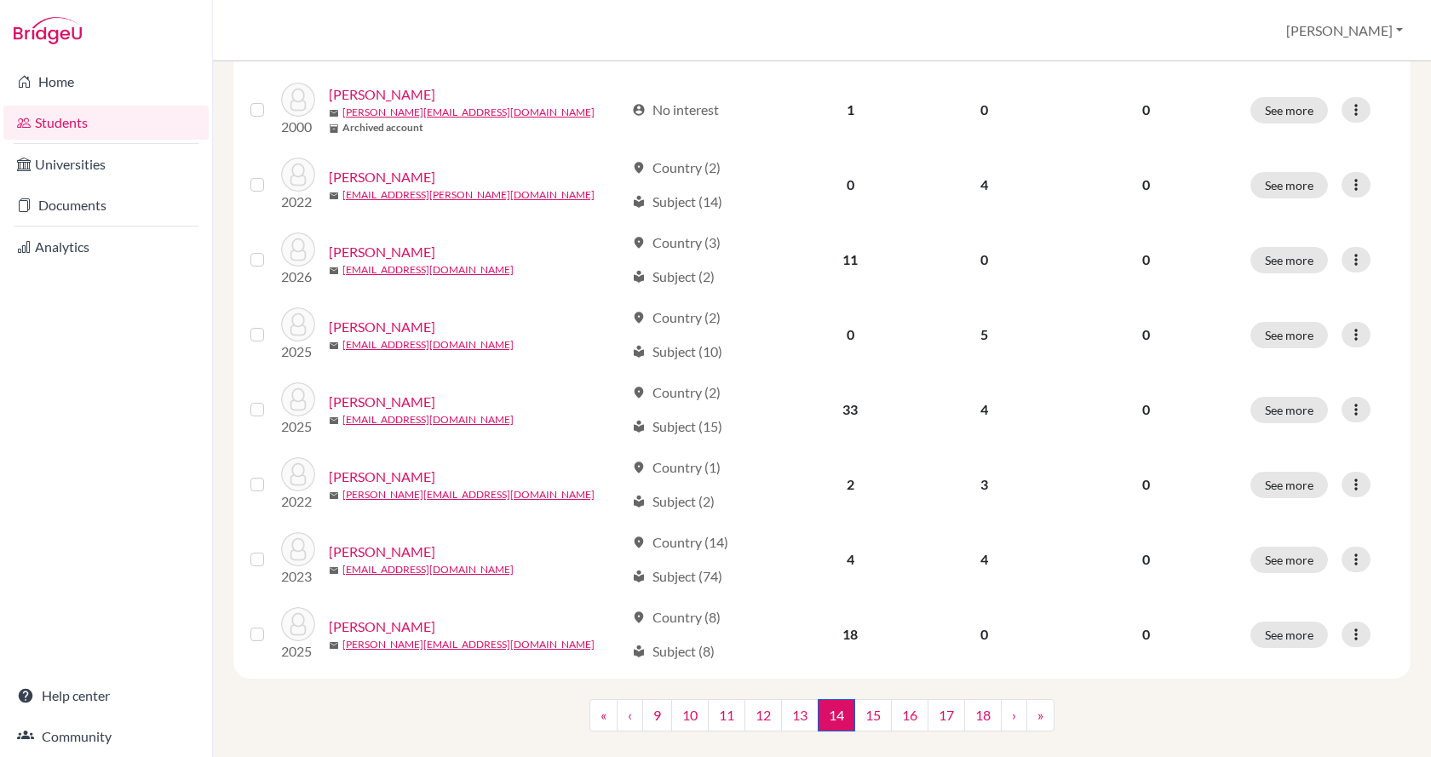
scroll to position [1137, 0]
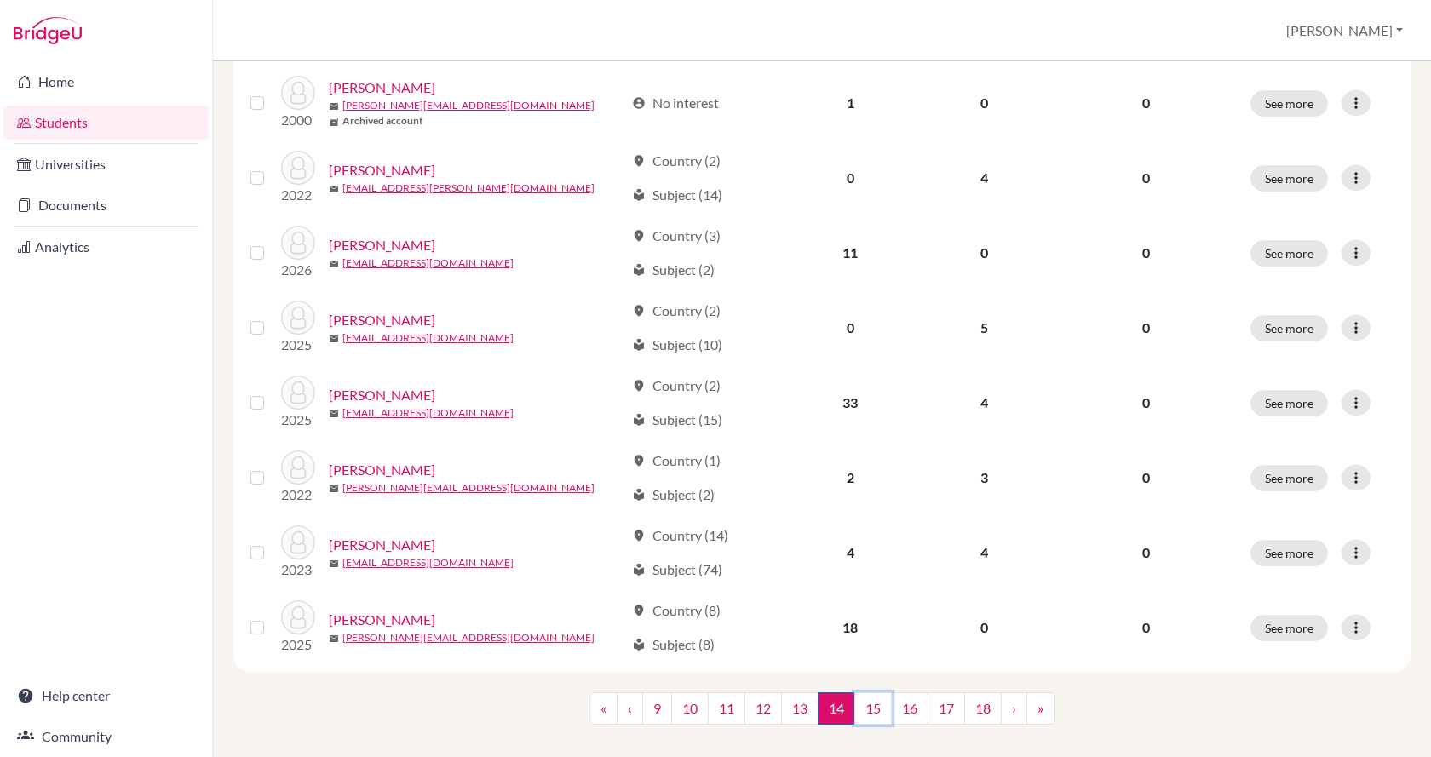
click at [866, 695] on link "15" at bounding box center [872, 709] width 37 height 32
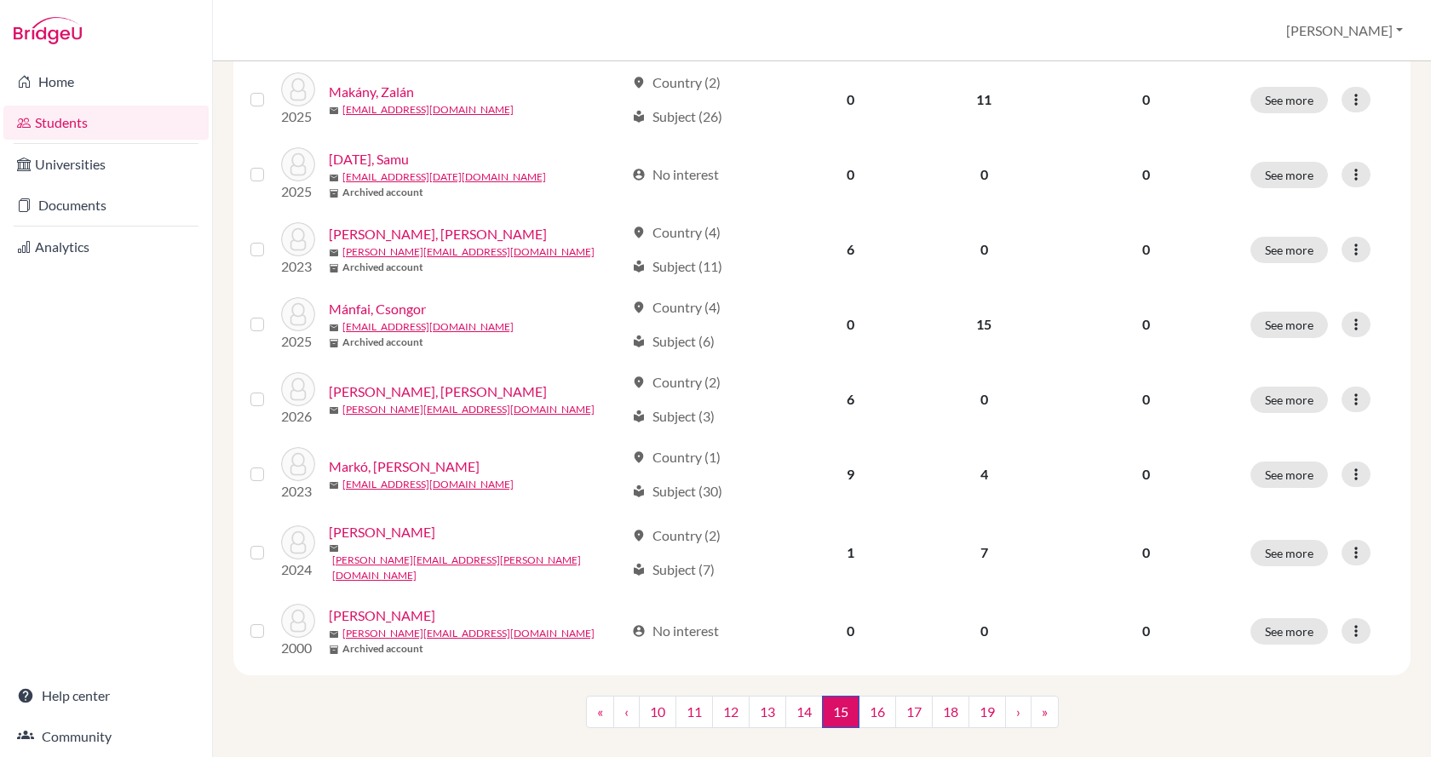
scroll to position [1137, 0]
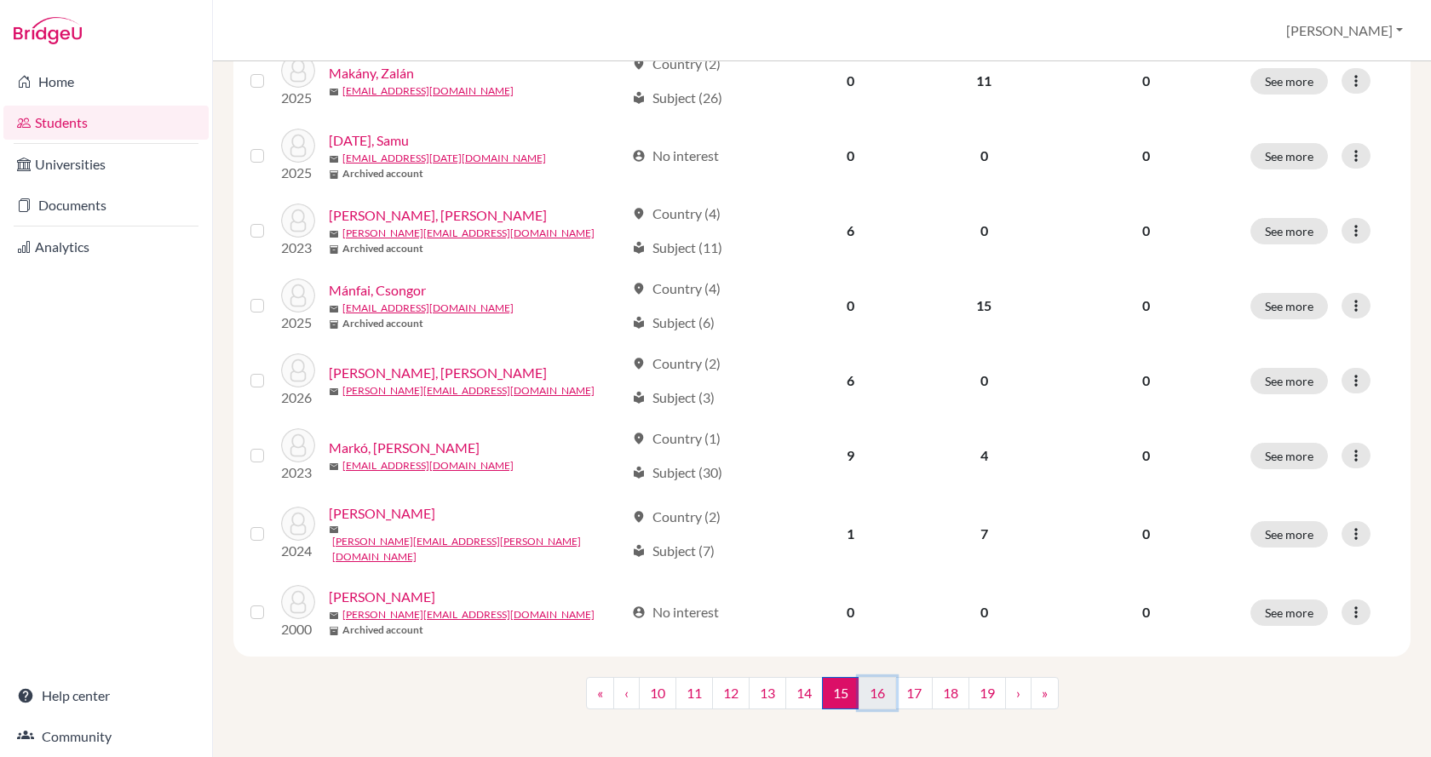
click at [882, 691] on link "16" at bounding box center [877, 693] width 37 height 32
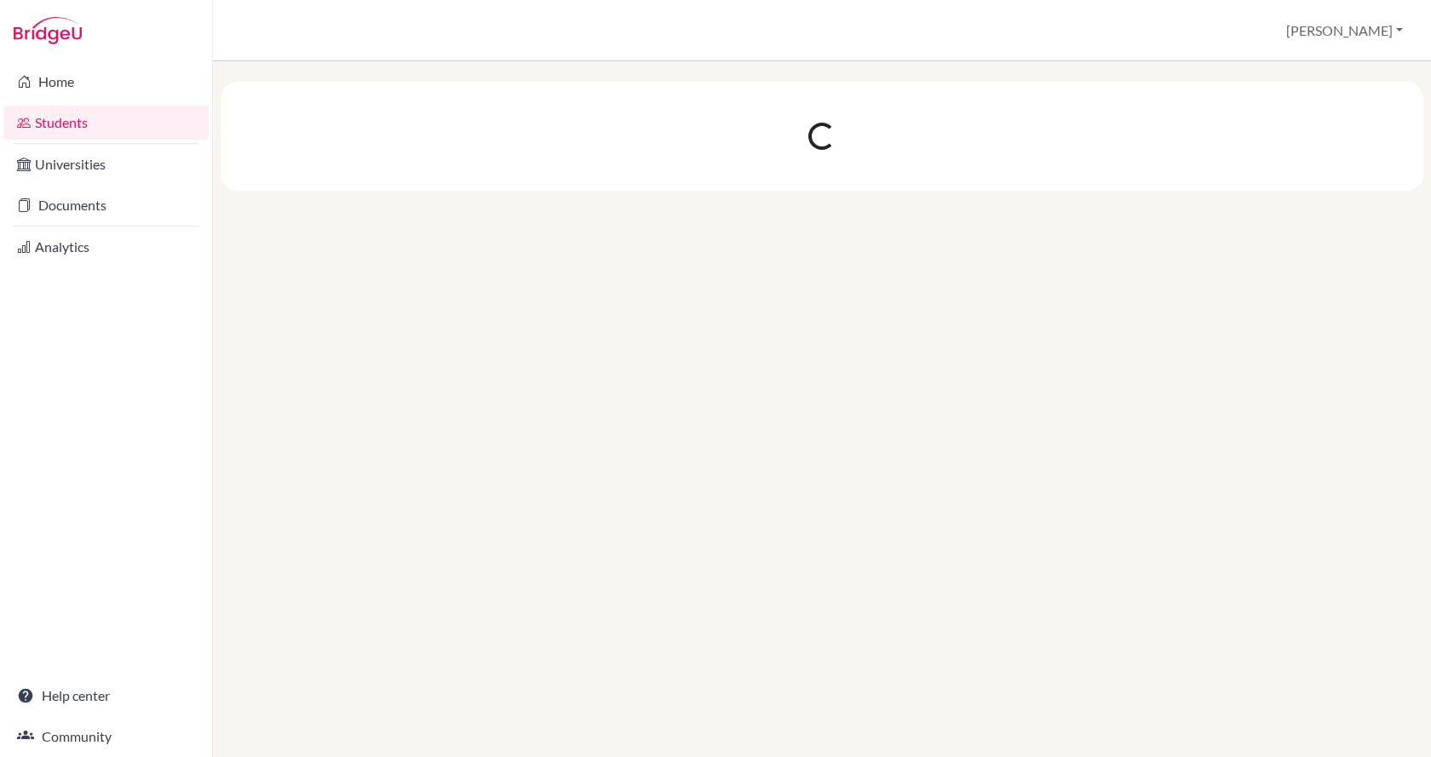
scroll to position [0, 0]
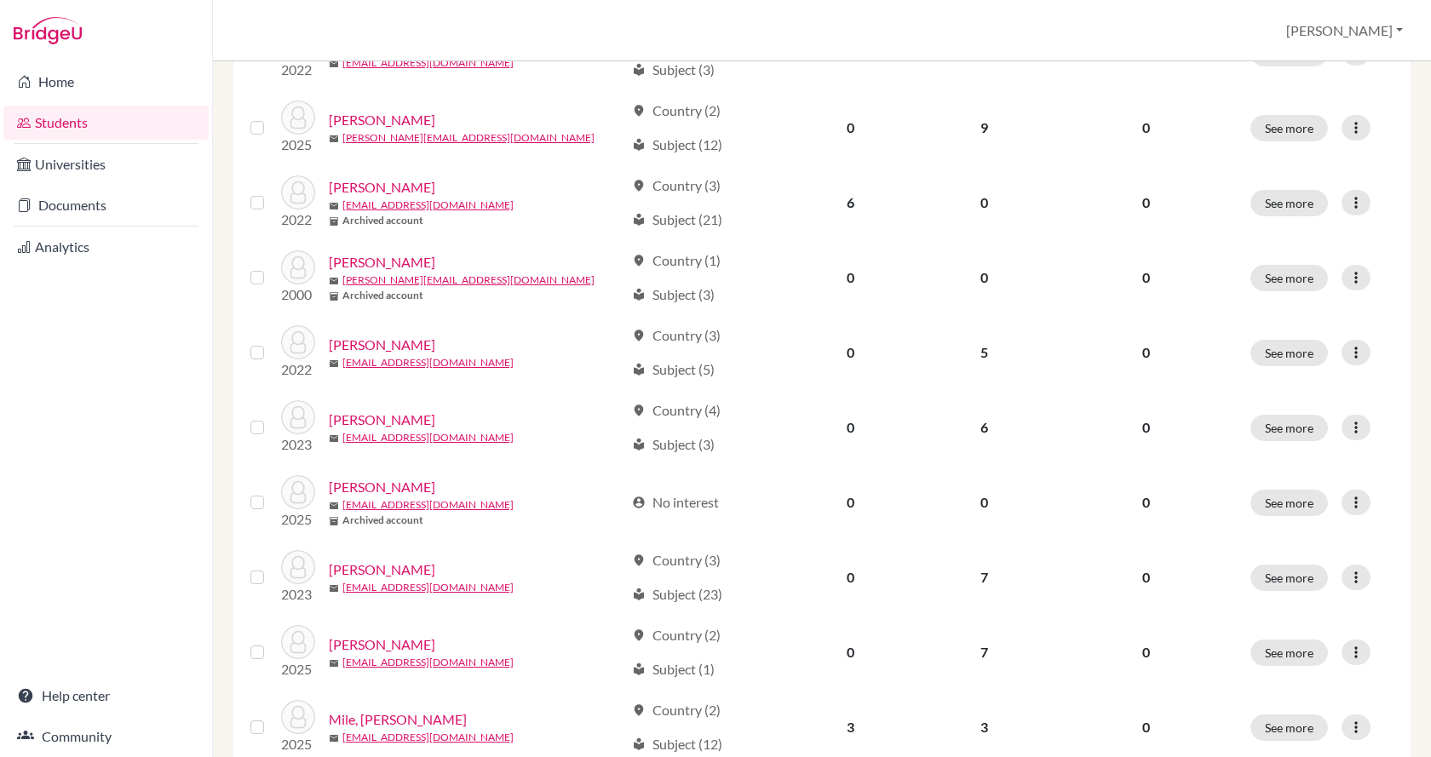
scroll to position [1137, 0]
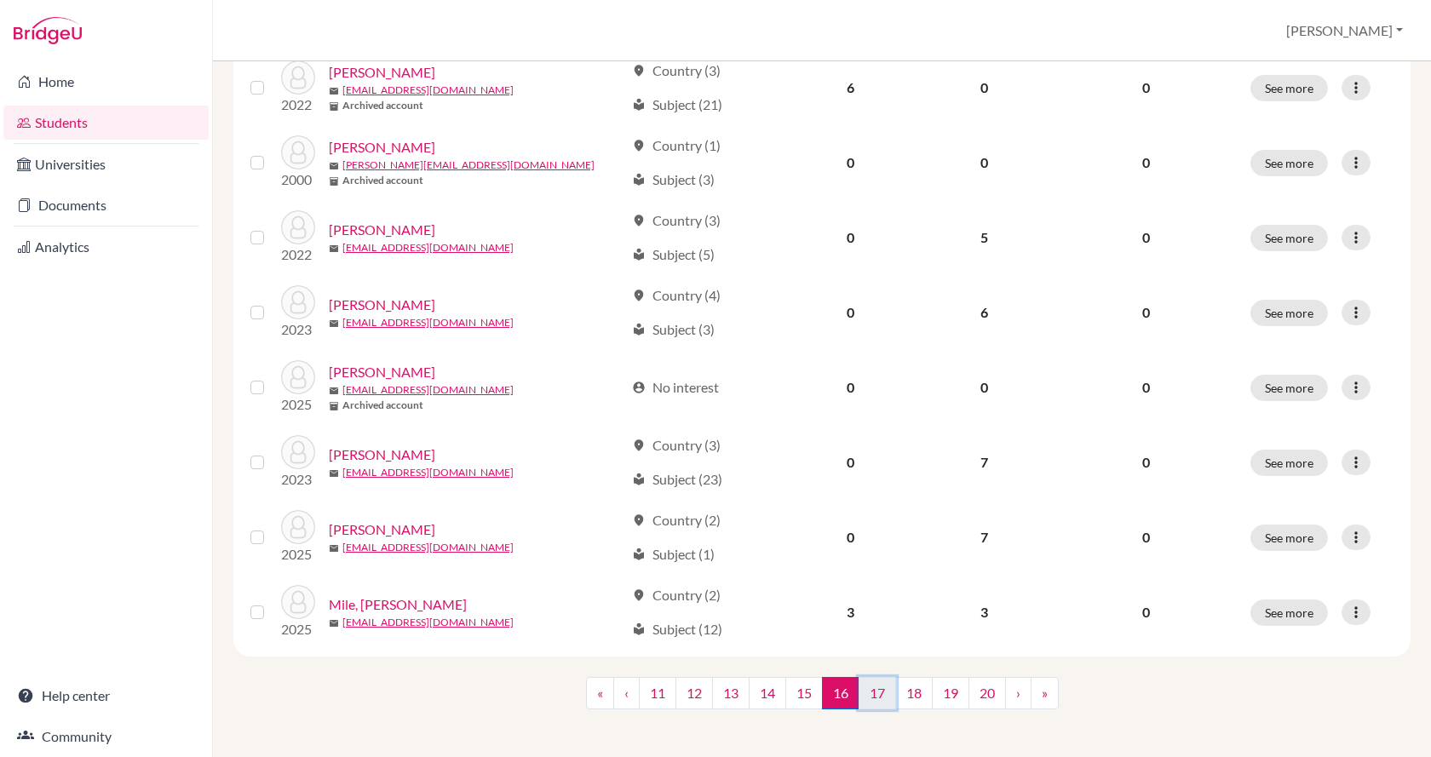
click at [880, 690] on link "17" at bounding box center [877, 693] width 37 height 32
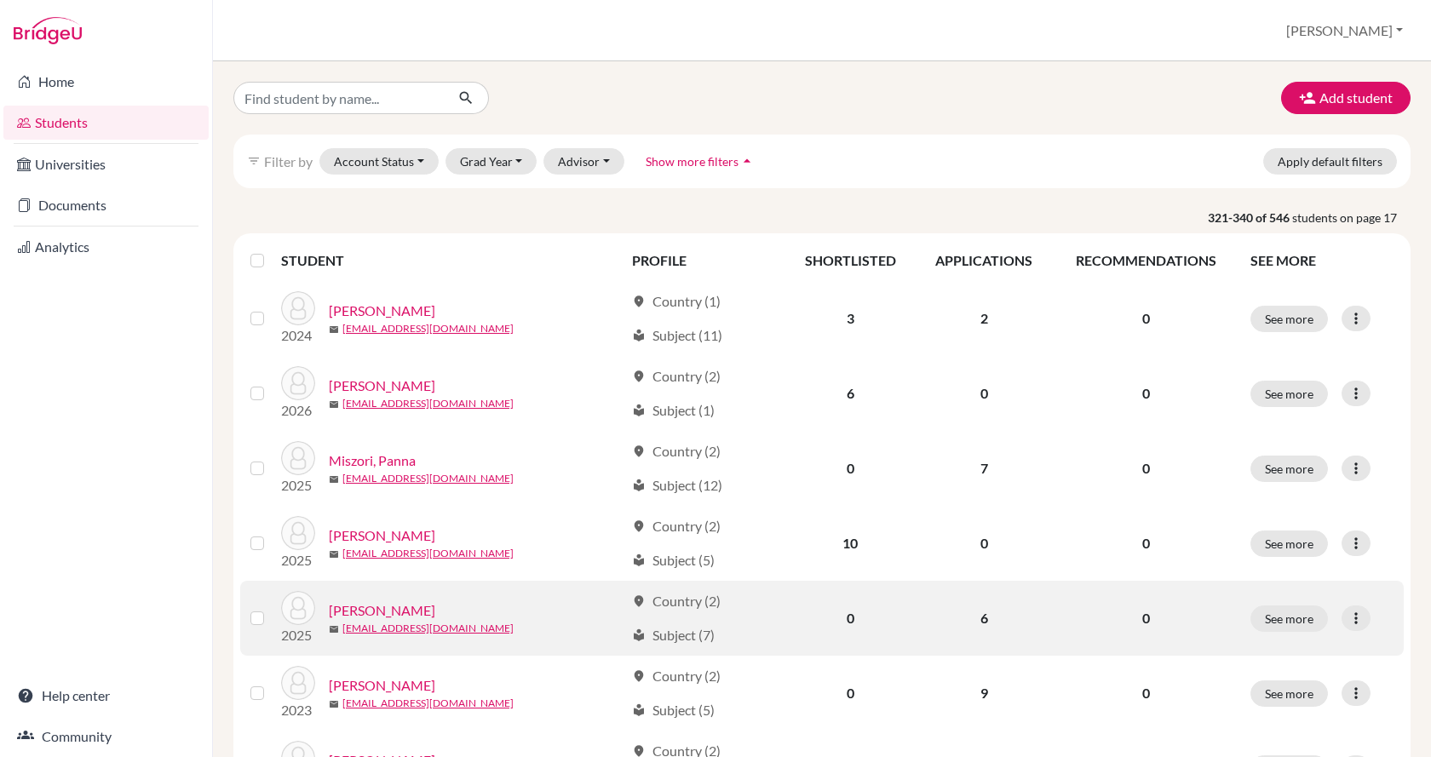
click at [387, 619] on link "[PERSON_NAME]" at bounding box center [382, 611] width 106 height 20
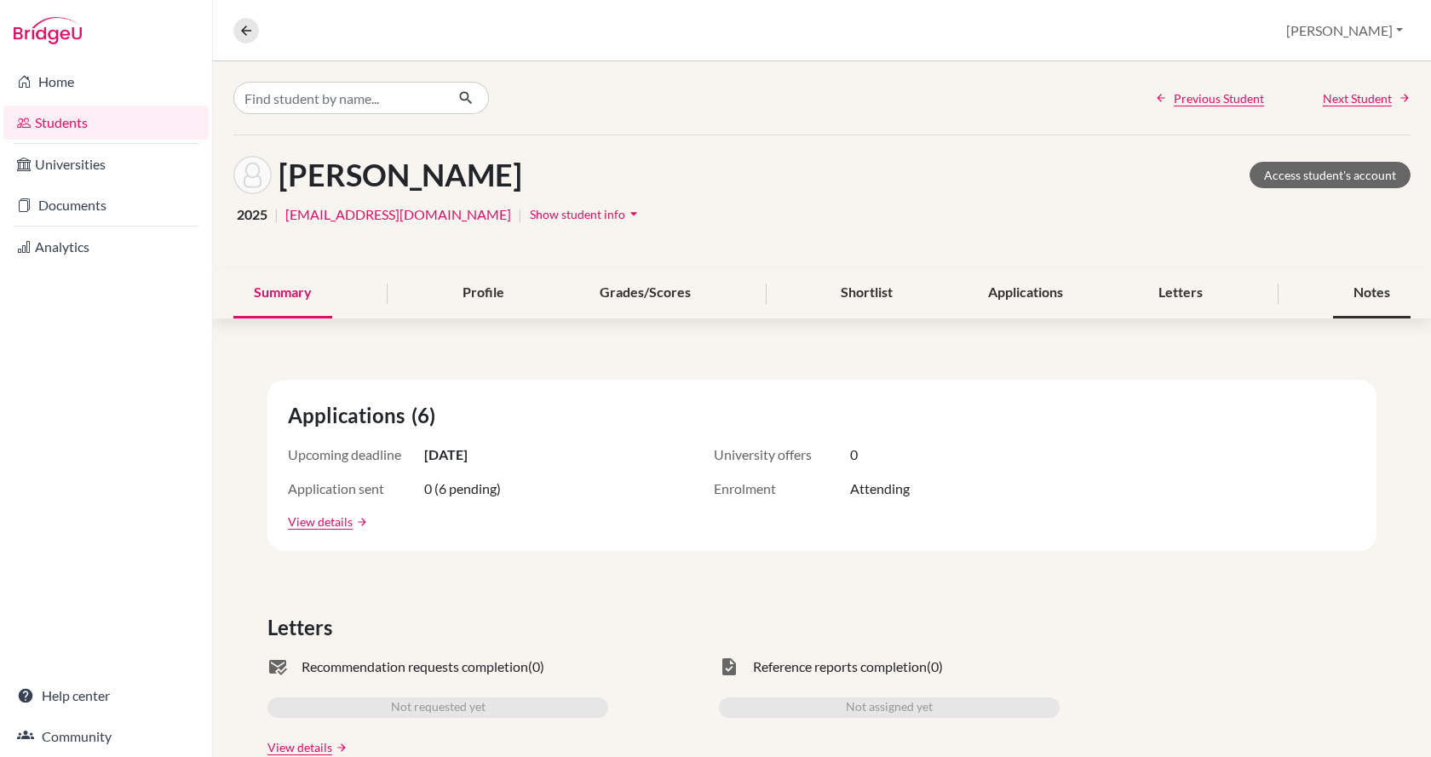
click at [1360, 296] on div "Notes" at bounding box center [1372, 293] width 78 height 50
